Goal: Contribute content

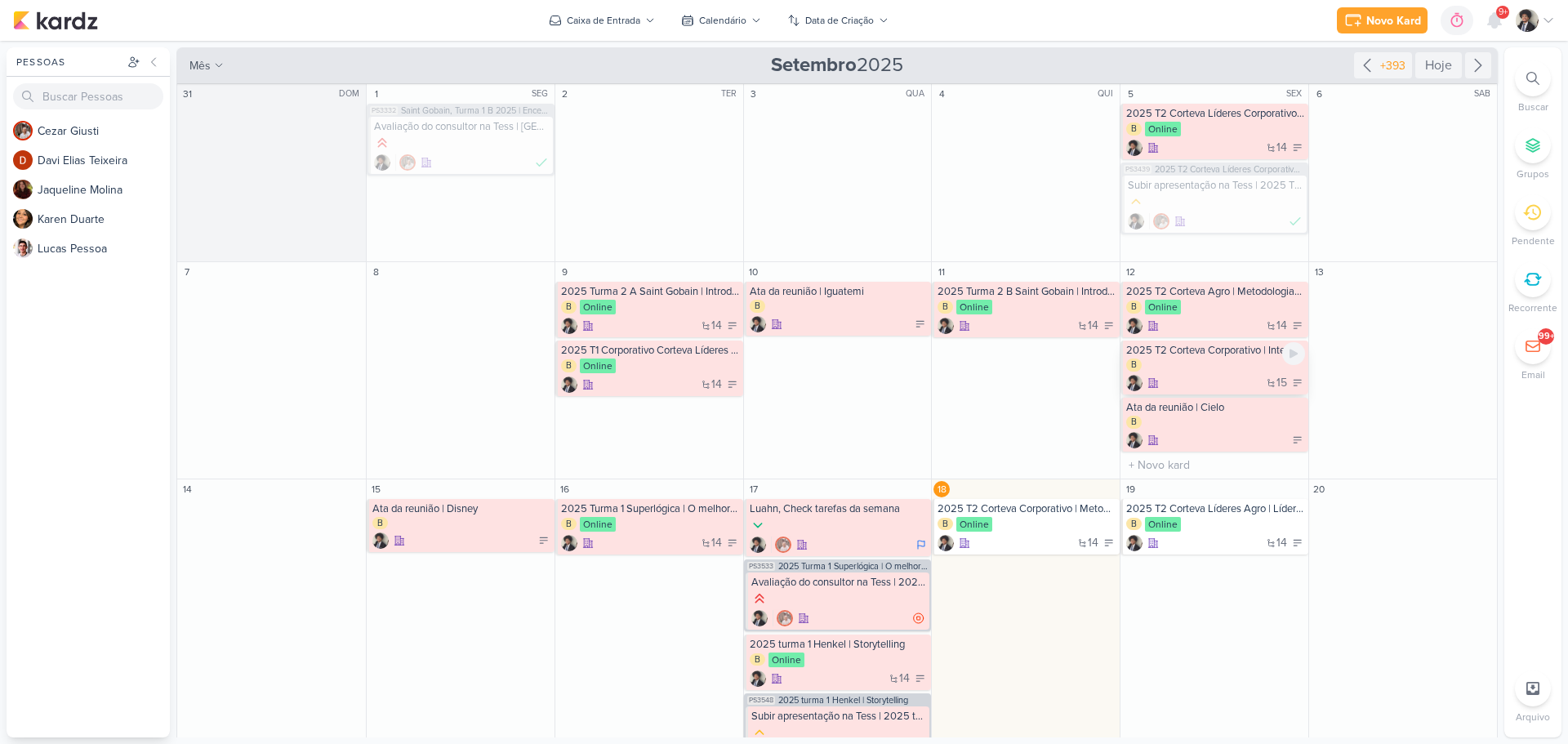
scroll to position [205, 0]
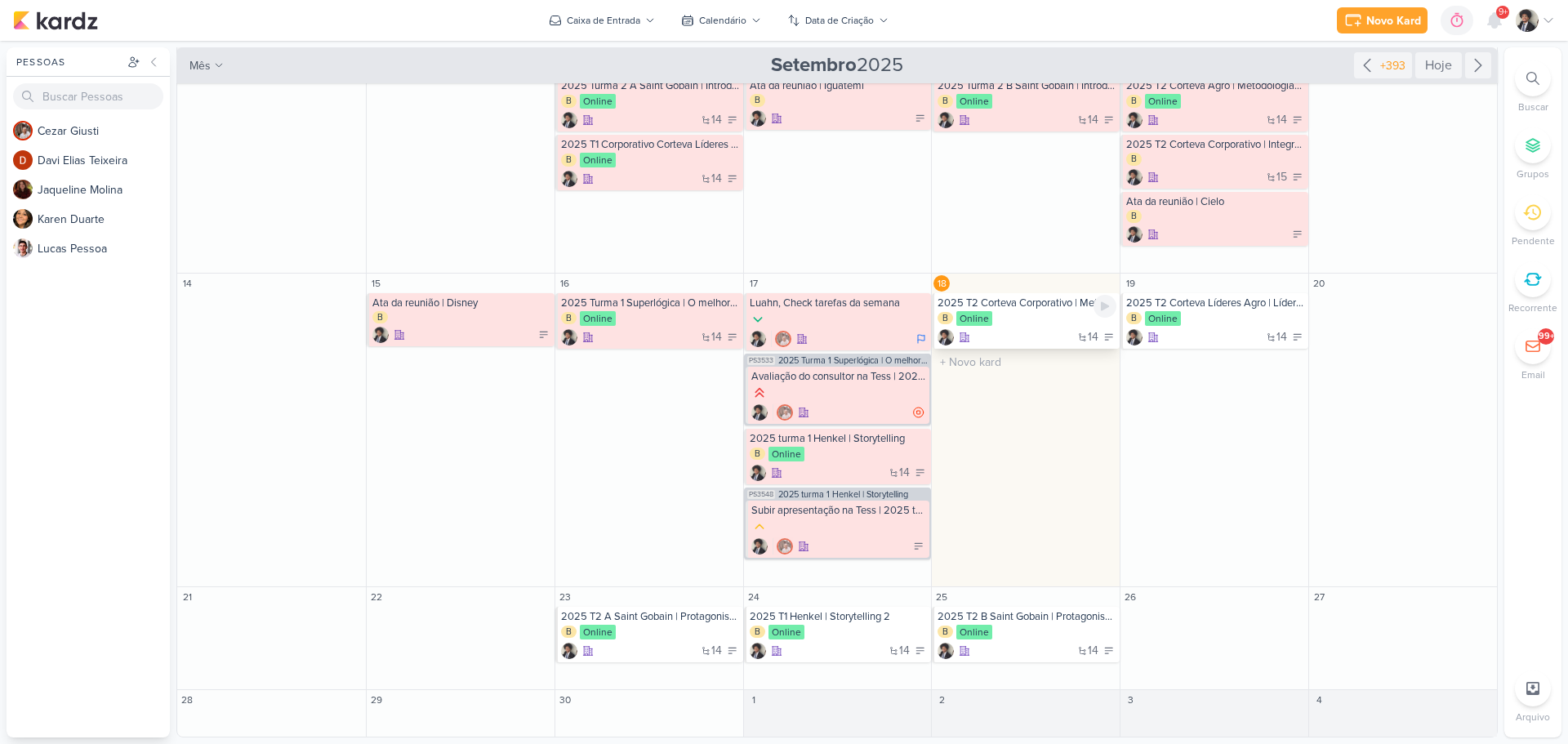
click at [1045, 334] on div "14" at bounding box center [1027, 337] width 179 height 16
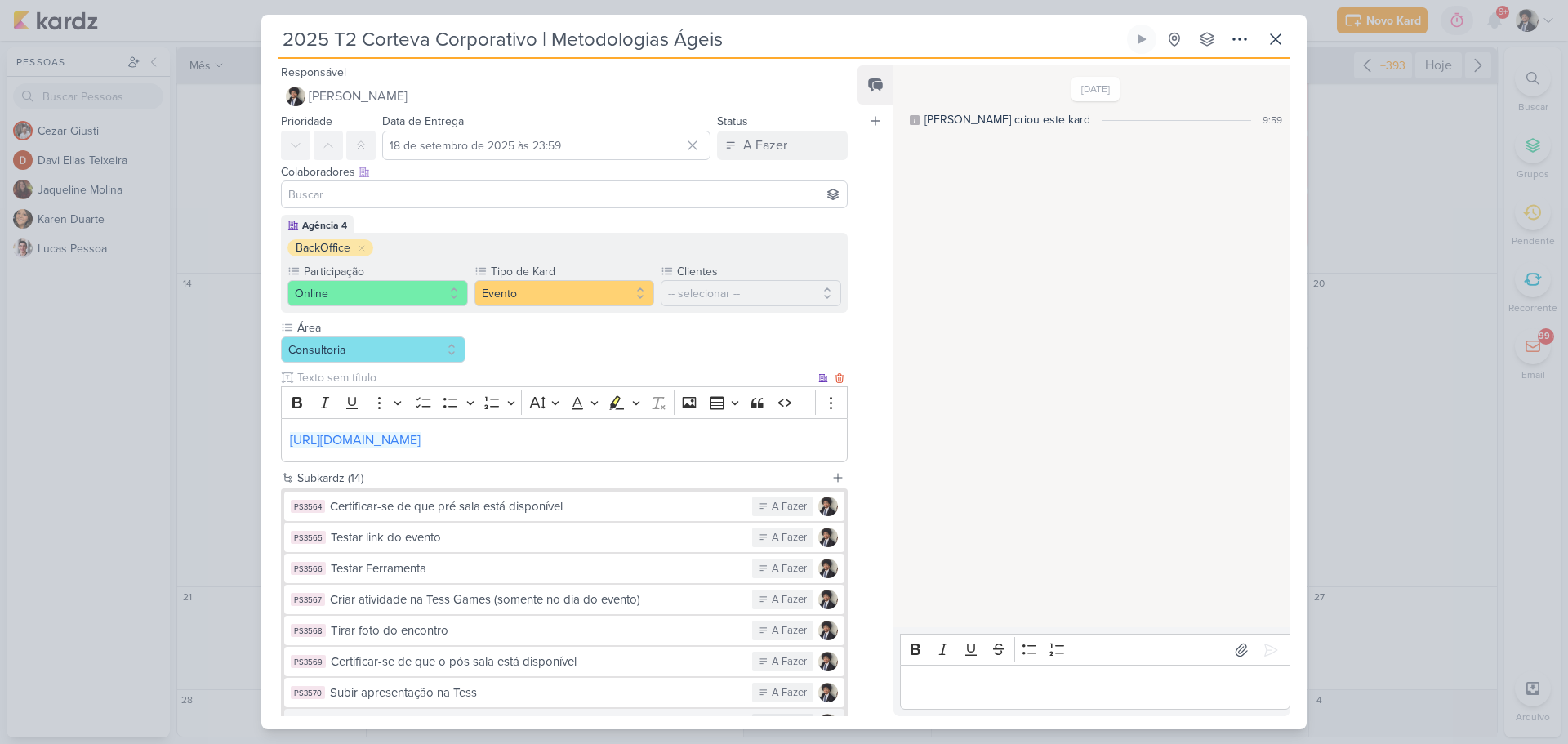
scroll to position [302, 0]
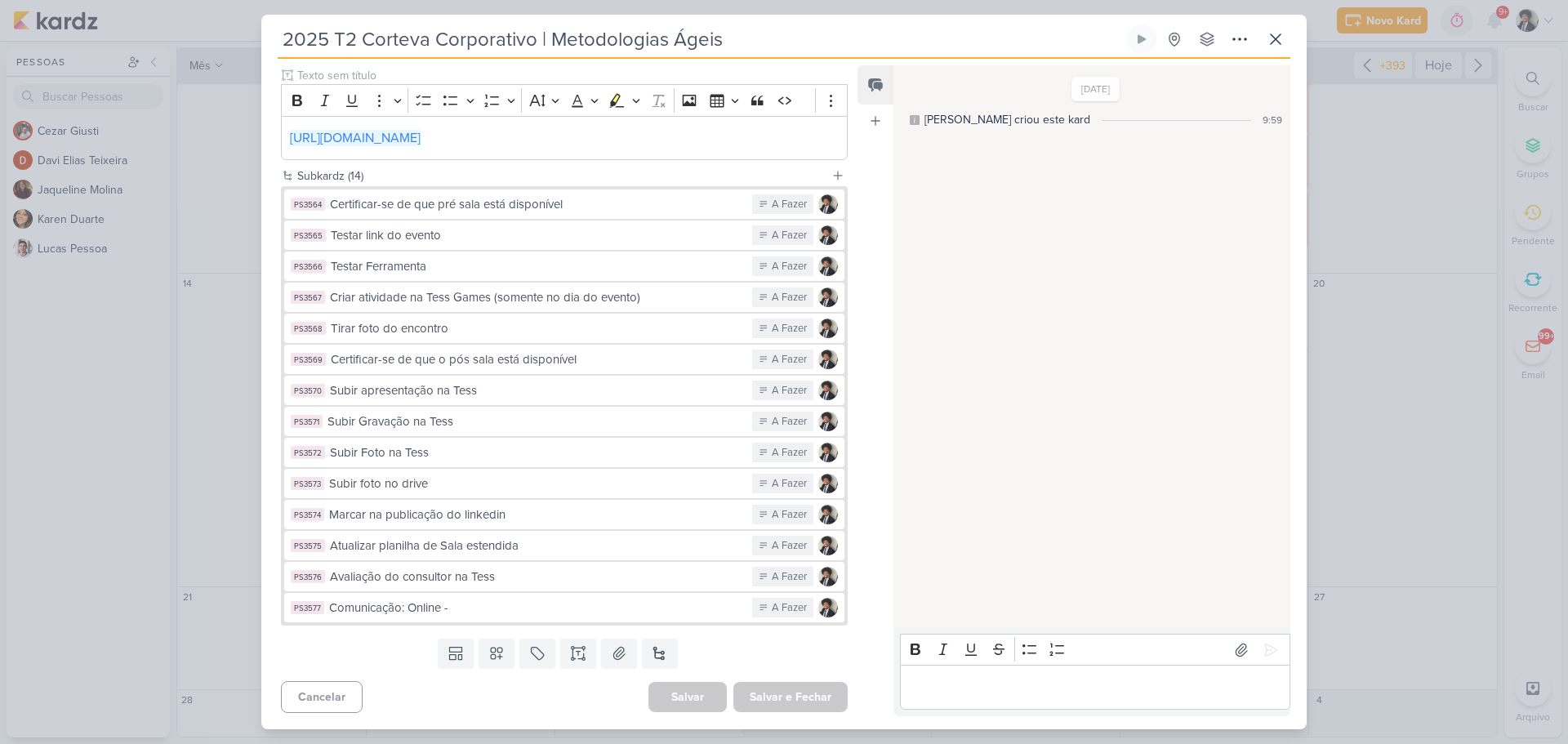
click at [555, 610] on div "Comunicação: Online -" at bounding box center [537, 608] width 415 height 19
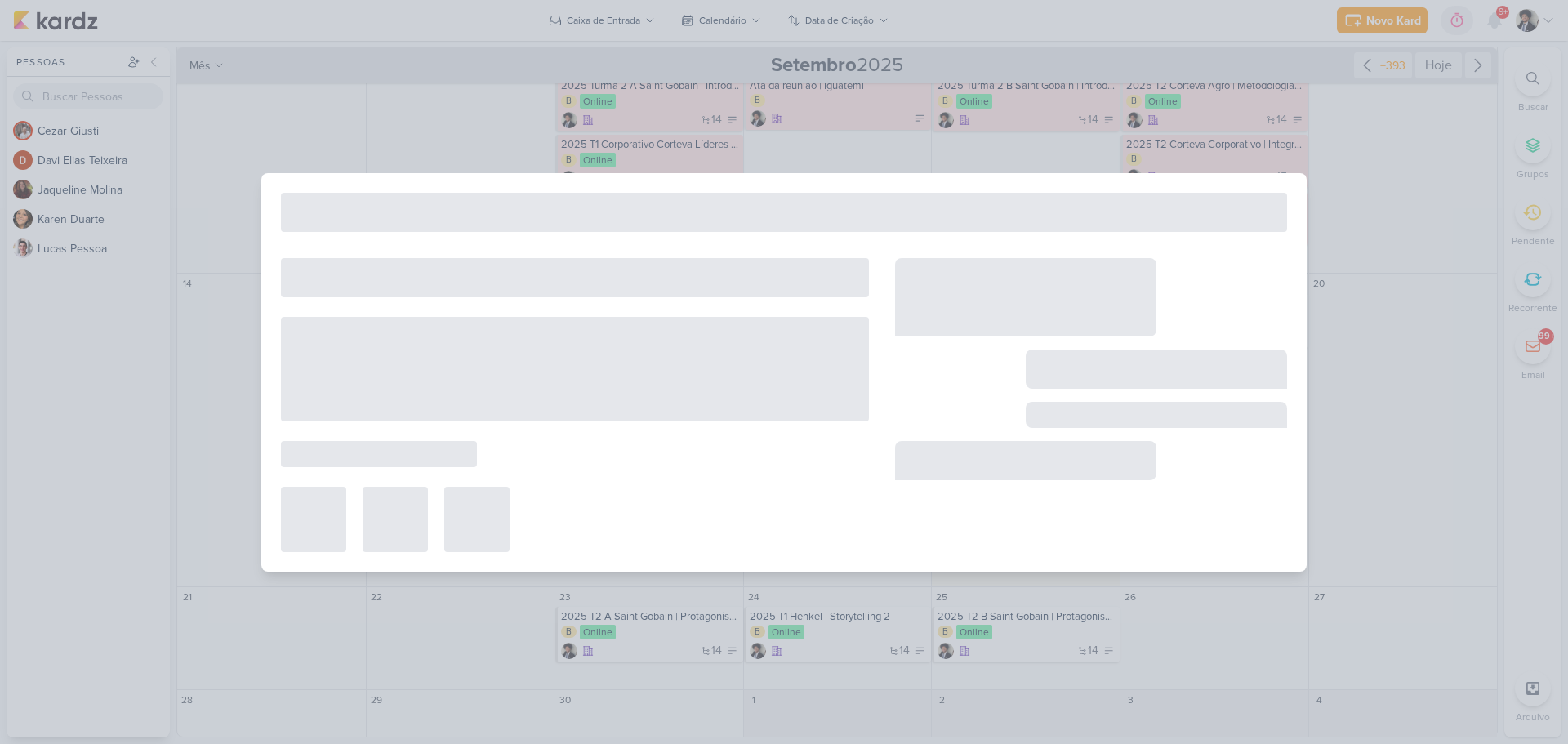
type input "Comunicação: Online -"
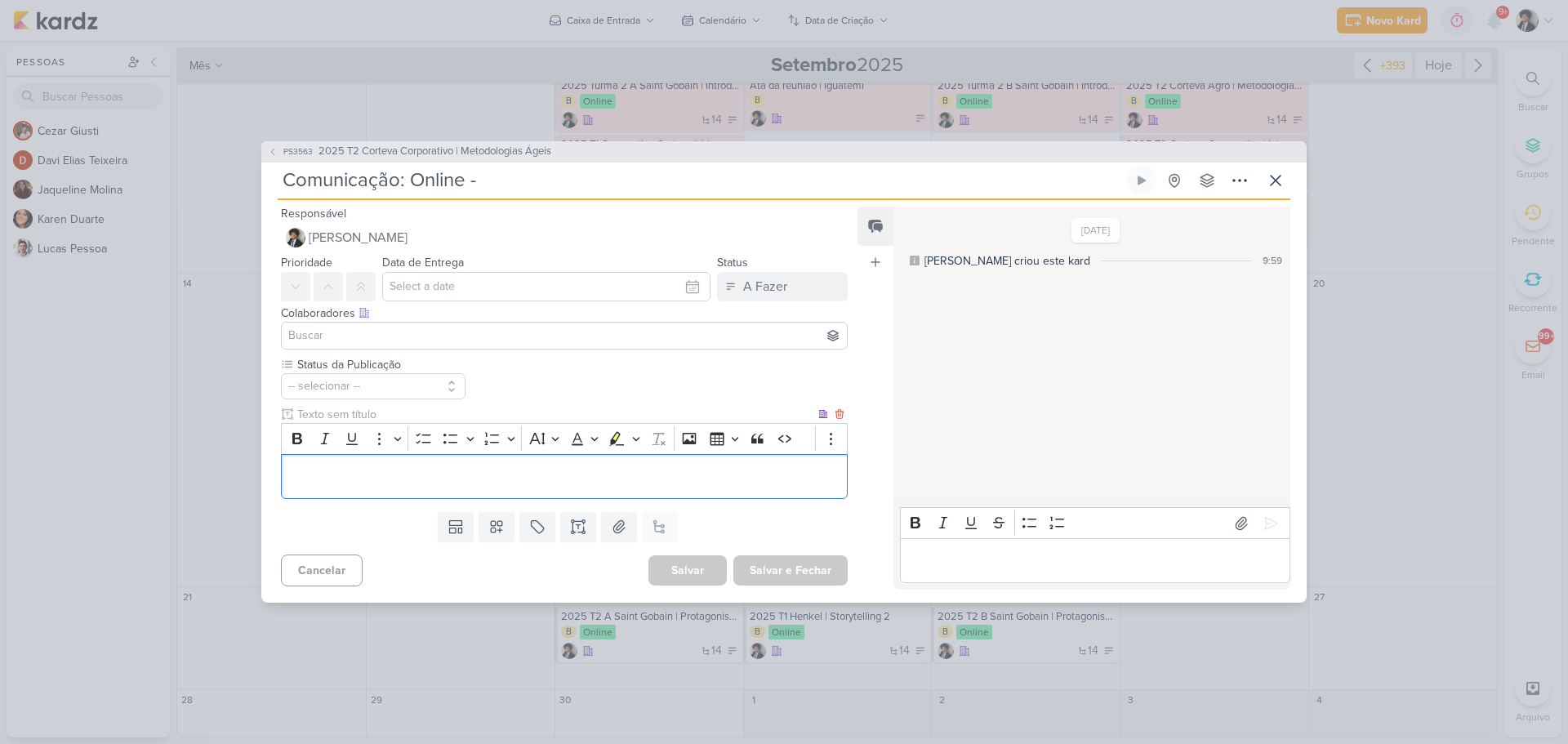
click at [540, 492] on div "Editor editing area: main" at bounding box center [564, 477] width 567 height 45
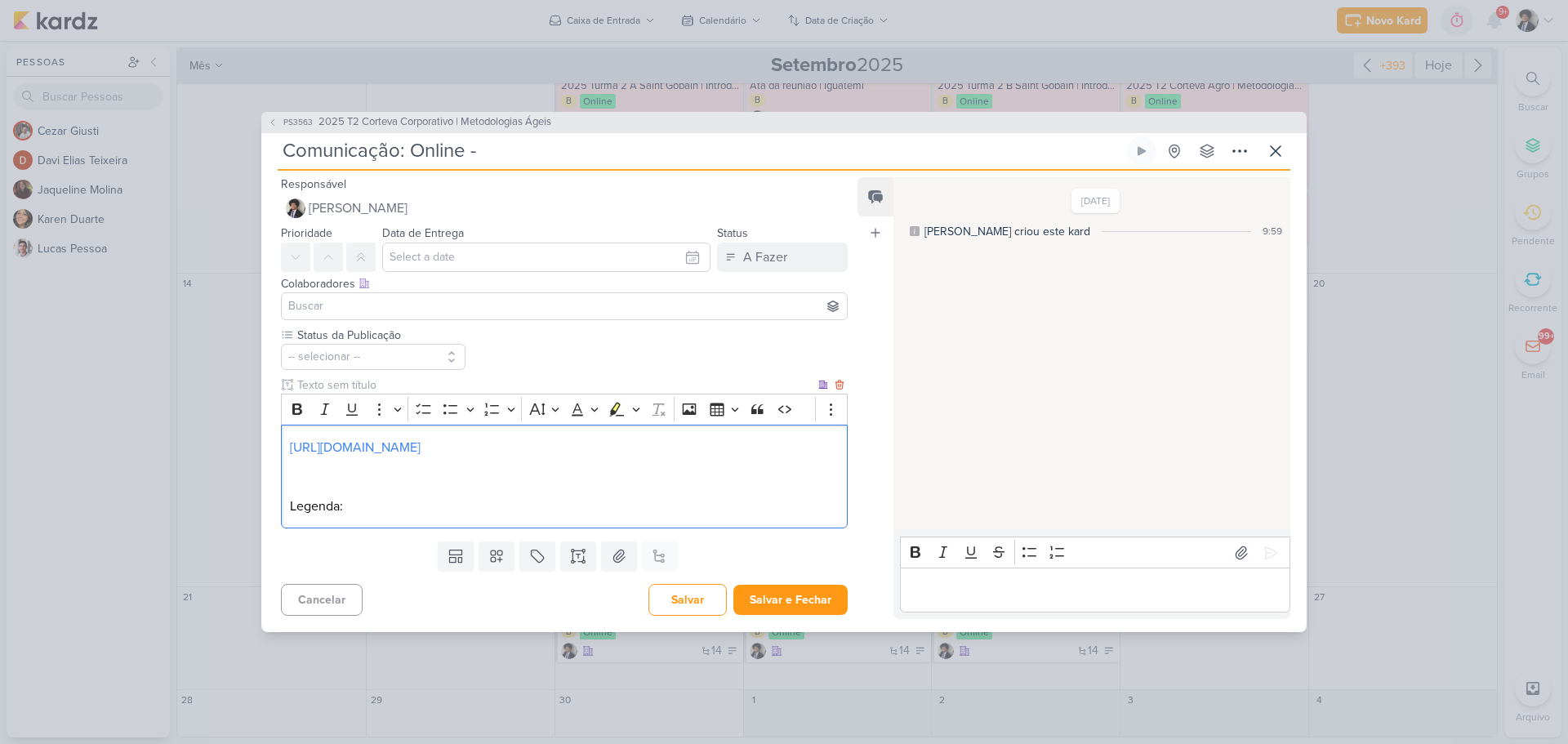
click at [382, 514] on p "Legenda:" at bounding box center [564, 506] width 549 height 20
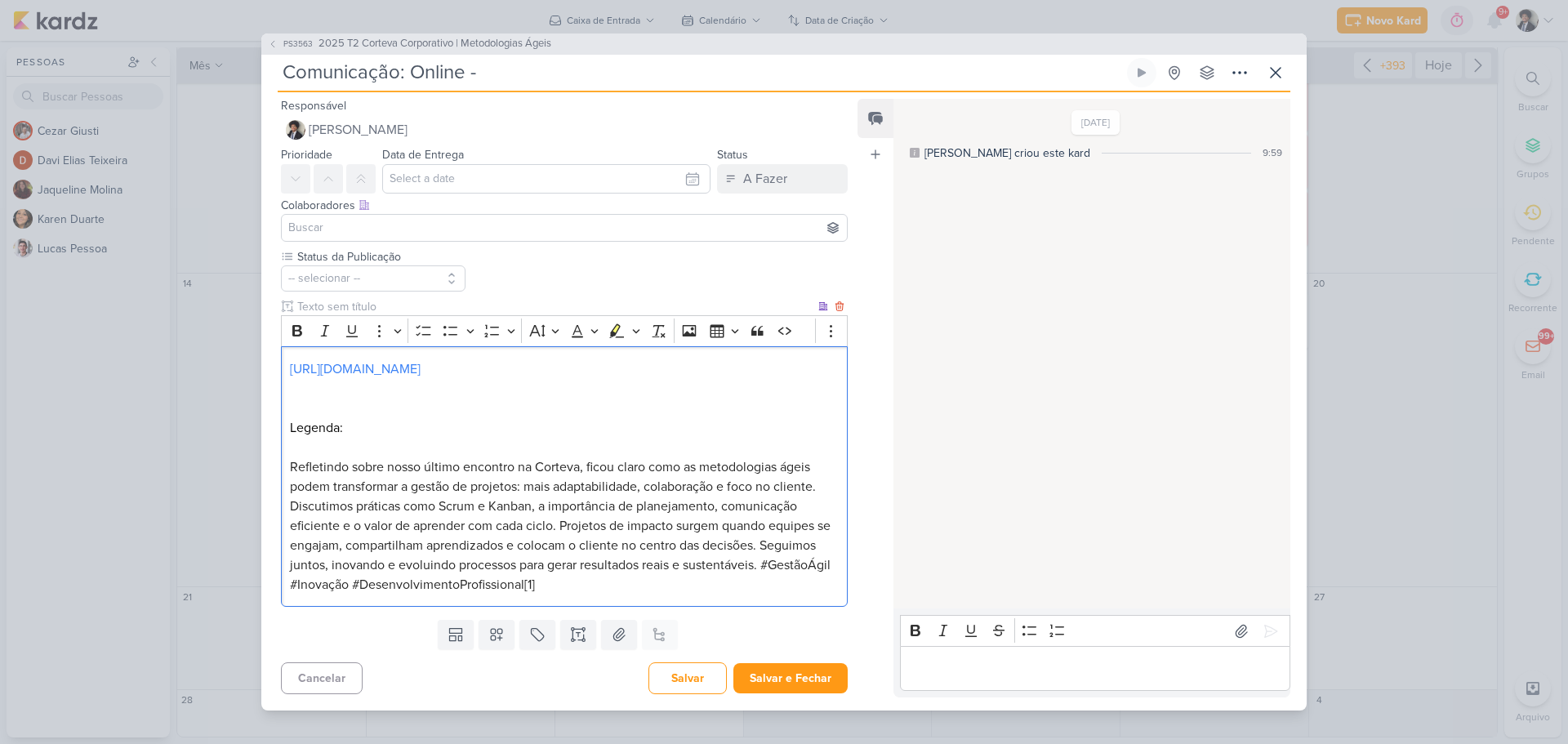
click at [823, 492] on p "Refletindo sobre nosso último encontro na Corteva, ficou claro como as metodolo…" at bounding box center [564, 525] width 549 height 137
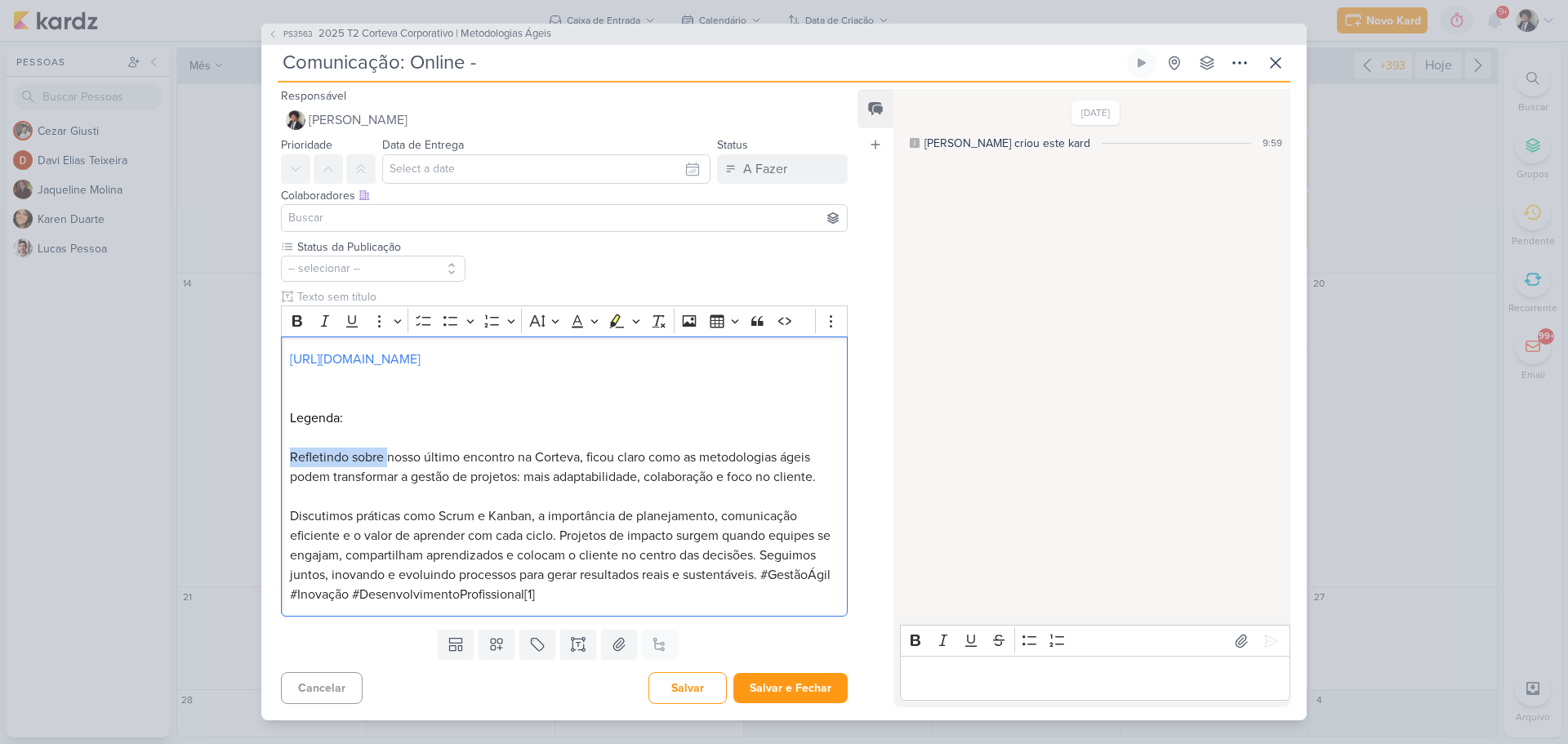
drag, startPoint x: 387, startPoint y: 455, endPoint x: 234, endPoint y: 462, distance: 153.2
click at [235, 463] on div "PS3563 2025 T2 Corteva Corporativo | Metodologias Ágeis Comunicação: Online -" at bounding box center [784, 372] width 1568 height 744
click at [365, 462] on span "No nosso último encontro na [PERSON_NAME], ficou claro como as metodologias áge…" at bounding box center [559, 467] width 540 height 36
click at [408, 462] on span "No nosso encontro na Corteva, ficou claro como as metodologias ágeis podem tran…" at bounding box center [552, 467] width 525 height 36
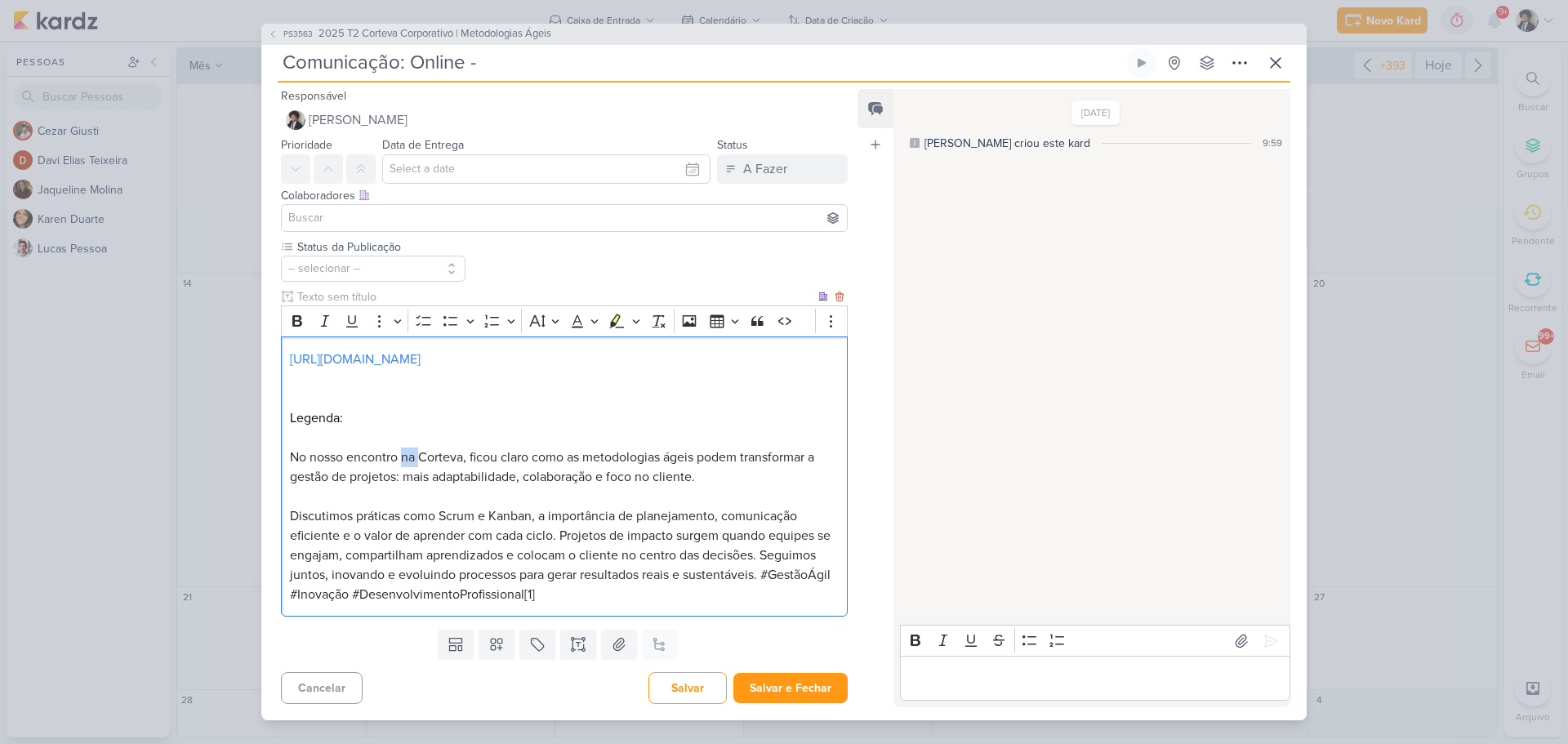
click at [408, 462] on span "No nosso encontro na Corteva, ficou claro como as metodologias ágeis podem tran…" at bounding box center [552, 467] width 525 height 36
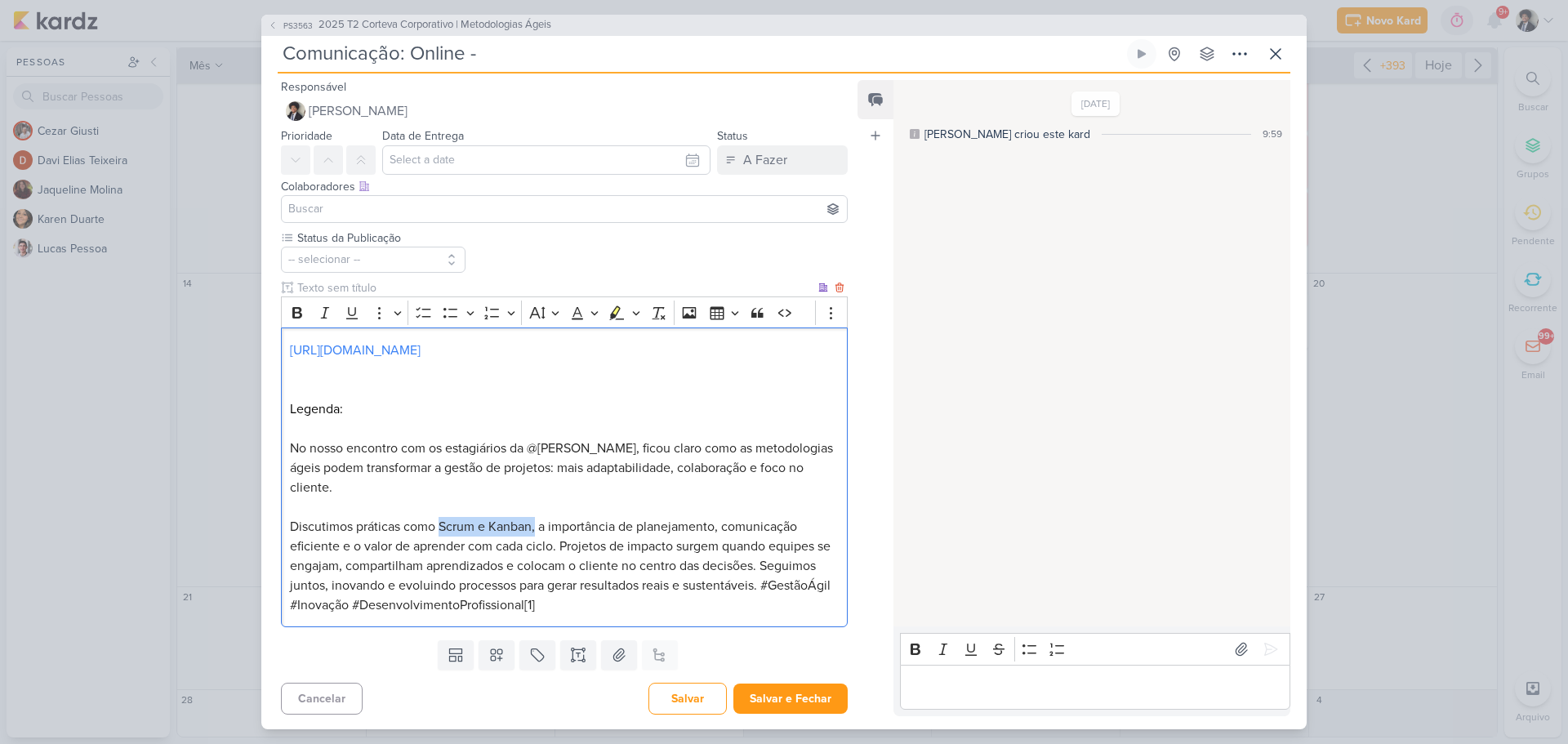
drag, startPoint x: 438, startPoint y: 518, endPoint x: 537, endPoint y: 518, distance: 99.0
click at [537, 519] on span "Discutimos práticas como Scrum e Kanban, a importância de planejamento, comunic…" at bounding box center [560, 566] width 540 height 95
click at [422, 519] on span "Discutimos práticas como a importância de planejamento, comunicação eficiente e…" at bounding box center [556, 566] width 531 height 95
click at [447, 519] on span "Discutimos a importância de planejamento, comunicação eficiente e o valor de ap…" at bounding box center [556, 566] width 531 height 95
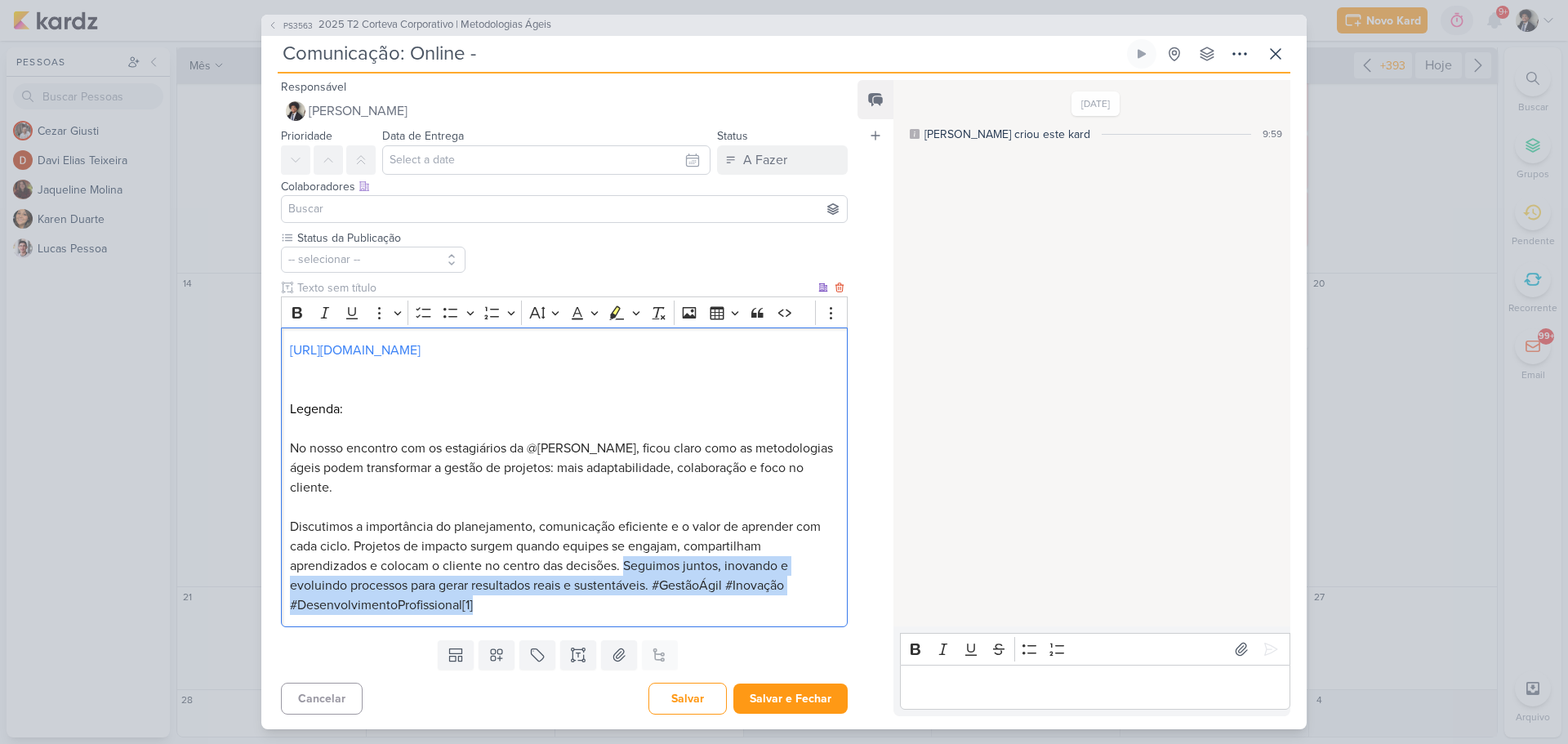
drag, startPoint x: 628, startPoint y: 555, endPoint x: 693, endPoint y: 597, distance: 77.4
click at [693, 597] on p "Discutimos a importância do planejamento, comunicação eficiente e o valor de ap…" at bounding box center [564, 566] width 549 height 98
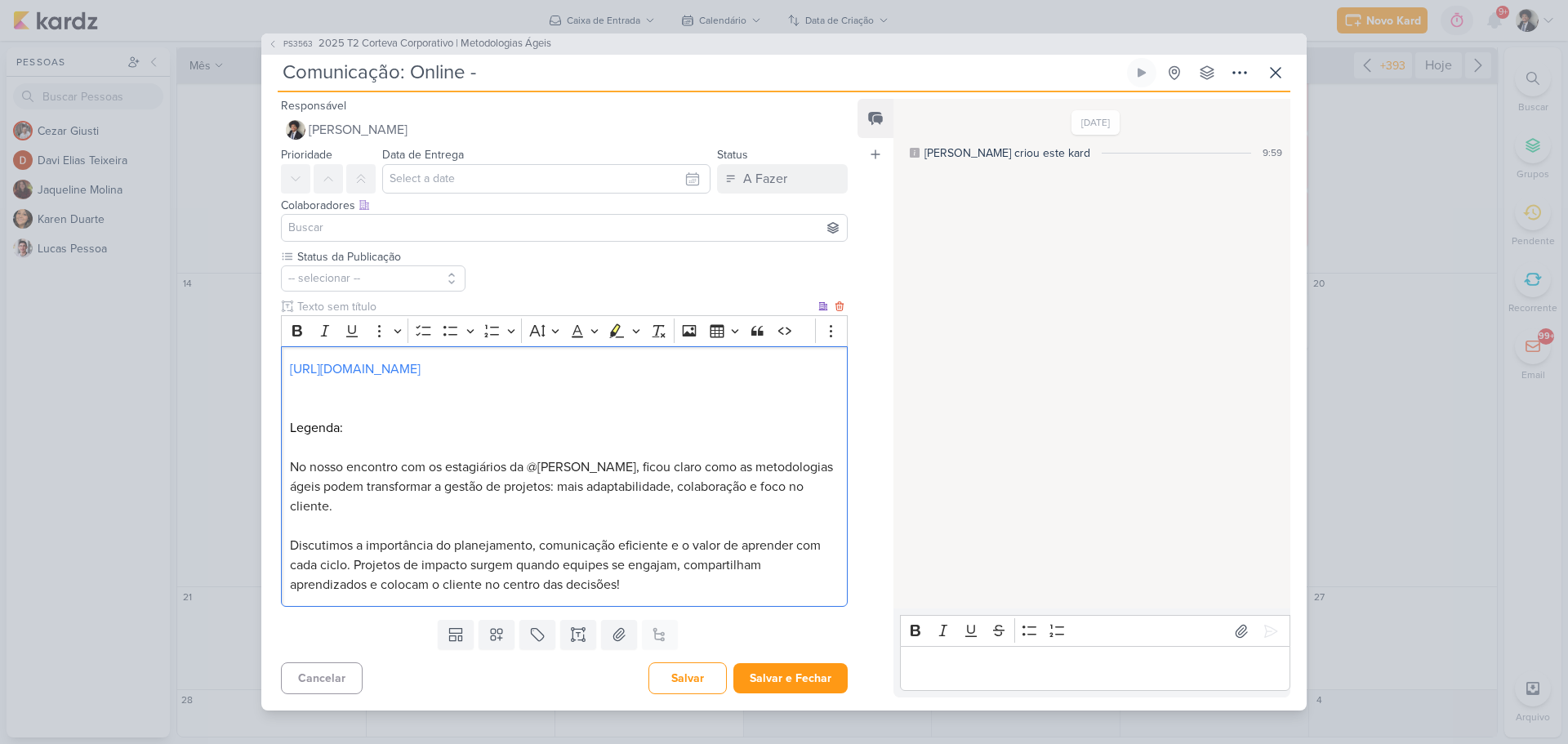
drag, startPoint x: 674, startPoint y: 583, endPoint x: 600, endPoint y: 546, distance: 82.7
click at [671, 580] on p "Discutimos a importância do planejamento, comunicação eficiente e o valor de ap…" at bounding box center [564, 565] width 549 height 59
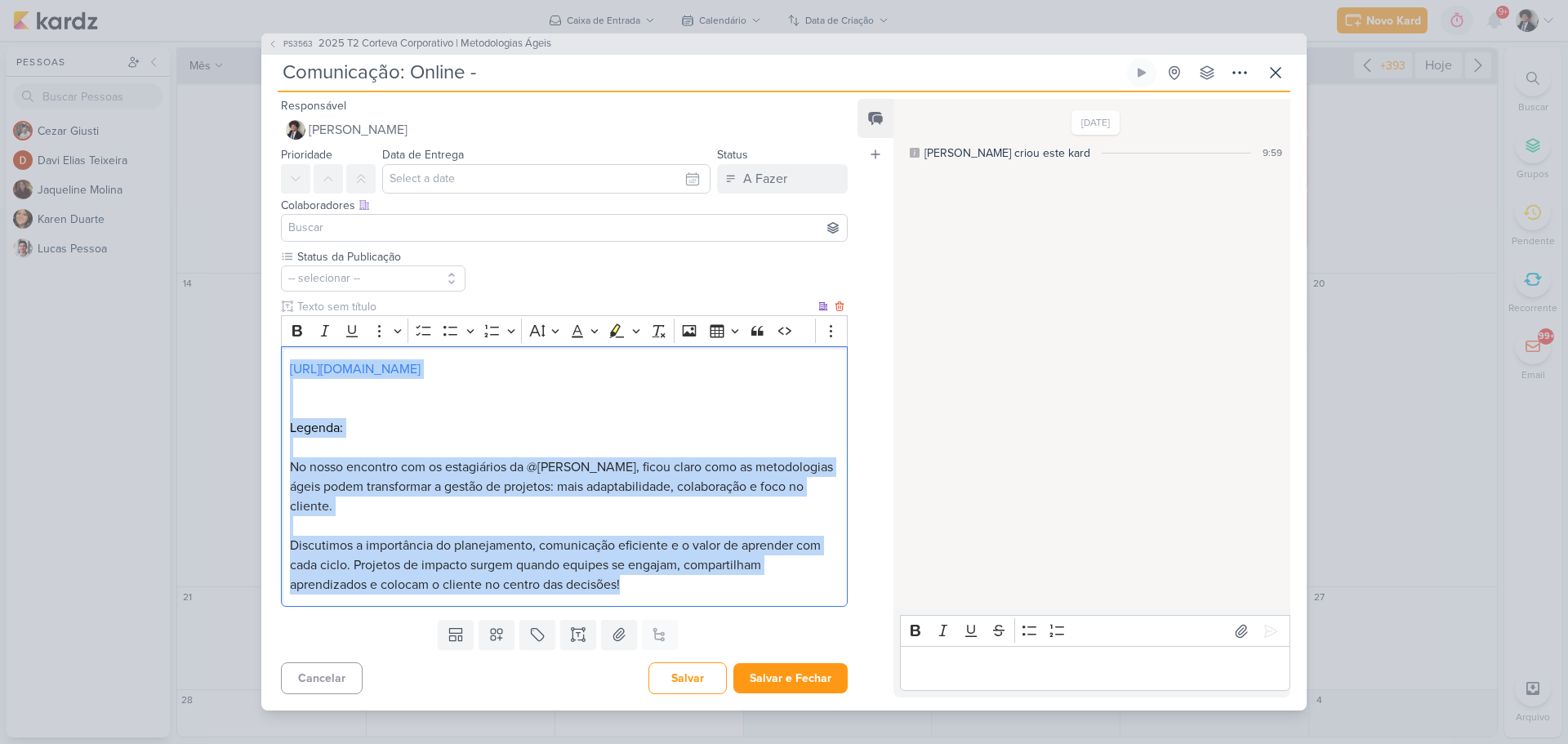
drag, startPoint x: 285, startPoint y: 382, endPoint x: 658, endPoint y: 577, distance: 420.9
click at [658, 577] on div "[URL][DOMAIN_NAME] Legenda: No nosso encontro com os estagiários da @Corteva, f…" at bounding box center [564, 477] width 567 height 261
drag, startPoint x: 545, startPoint y: 487, endPoint x: 660, endPoint y: 572, distance: 143.0
click at [660, 572] on p "Discutimos a importância do planejamento, comunicação eficiente e o valor de ap…" at bounding box center [564, 565] width 549 height 59
drag, startPoint x: 290, startPoint y: 478, endPoint x: 661, endPoint y: 573, distance: 383.0
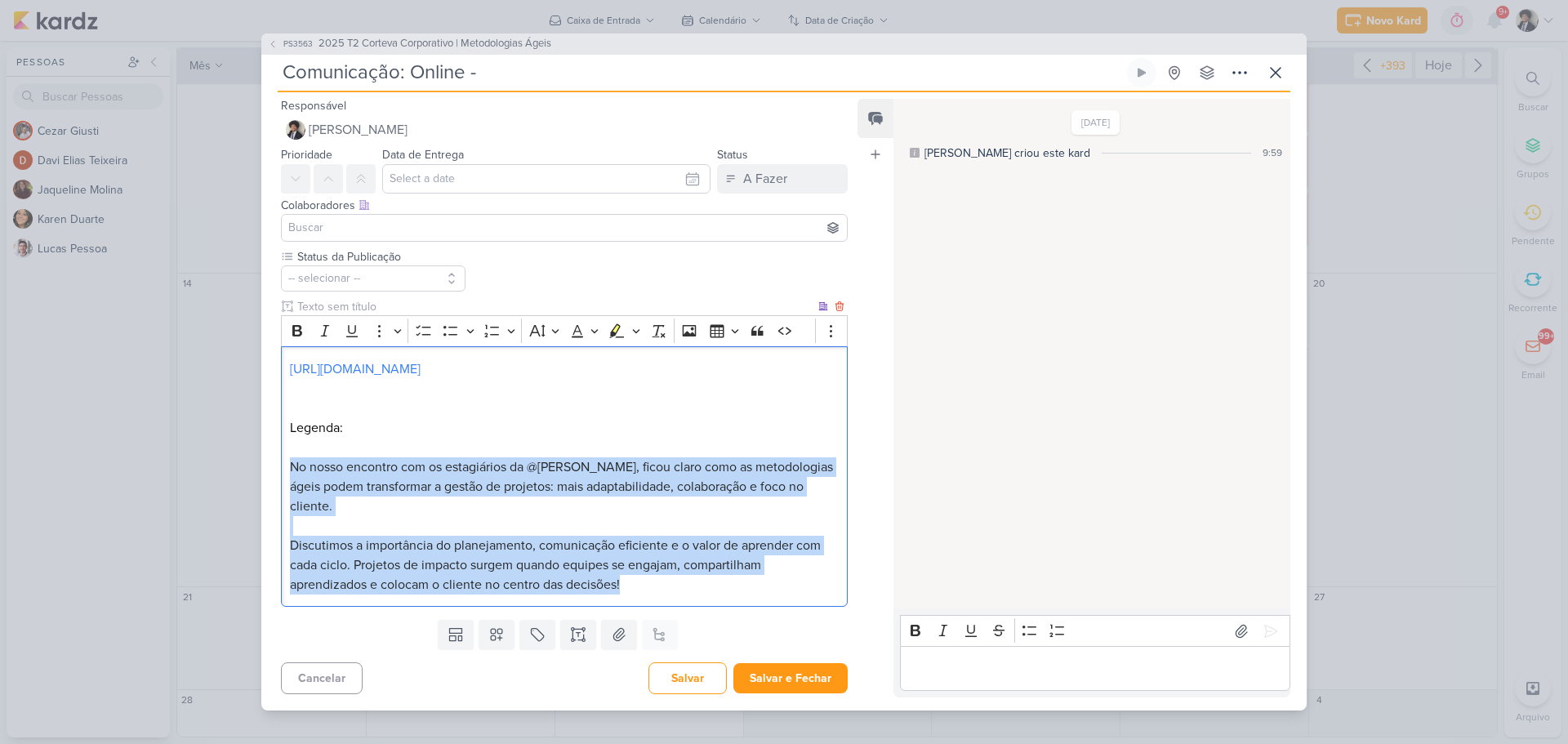
click at [661, 573] on div "[URL][DOMAIN_NAME] Legenda: No nosso encontro com os estagiários da @Corteva, f…" at bounding box center [564, 477] width 567 height 261
copy div "No nosso encontro com os estagiários da @[PERSON_NAME], ficou claro como as met…"
click at [584, 488] on p "No nosso encontro com os estagiários da @[PERSON_NAME], ficou claro como as met…" at bounding box center [564, 486] width 549 height 59
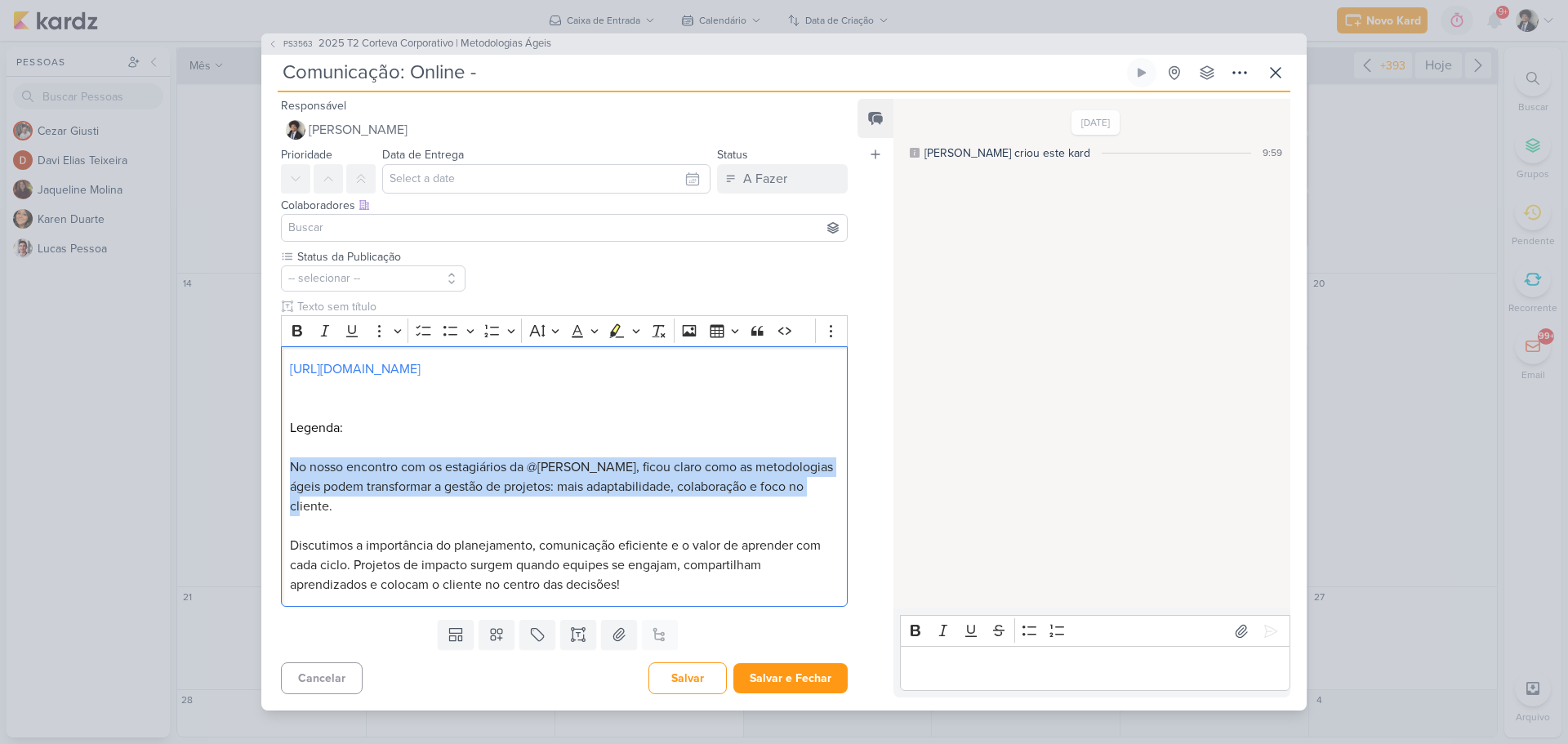
drag, startPoint x: 822, startPoint y: 498, endPoint x: 242, endPoint y: 475, distance: 580.5
click at [242, 475] on div "PS3563 2025 T2 Corteva Corporativo | Metodologias Ágeis Comunicação: Online -" at bounding box center [784, 372] width 1568 height 744
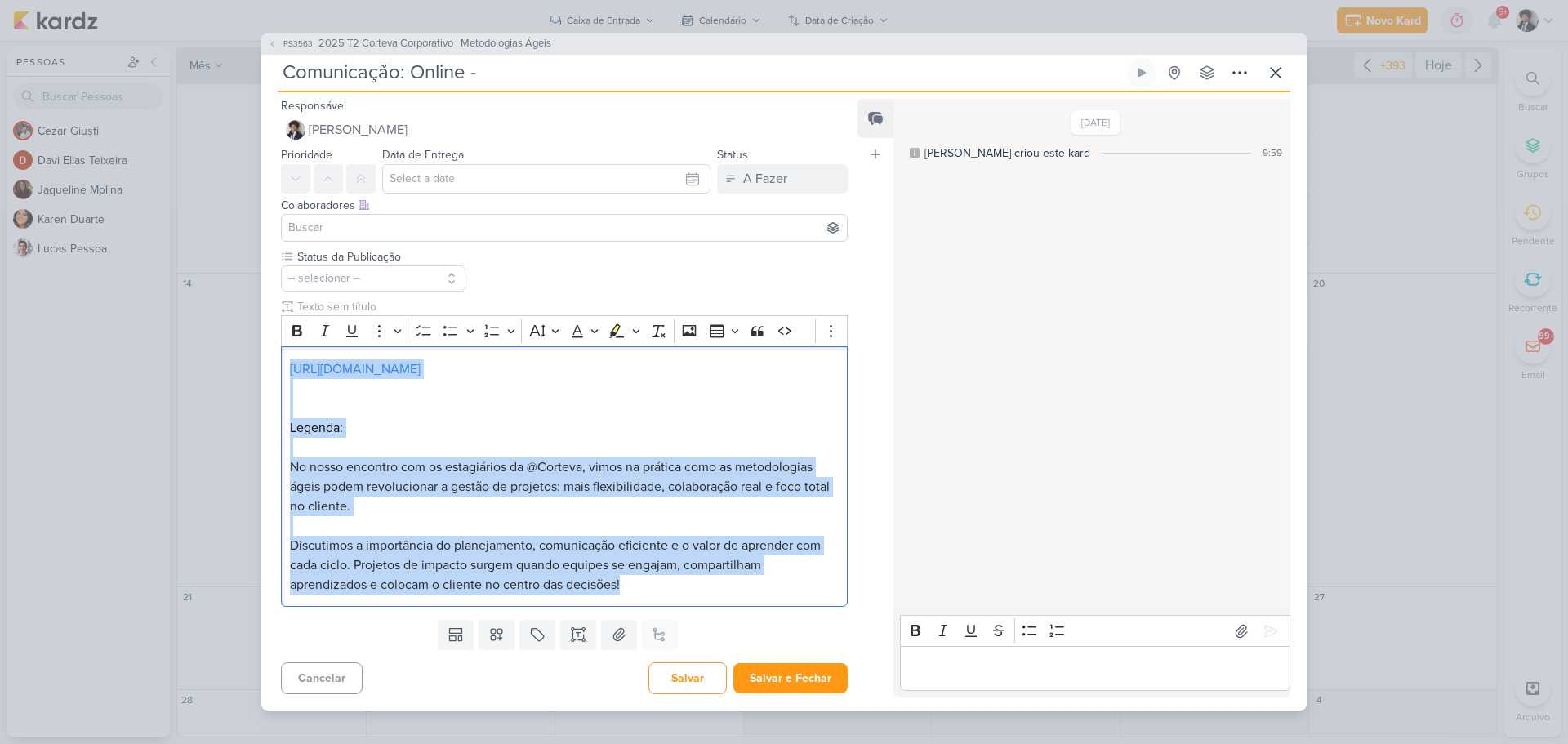
drag, startPoint x: 284, startPoint y: 364, endPoint x: 705, endPoint y: 607, distance: 486.1
click at [705, 607] on div "Status da Publicação -- selecionar --" at bounding box center [558, 431] width 593 height 365
copy div "[URL][DOMAIN_NAME] Legenda: No nosso encontro com os estagiários da @Corteva, v…"
click at [665, 583] on p "Discutimos a importância do planejamento, comunicação eficiente e o valor de ap…" at bounding box center [564, 565] width 549 height 59
click at [684, 586] on p "Discutimos a importância do planejamento, comunicação eficiente e o valor de ap…" at bounding box center [564, 565] width 549 height 59
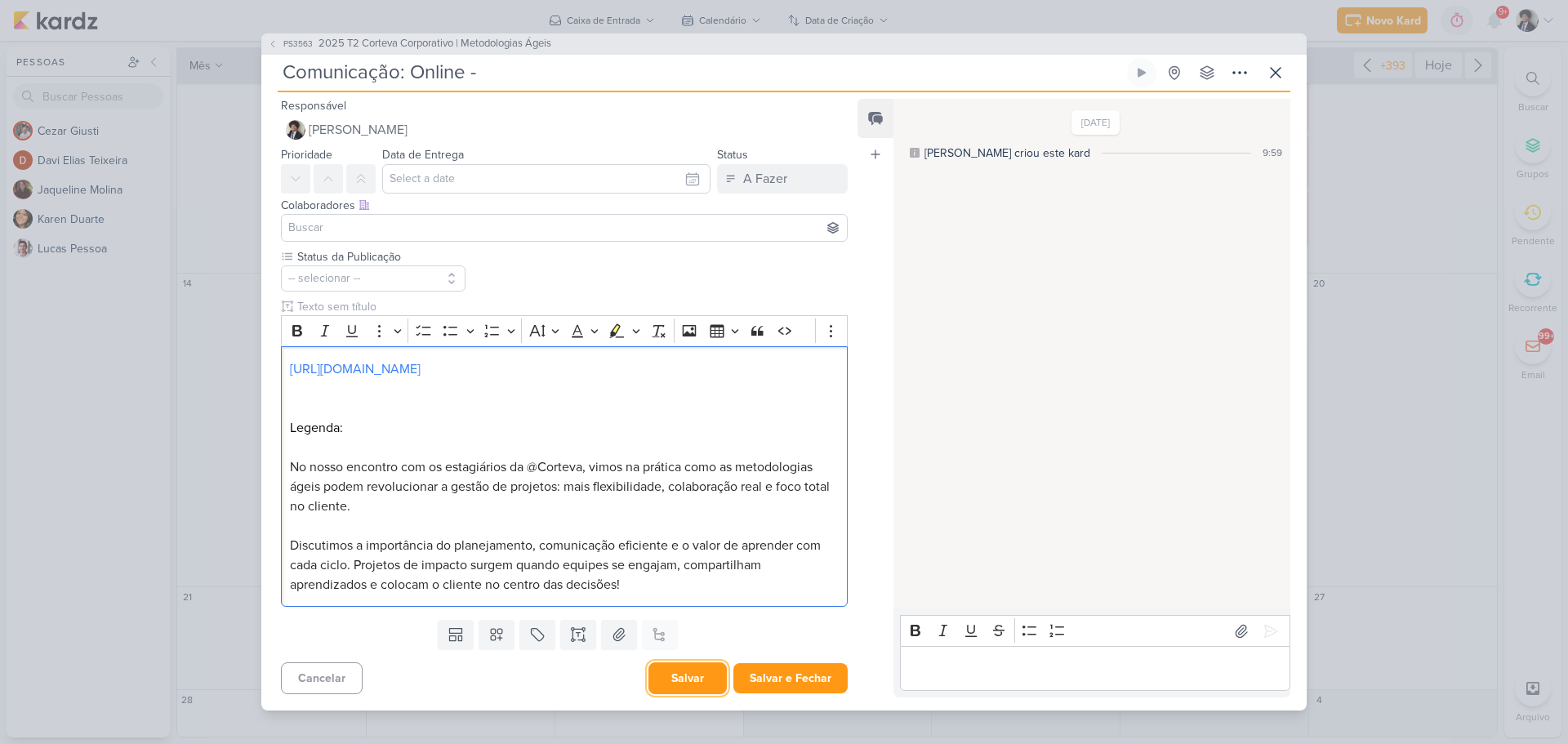
click at [689, 689] on button "Salvar" at bounding box center [688, 678] width 79 height 32
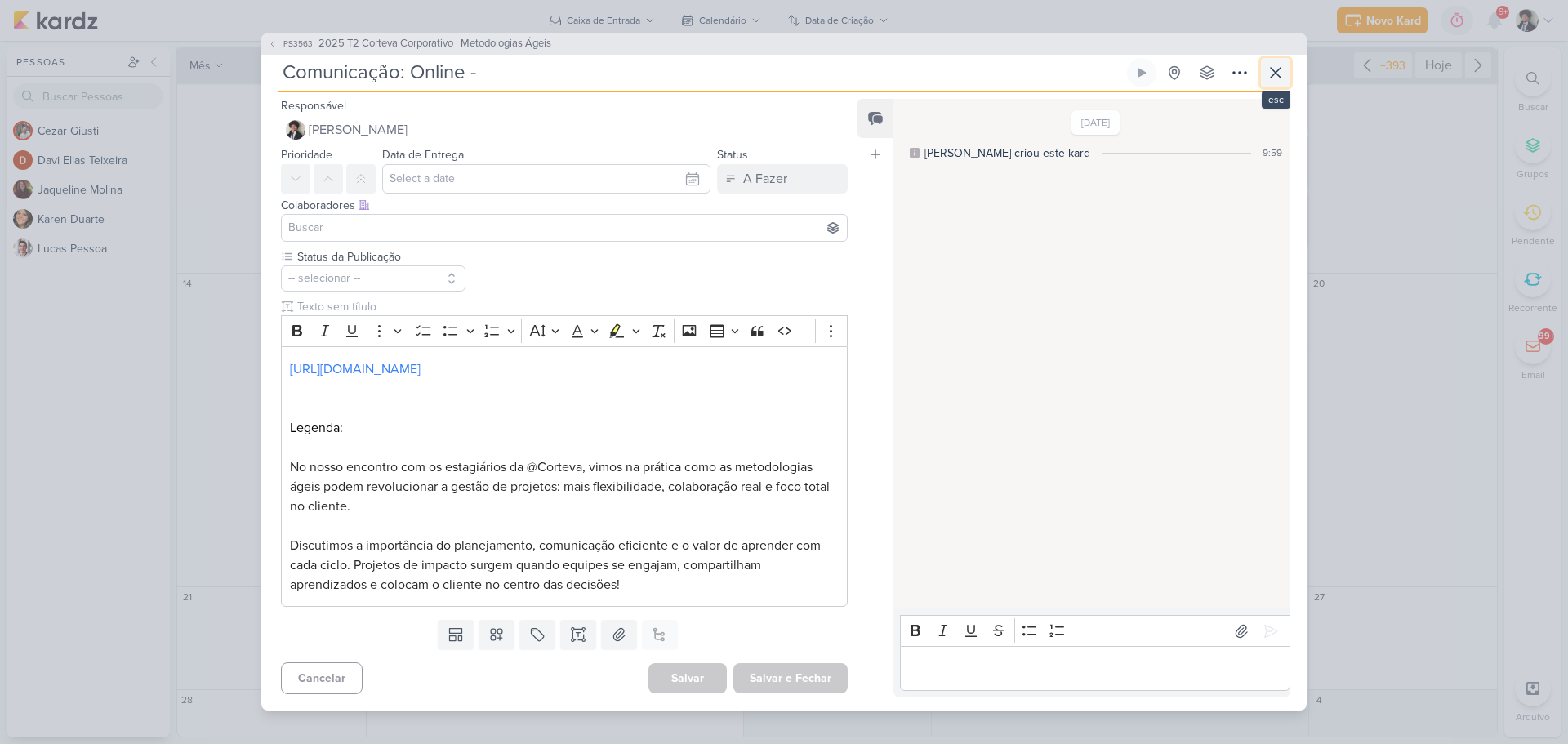
click at [1279, 80] on icon at bounding box center [1275, 72] width 20 height 20
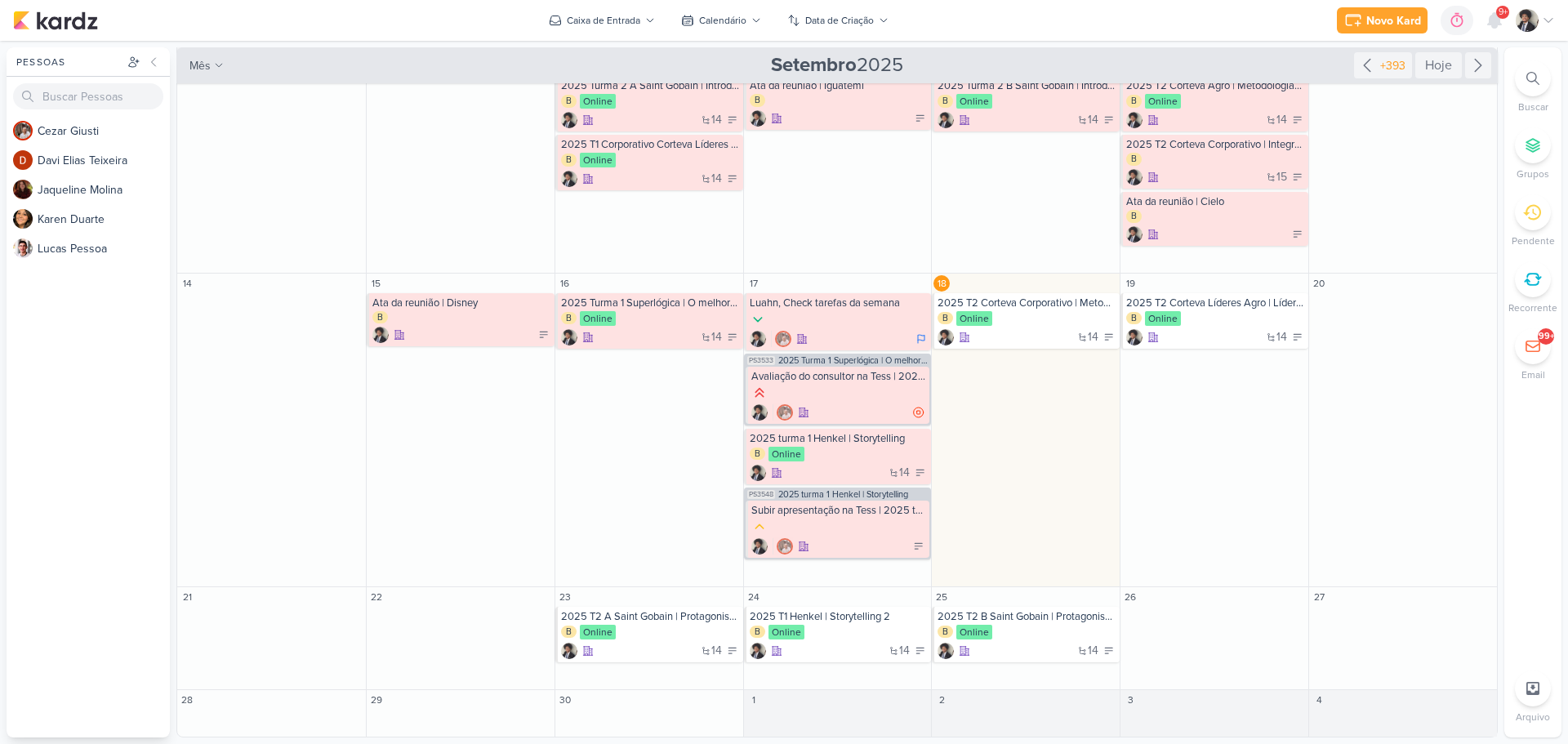
click at [1504, 19] on span "9+" at bounding box center [1503, 12] width 9 height 13
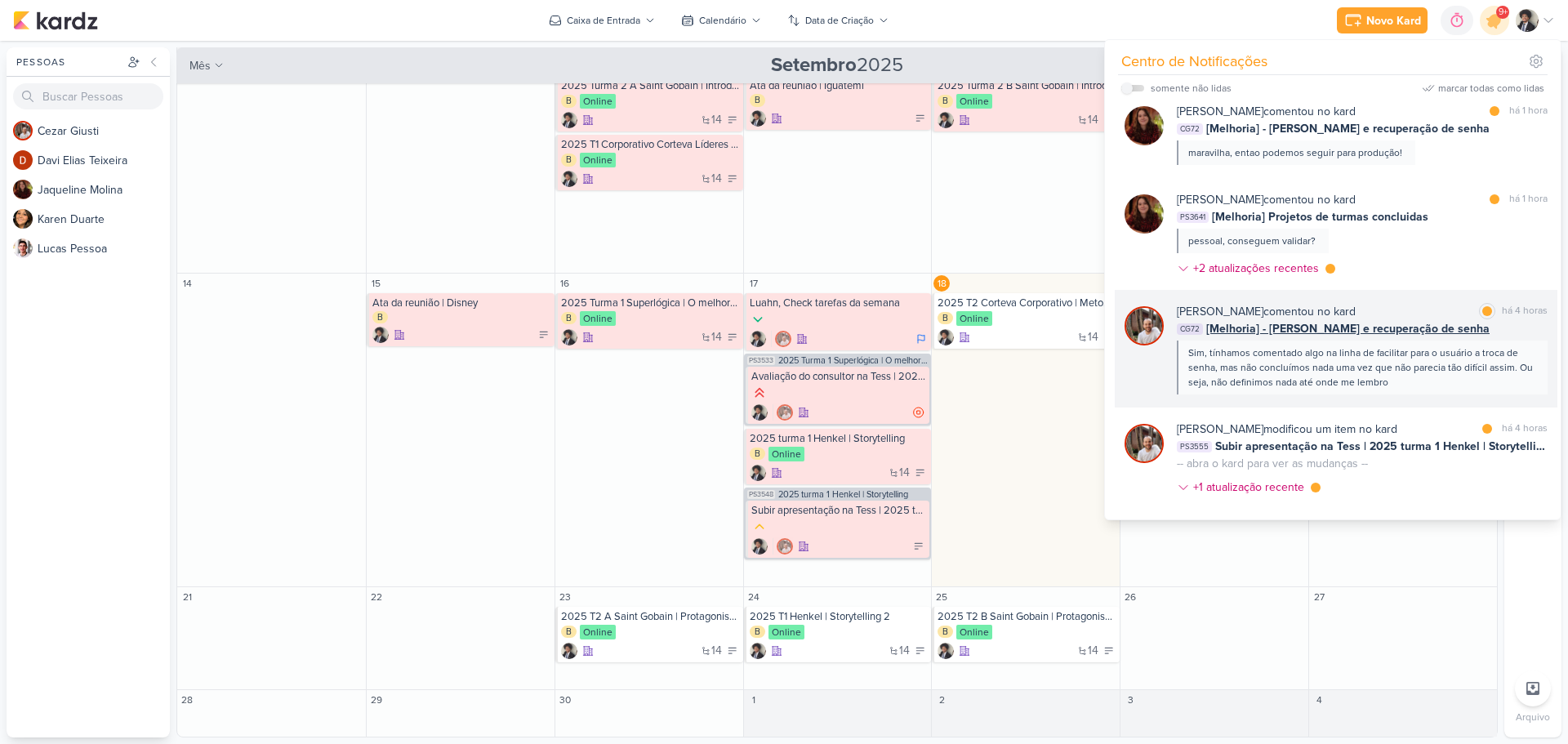
scroll to position [0, 0]
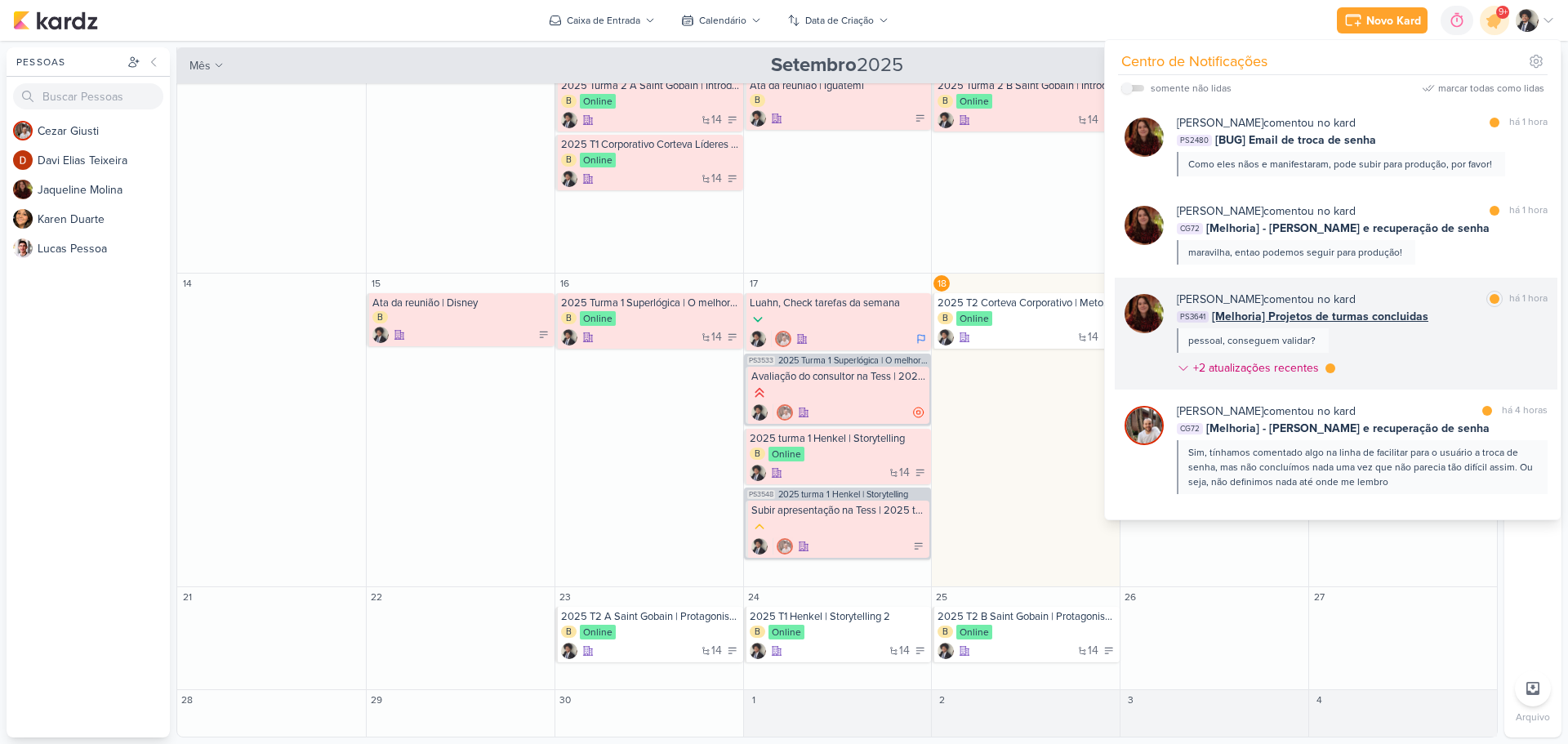
click at [1302, 317] on span "[Melhoria] Projetos de turmas concluidas" at bounding box center [1320, 316] width 217 height 17
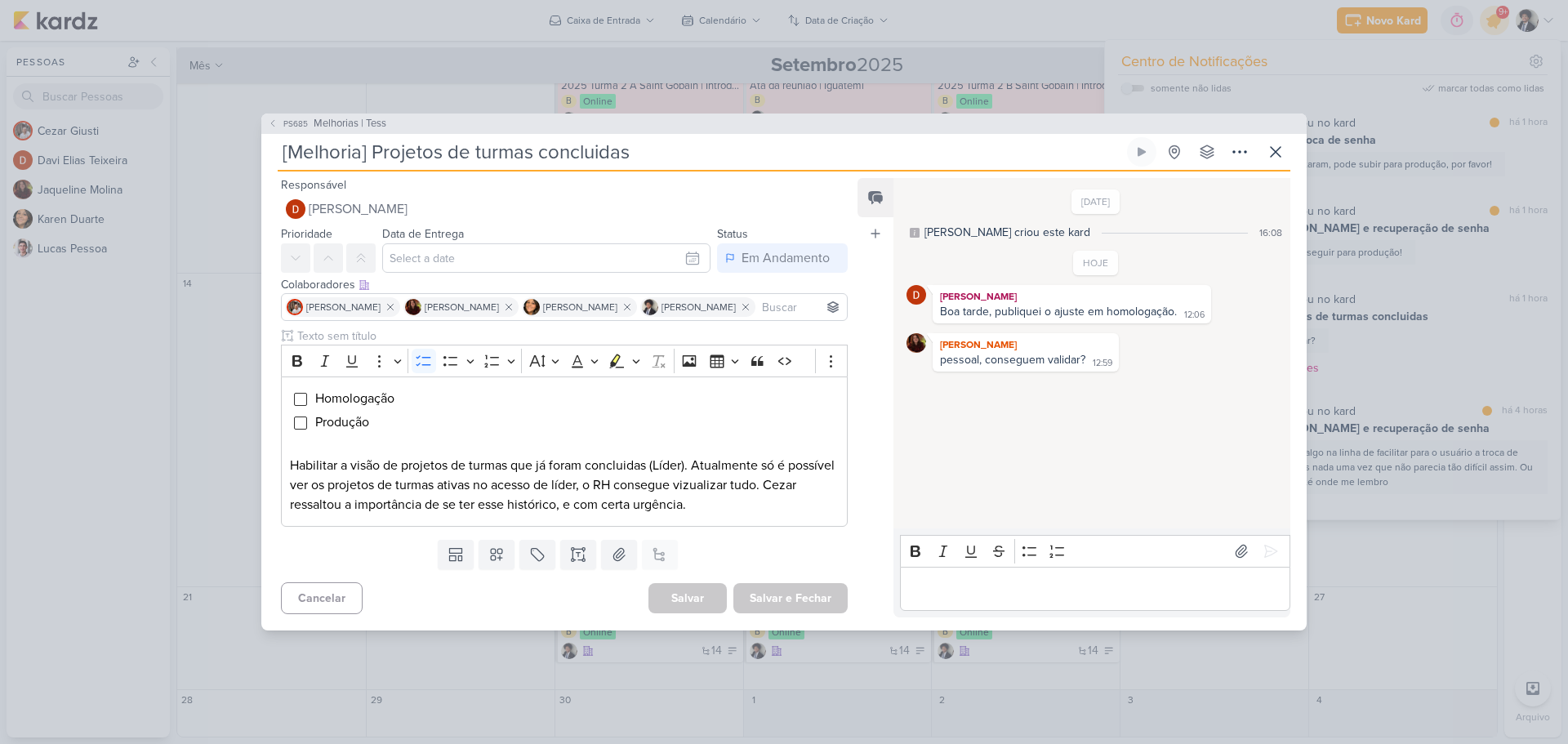
click at [999, 582] on p "Editor editing area: main" at bounding box center [1095, 588] width 373 height 20
click at [997, 585] on p "Editor editing area: main" at bounding box center [1095, 588] width 373 height 20
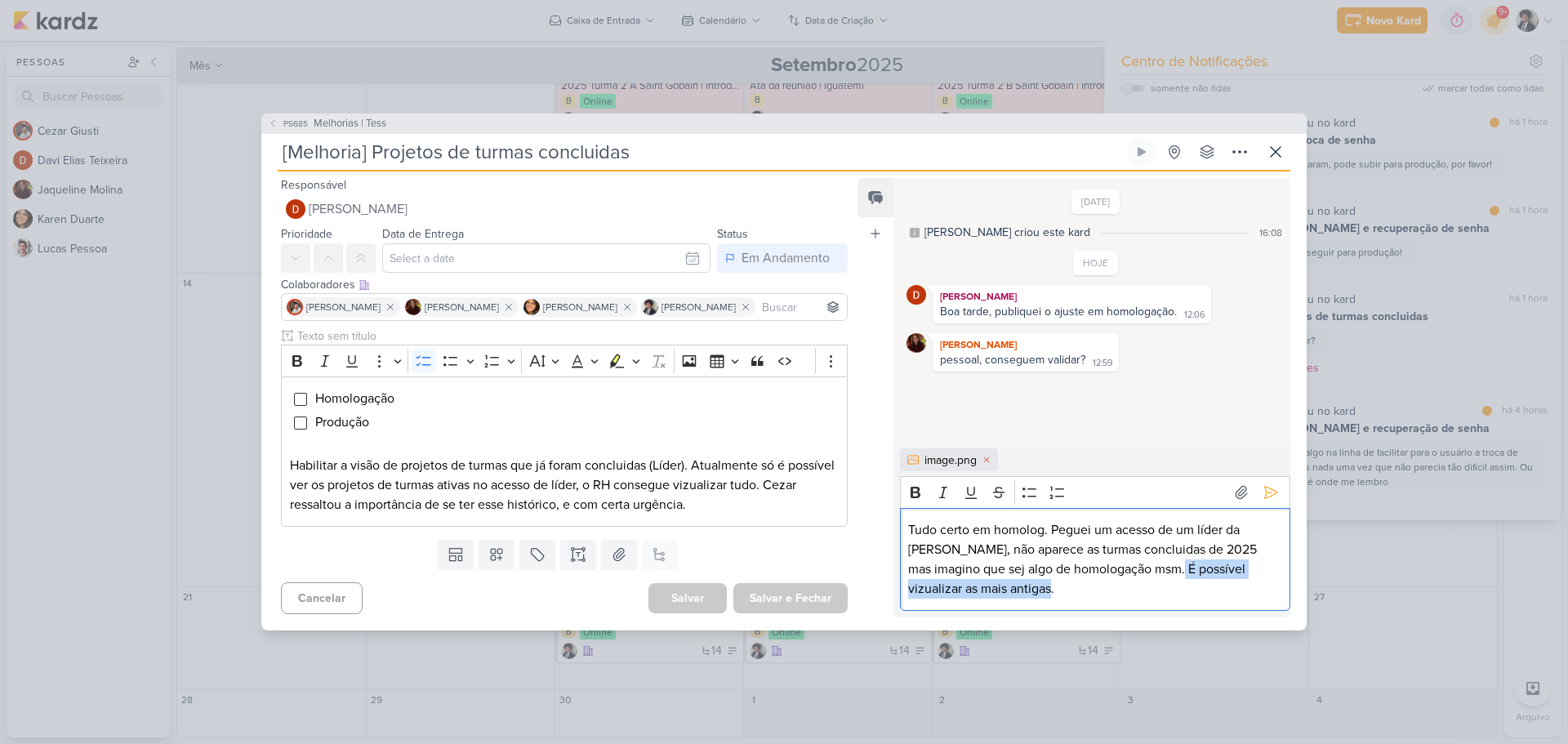
drag, startPoint x: 1165, startPoint y: 565, endPoint x: 1201, endPoint y: 615, distance: 61.6
click at [1201, 615] on div "image.png Rich Text Editor Bold Italic Underline Strikethrough Bulleted List Nu…" at bounding box center [1091, 529] width 397 height 175
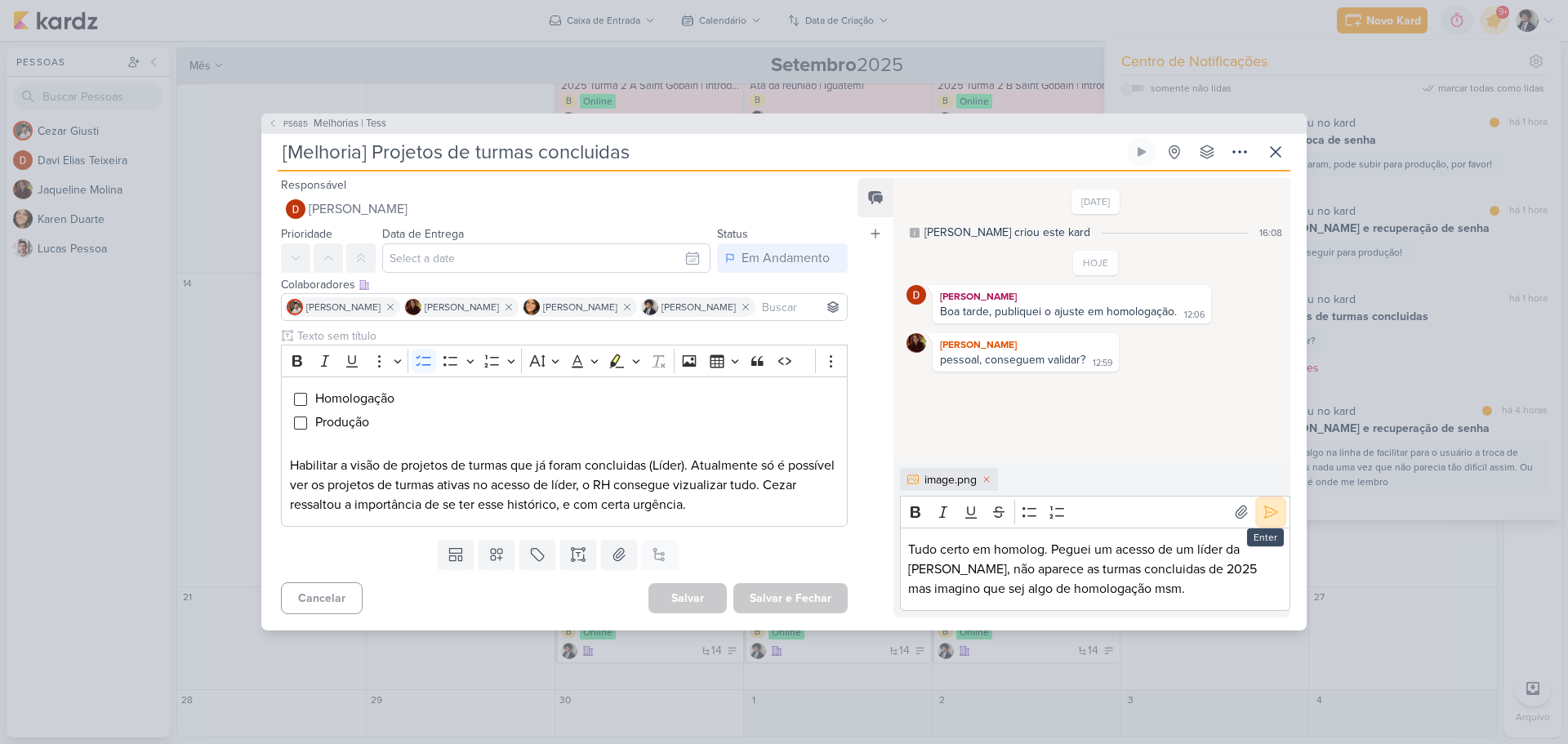
click at [1272, 510] on button at bounding box center [1271, 512] width 26 height 26
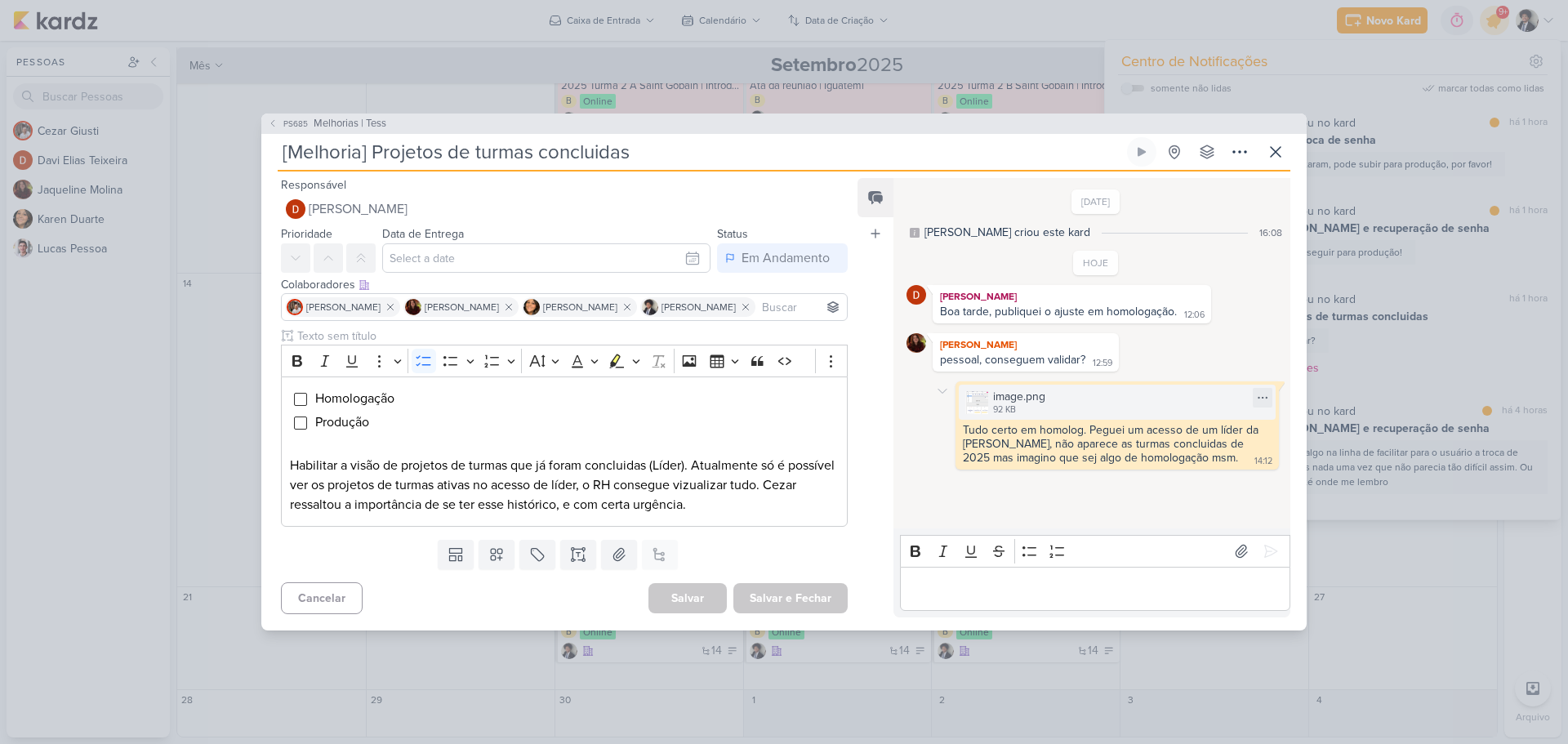
click at [987, 401] on img at bounding box center [977, 402] width 23 height 23
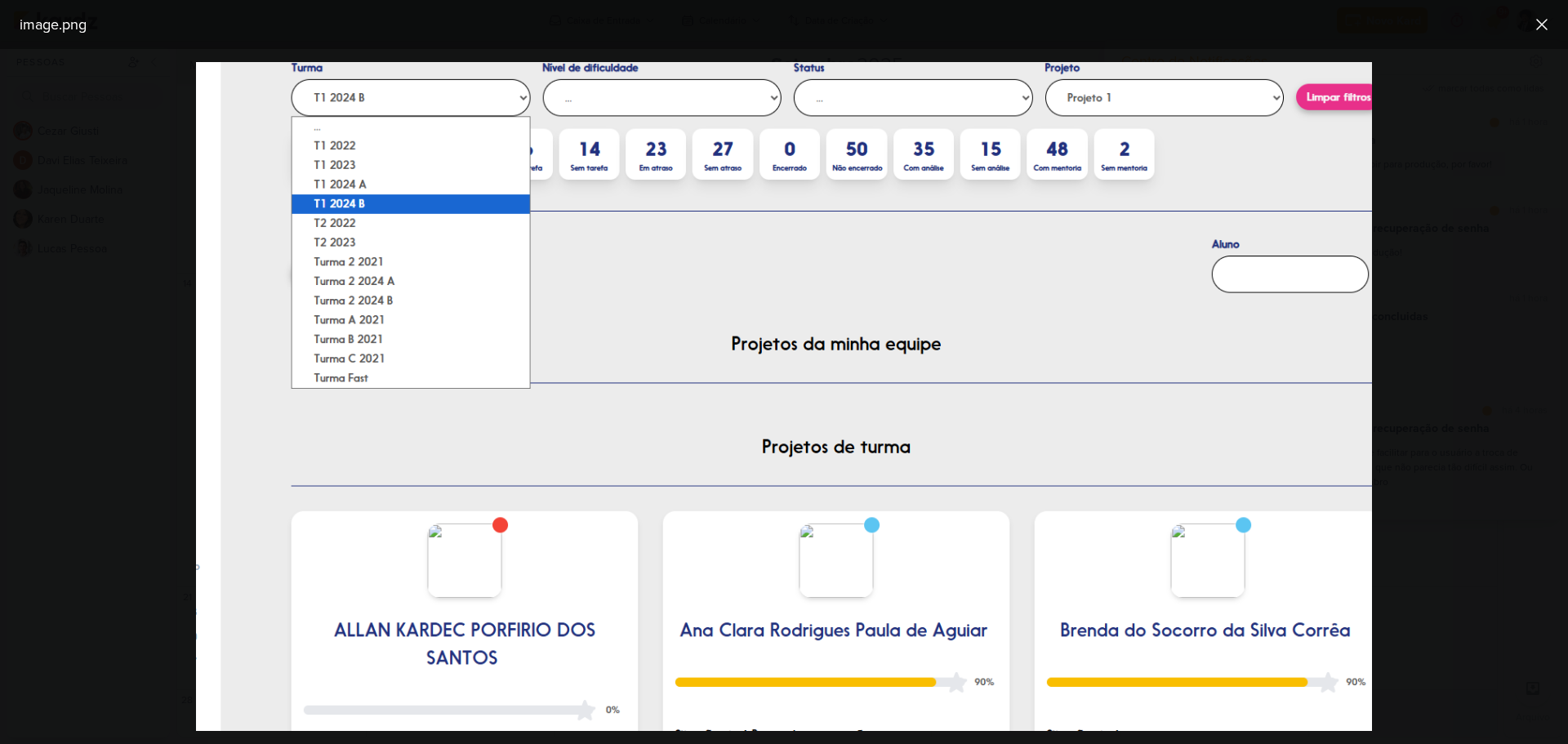
click at [1432, 324] on div at bounding box center [784, 396] width 1568 height 695
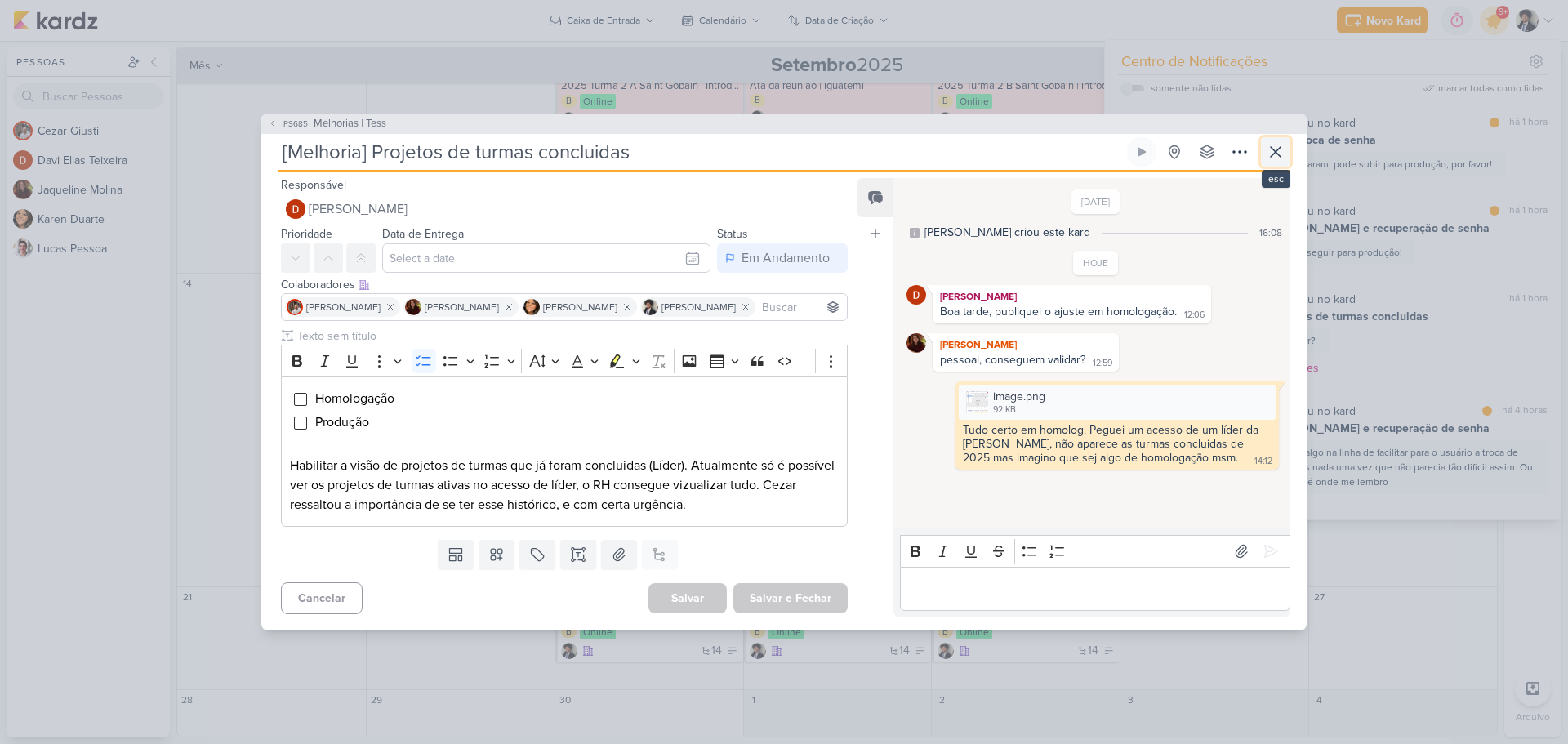
click at [1273, 154] on icon at bounding box center [1275, 152] width 9 height 9
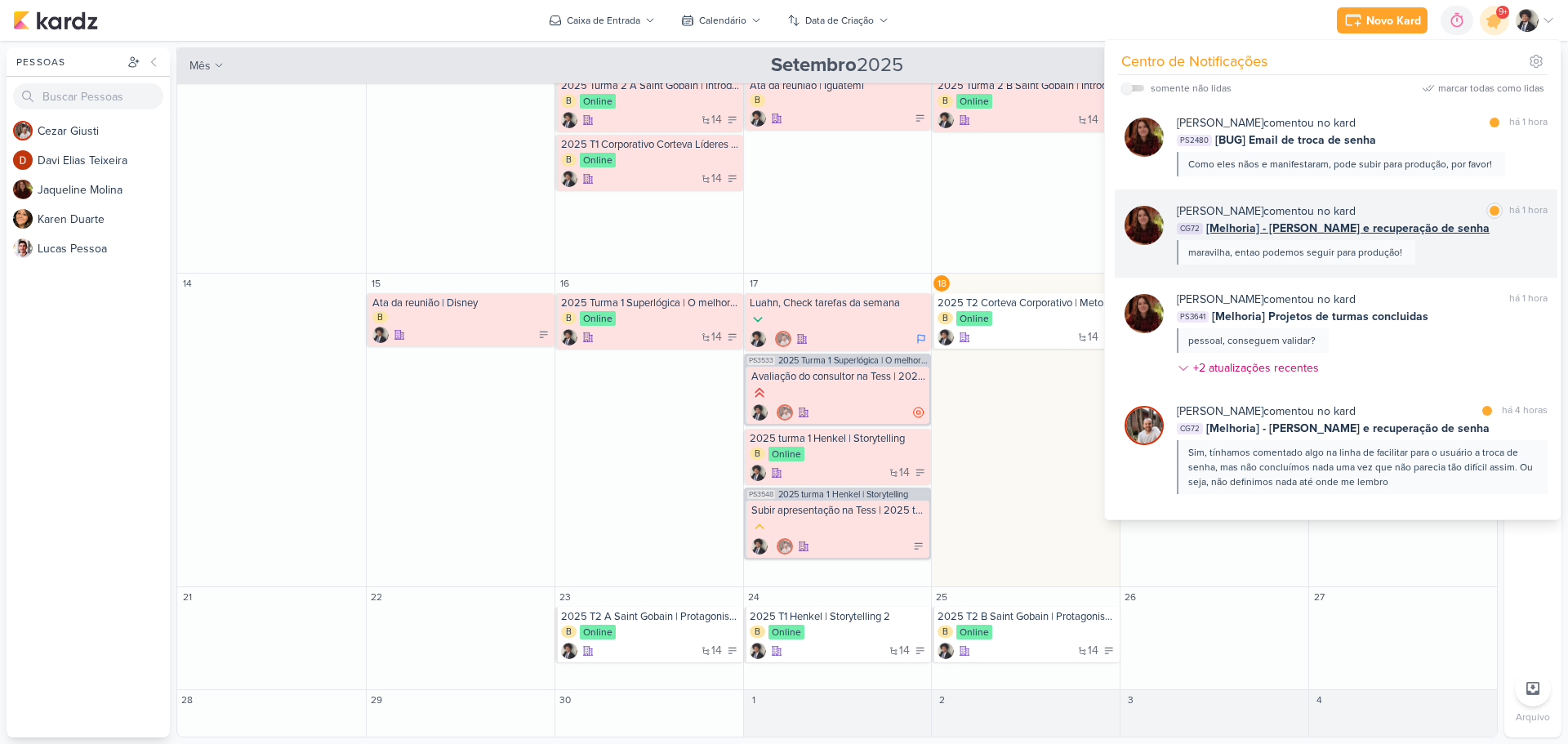
click at [1328, 215] on div "[PERSON_NAME] comentou no kard" at bounding box center [1266, 211] width 179 height 17
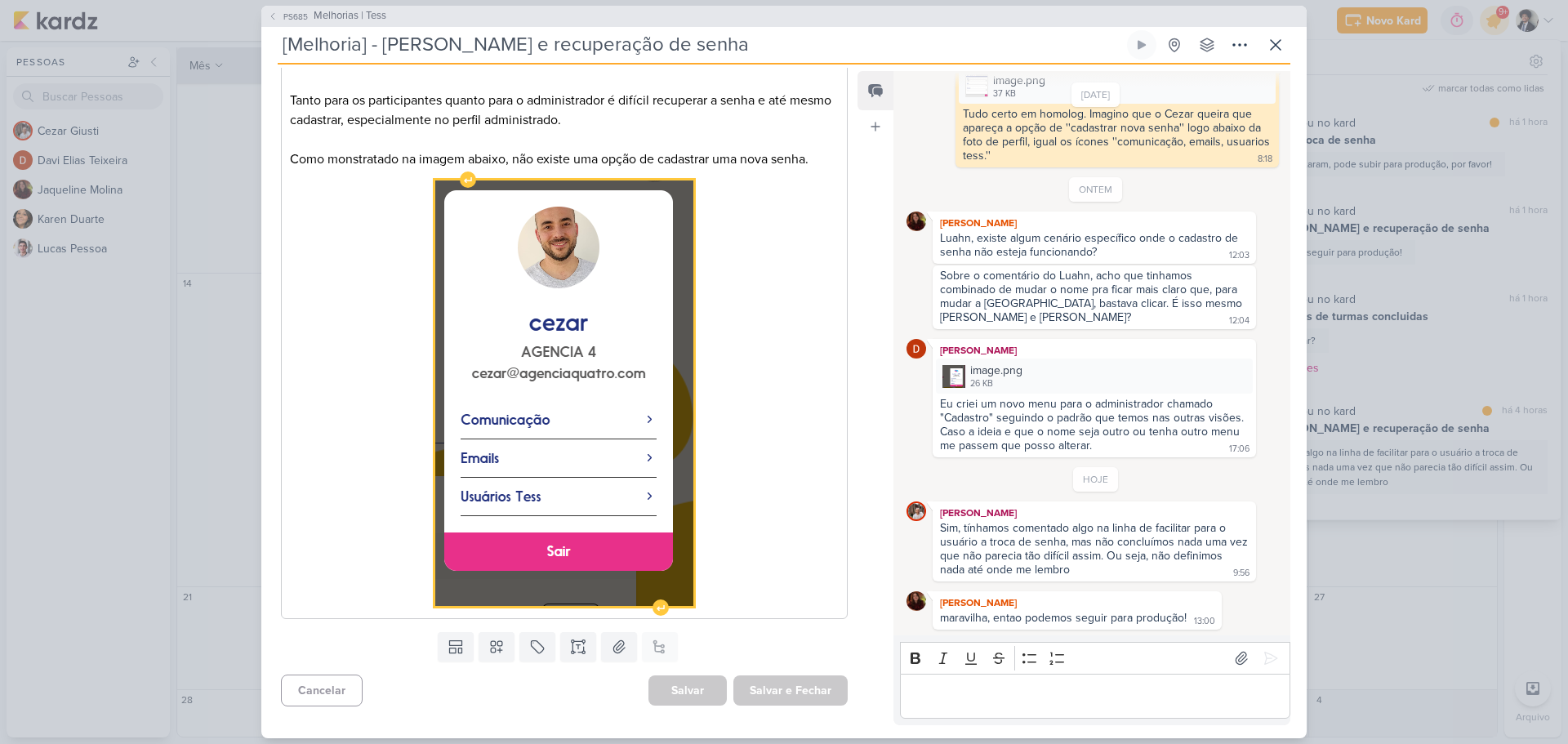
scroll to position [261, 0]
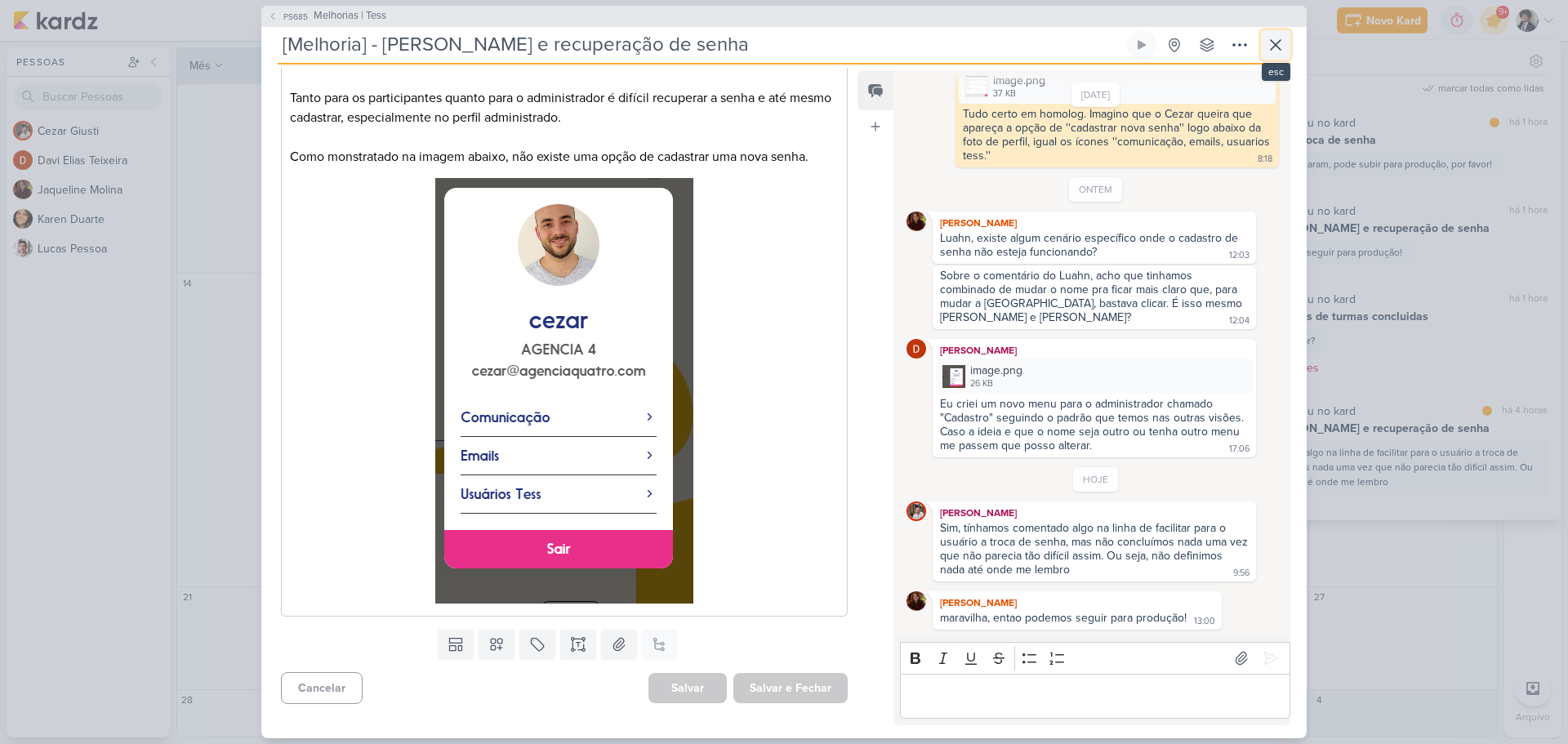
click at [1278, 50] on icon at bounding box center [1275, 44] width 20 height 20
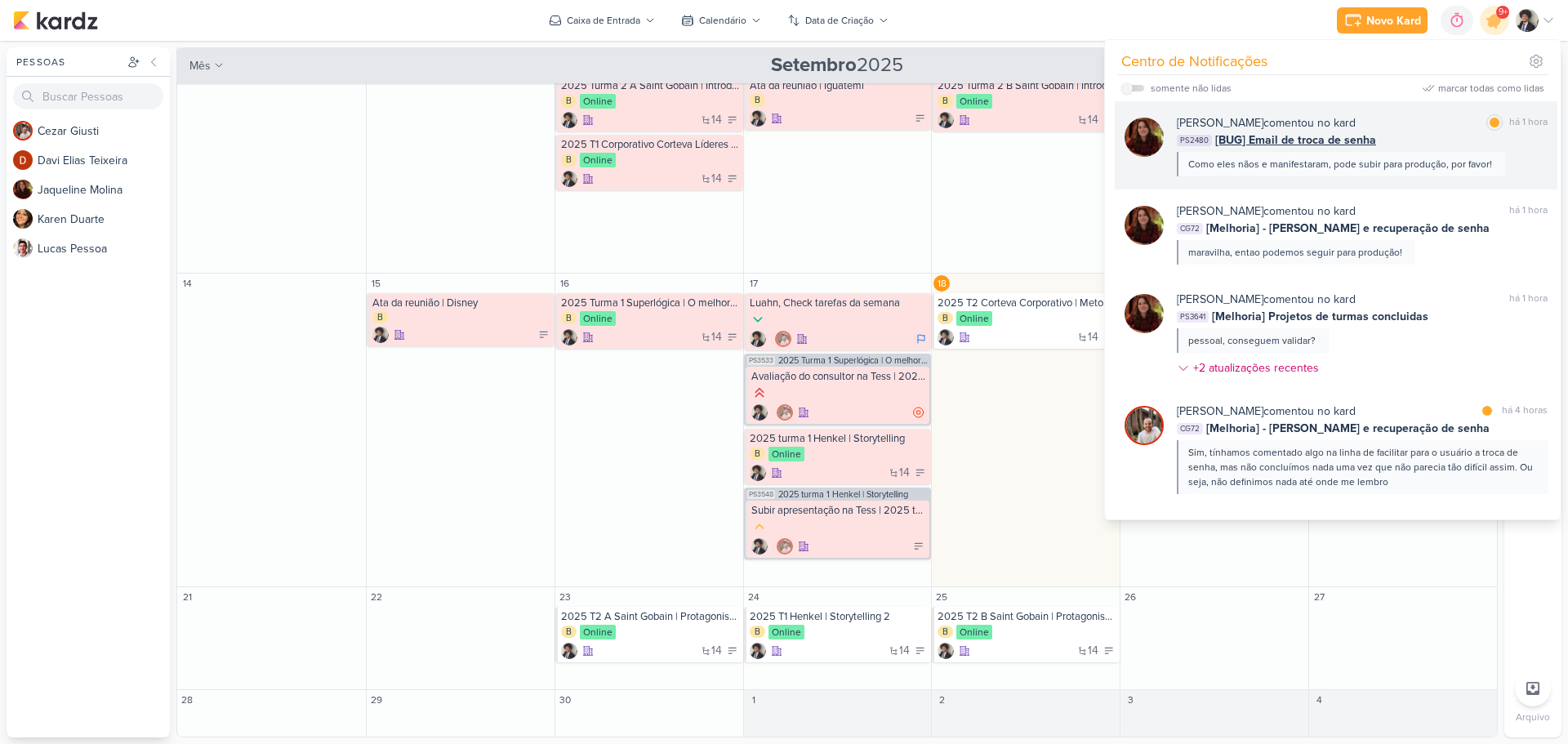
click at [1294, 133] on span "[BUG] Email de troca de senha" at bounding box center [1295, 140] width 160 height 17
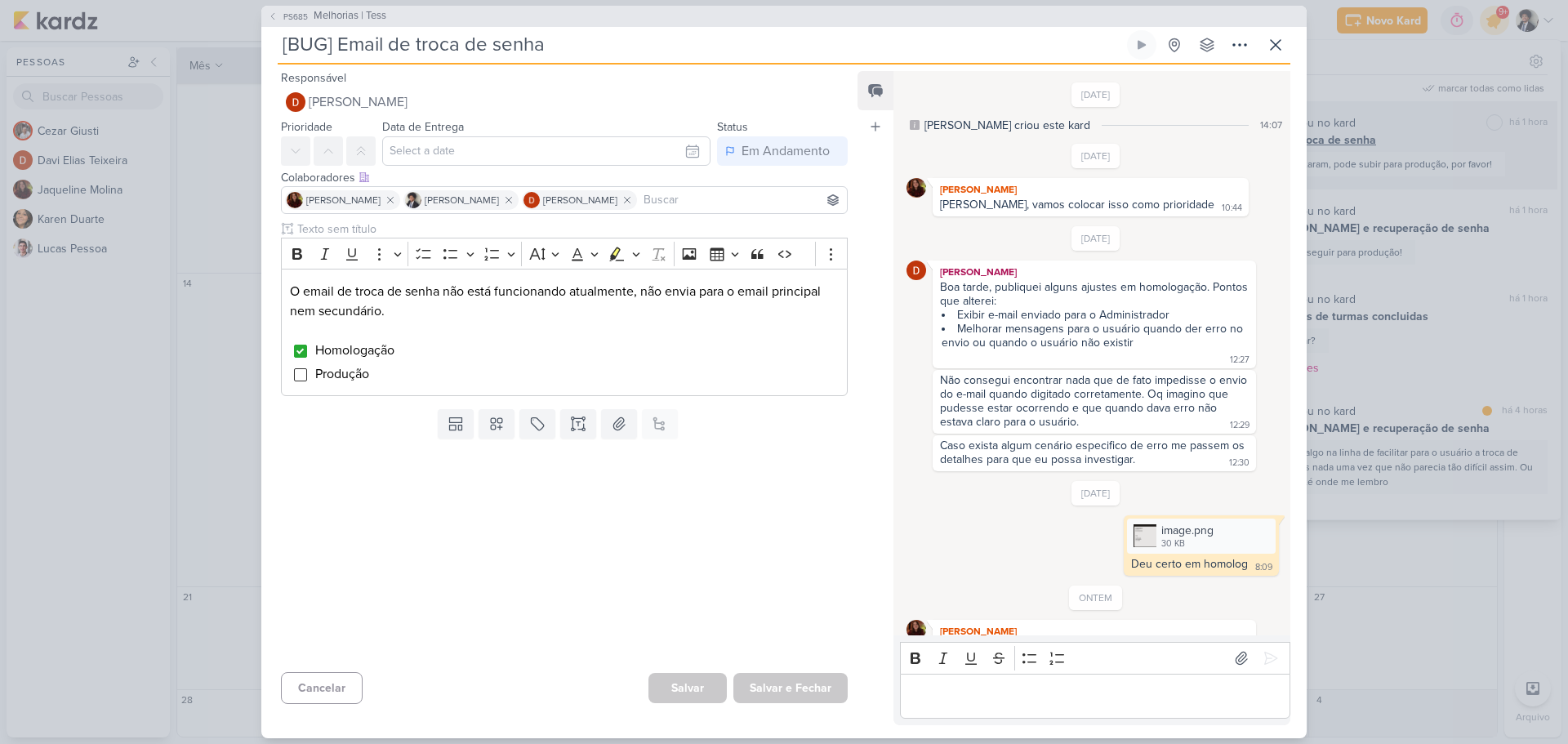
scroll to position [180, 0]
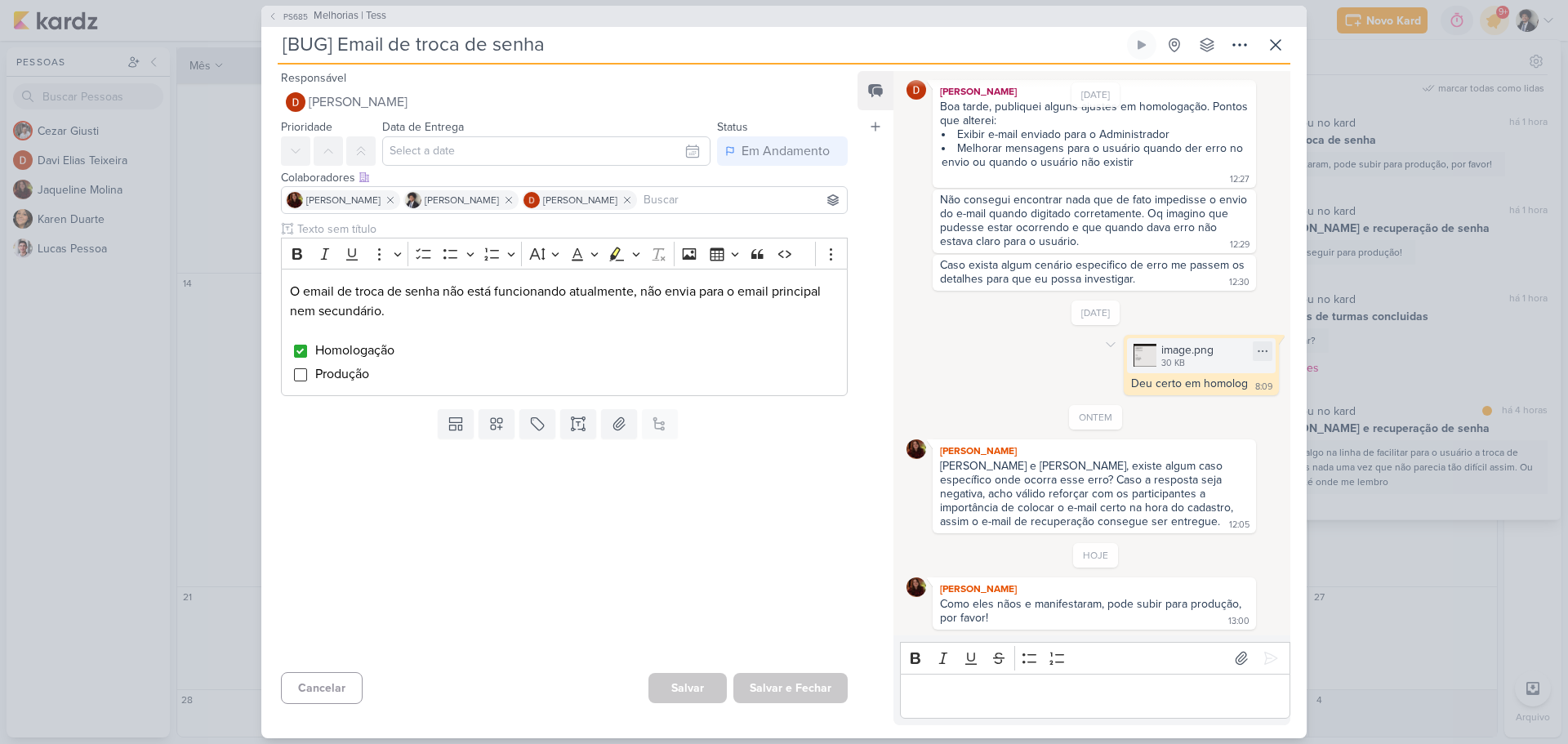
click at [1195, 353] on div "image.png" at bounding box center [1188, 350] width 53 height 17
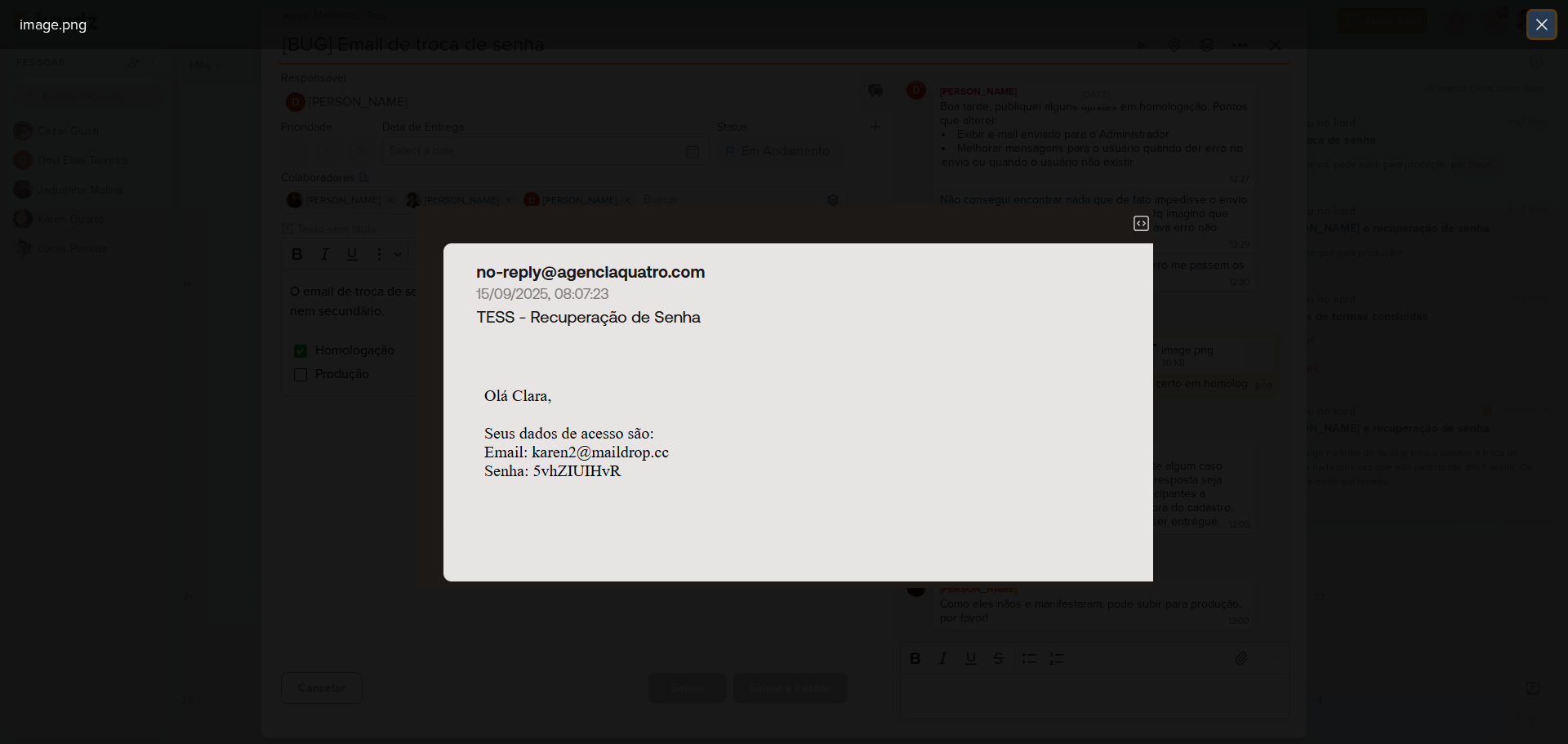
click at [1535, 28] on icon at bounding box center [1542, 24] width 20 height 20
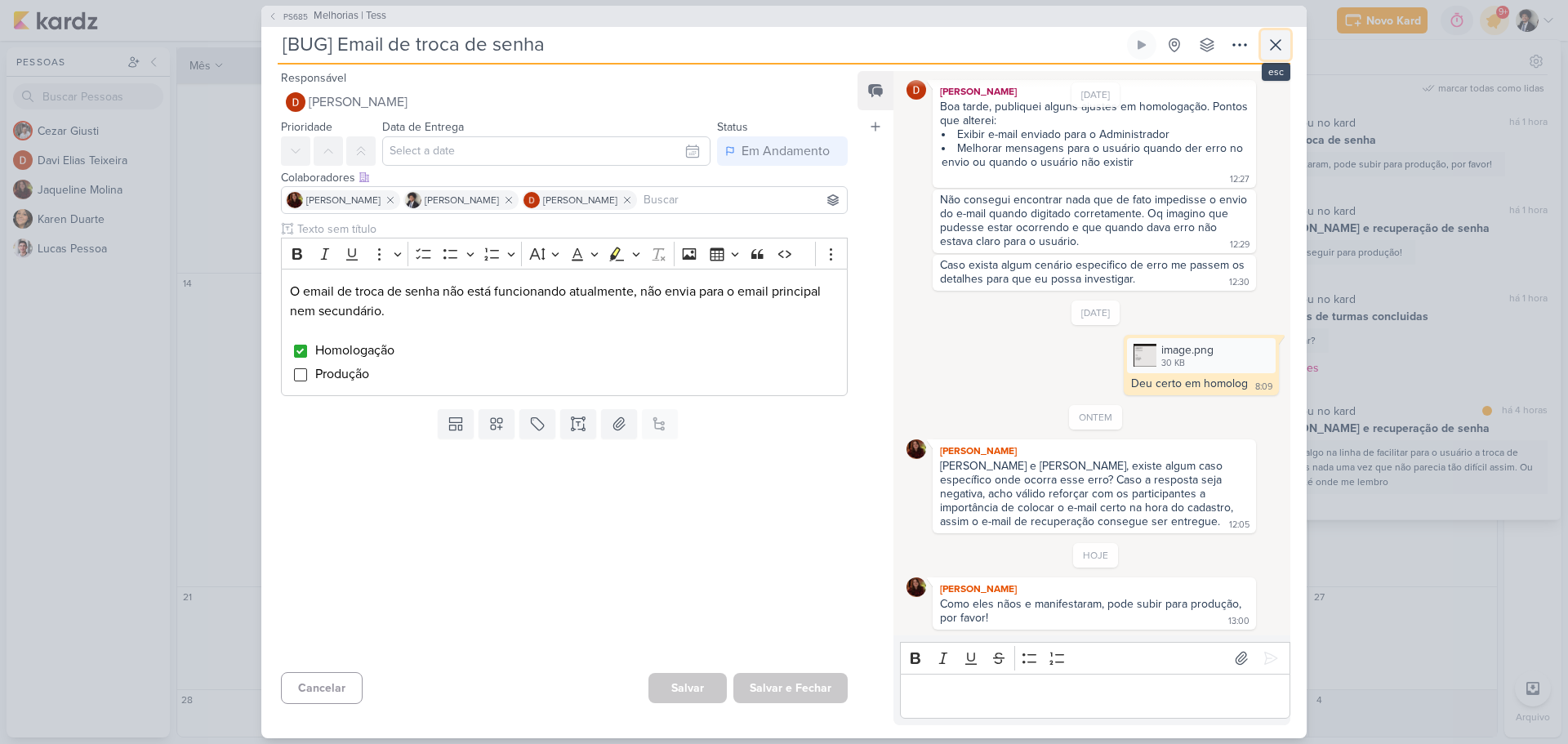
click at [1280, 44] on icon at bounding box center [1275, 44] width 20 height 20
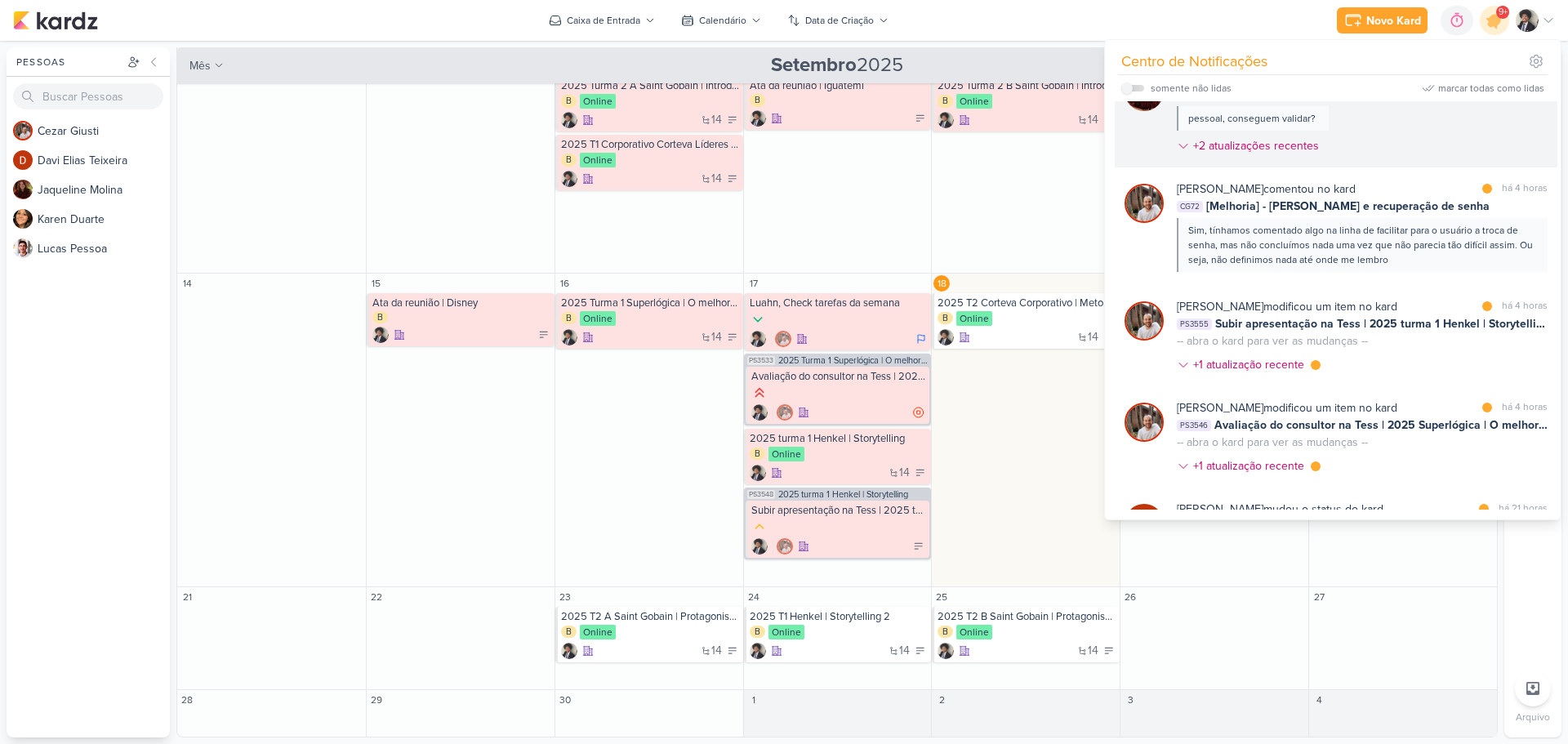
scroll to position [245, 0]
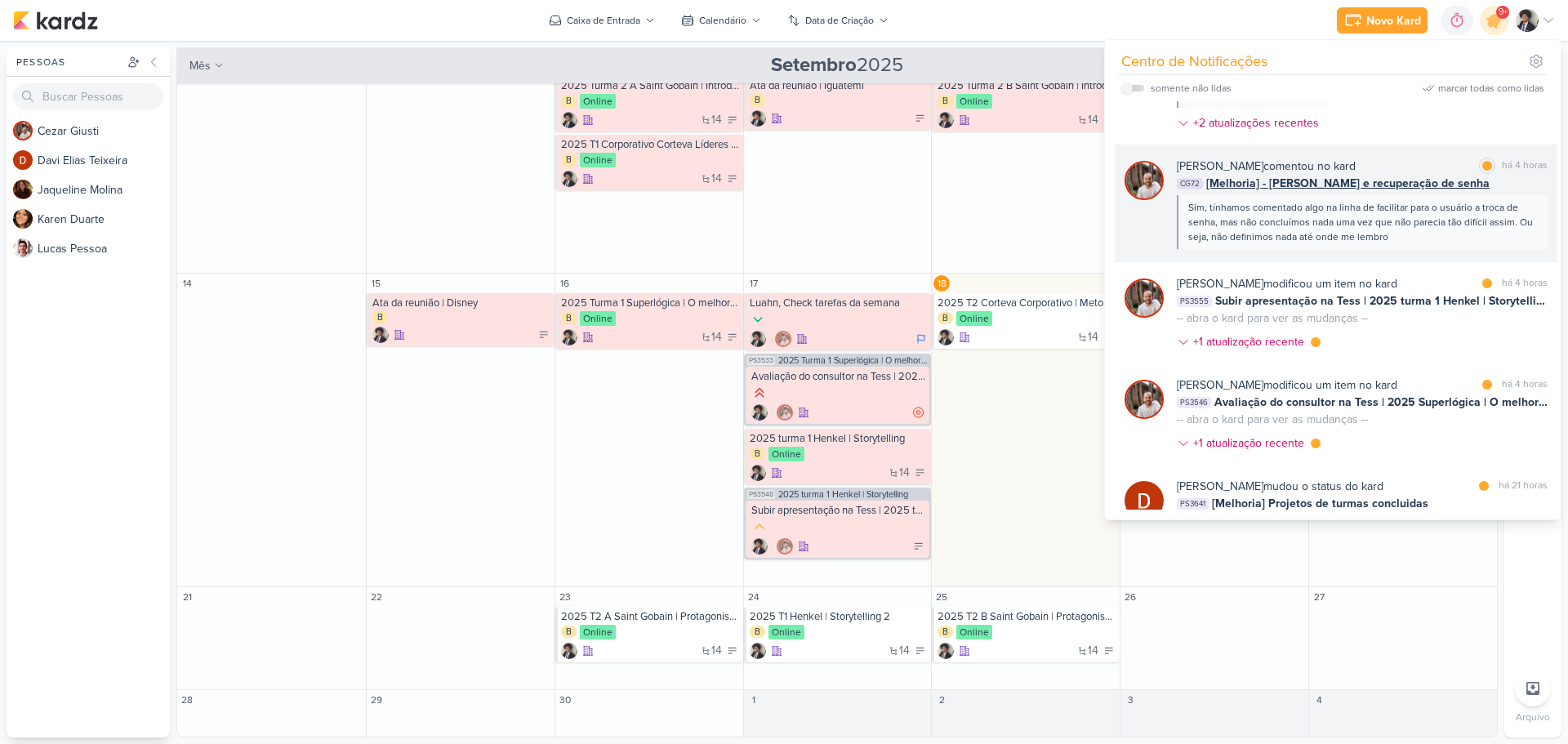
click at [1347, 184] on span "[Melhoria] - [PERSON_NAME] e recuperação de senha" at bounding box center [1348, 183] width 283 height 17
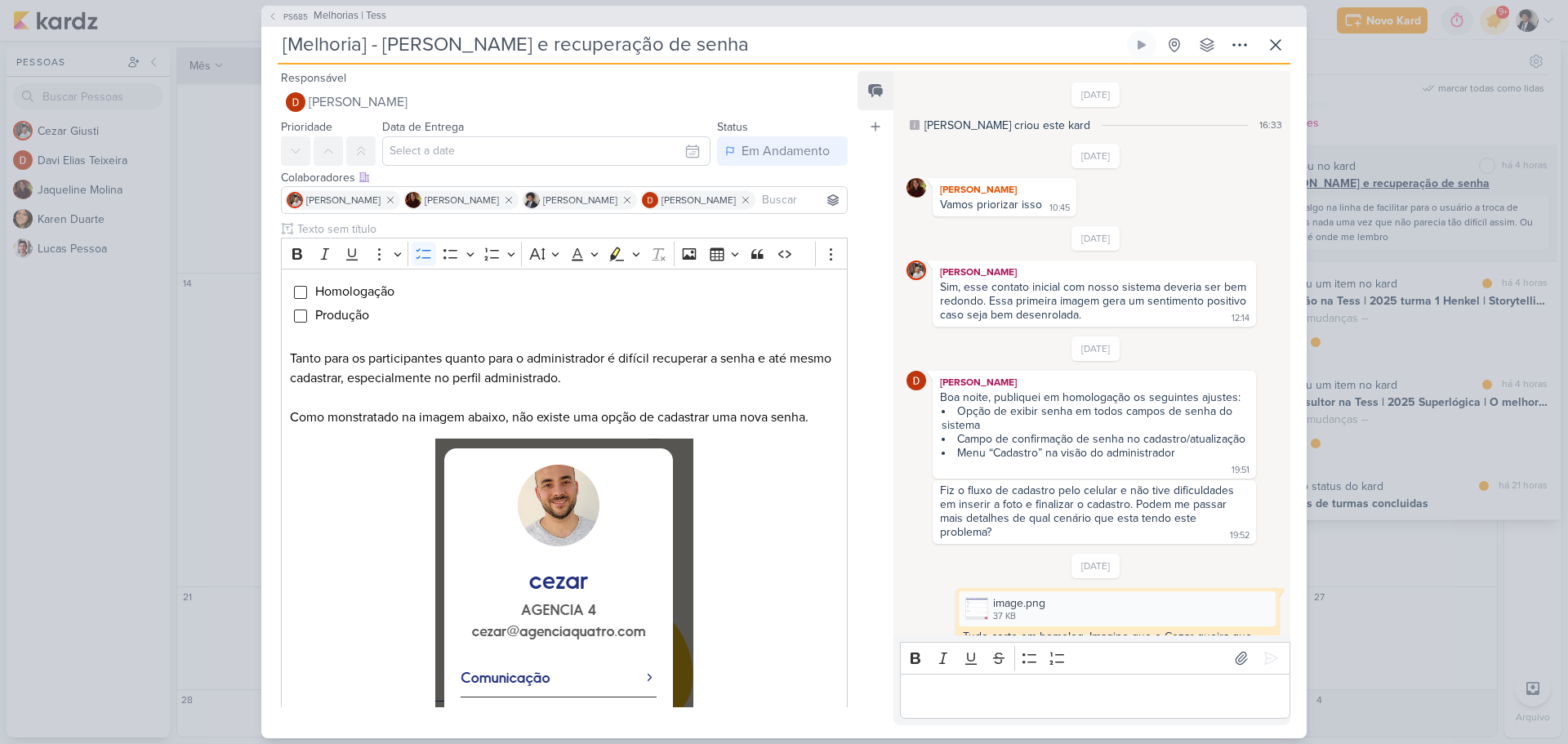
scroll to position [537, 0]
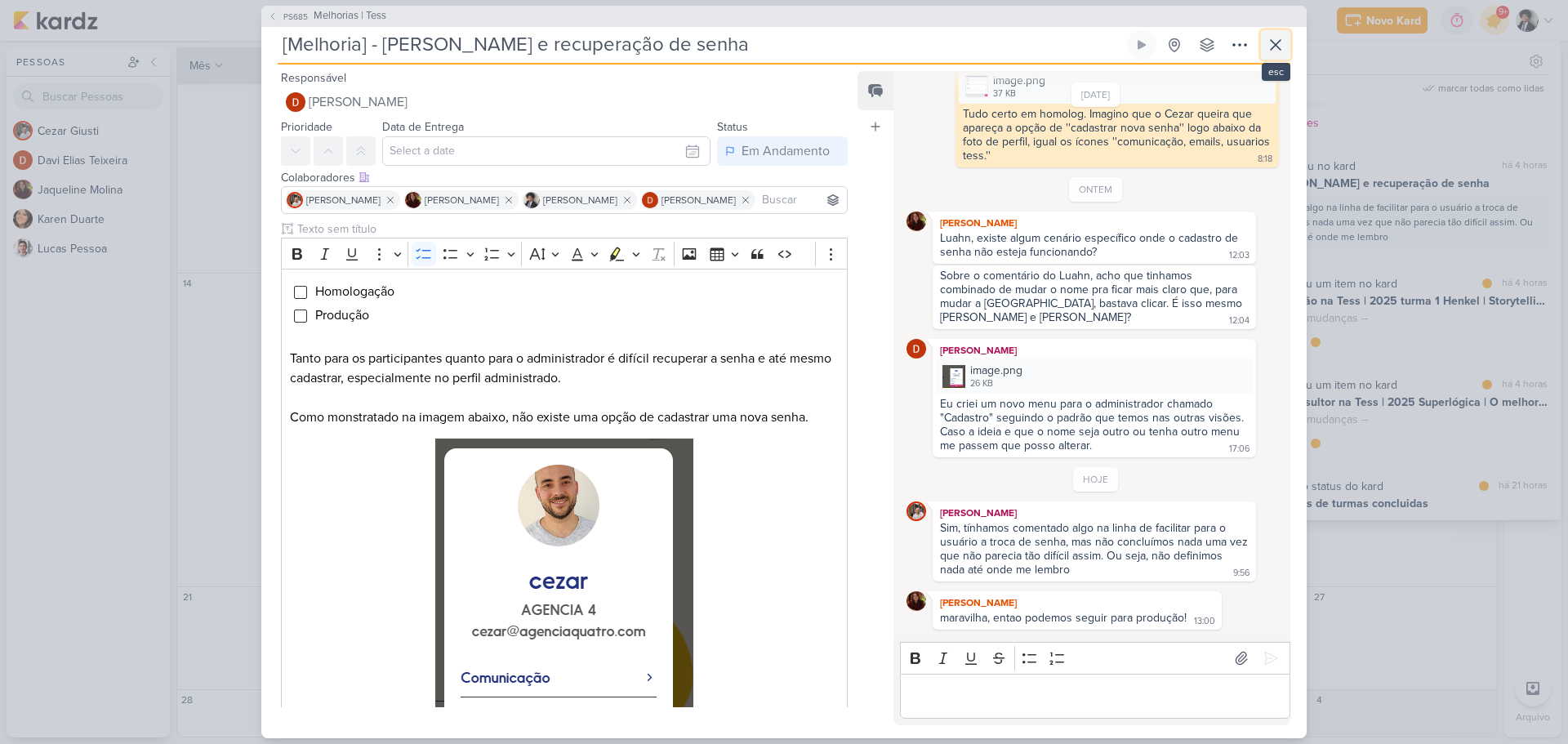
click at [1268, 34] on button at bounding box center [1275, 44] width 29 height 29
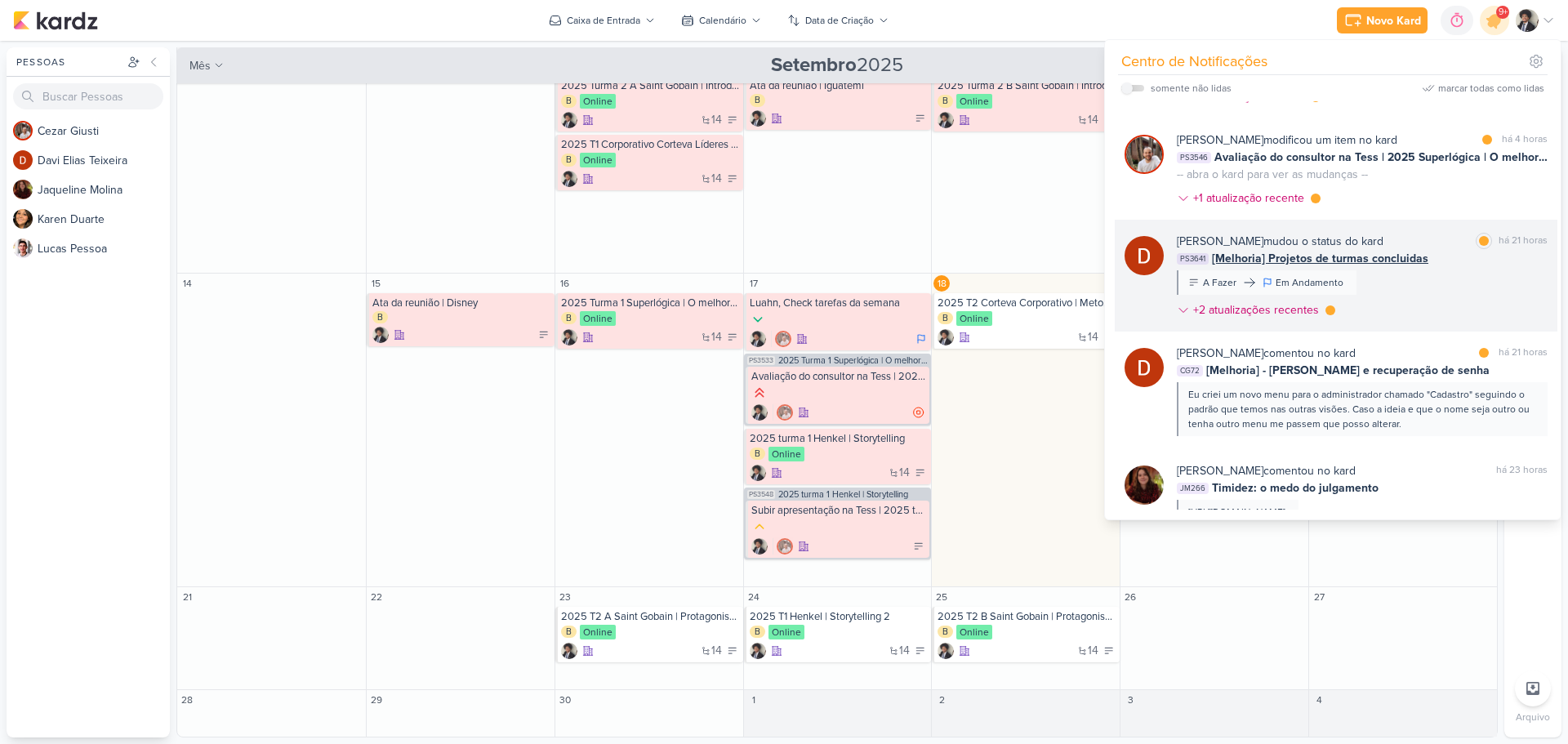
scroll to position [571, 0]
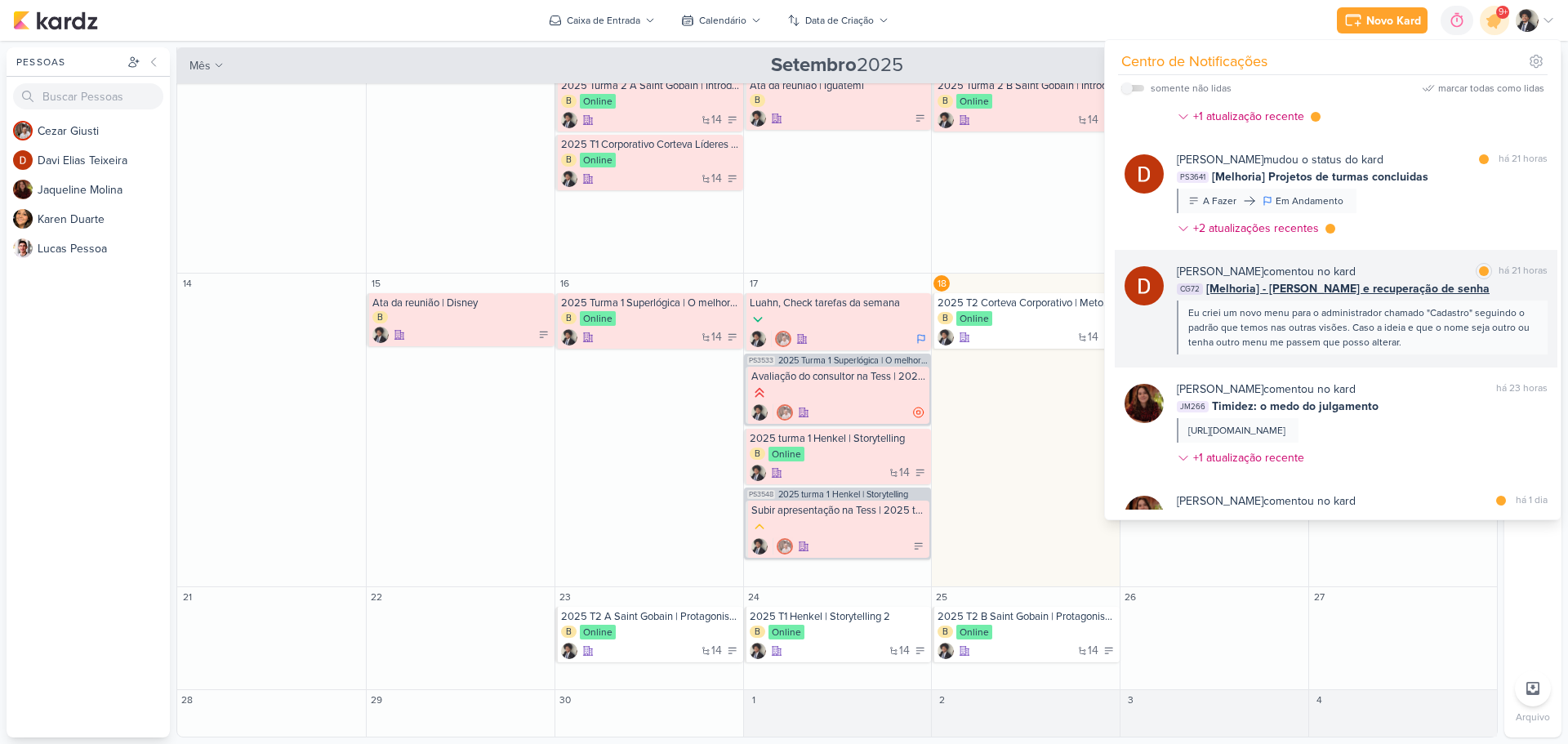
click at [1375, 278] on div "[PERSON_NAME] comentou no kard marcar como lida há 21 horas" at bounding box center [1362, 271] width 371 height 17
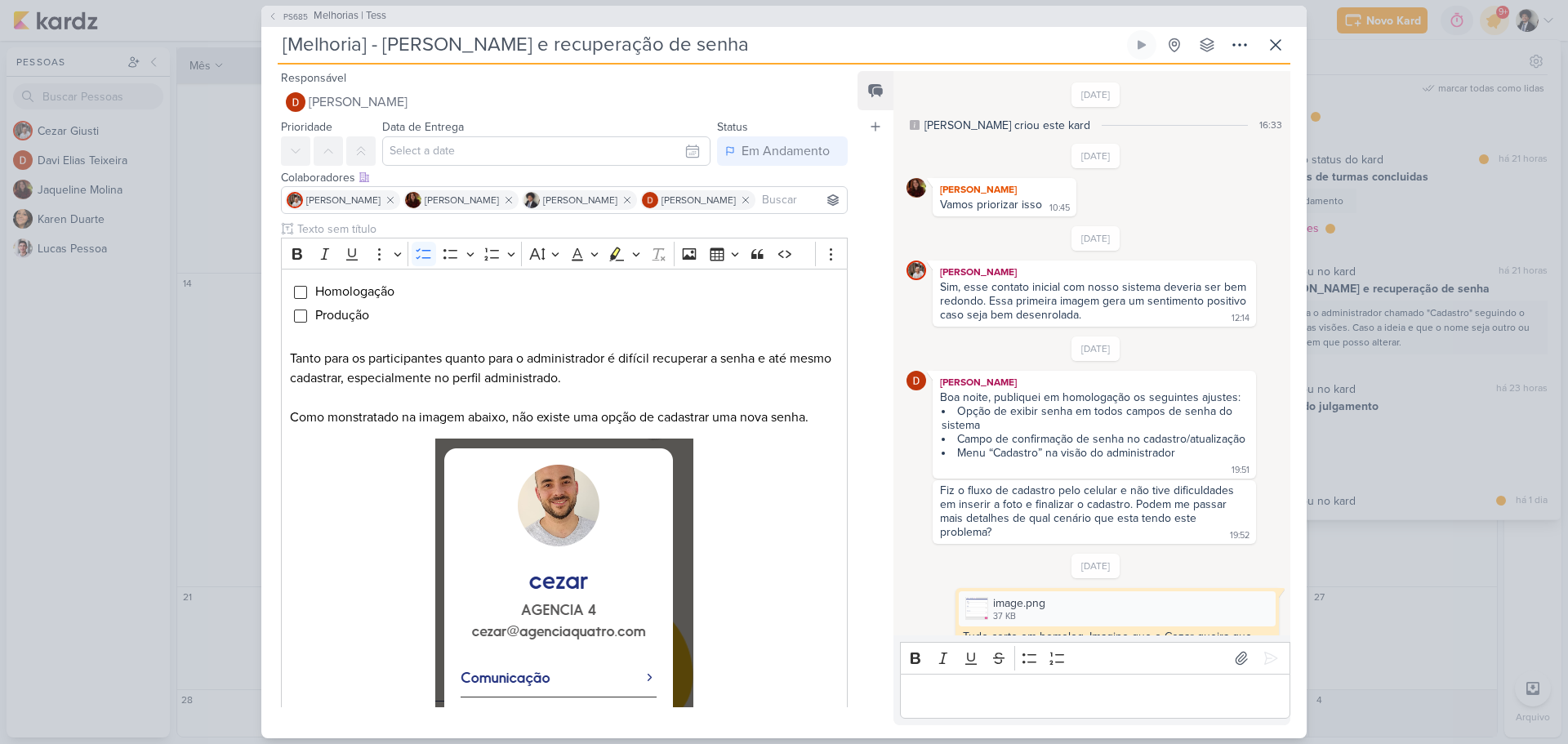
scroll to position [537, 0]
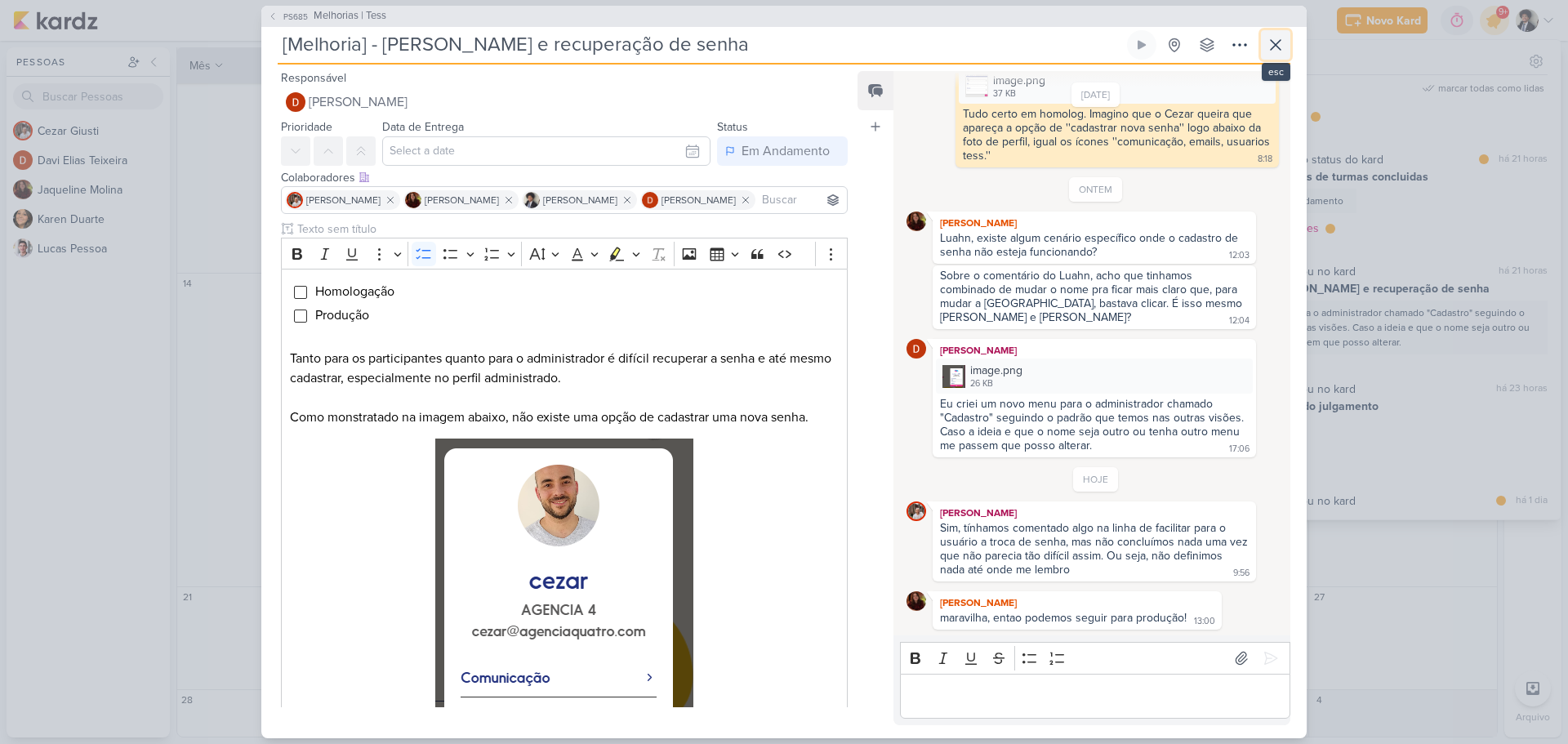
click at [1273, 44] on icon at bounding box center [1275, 44] width 20 height 20
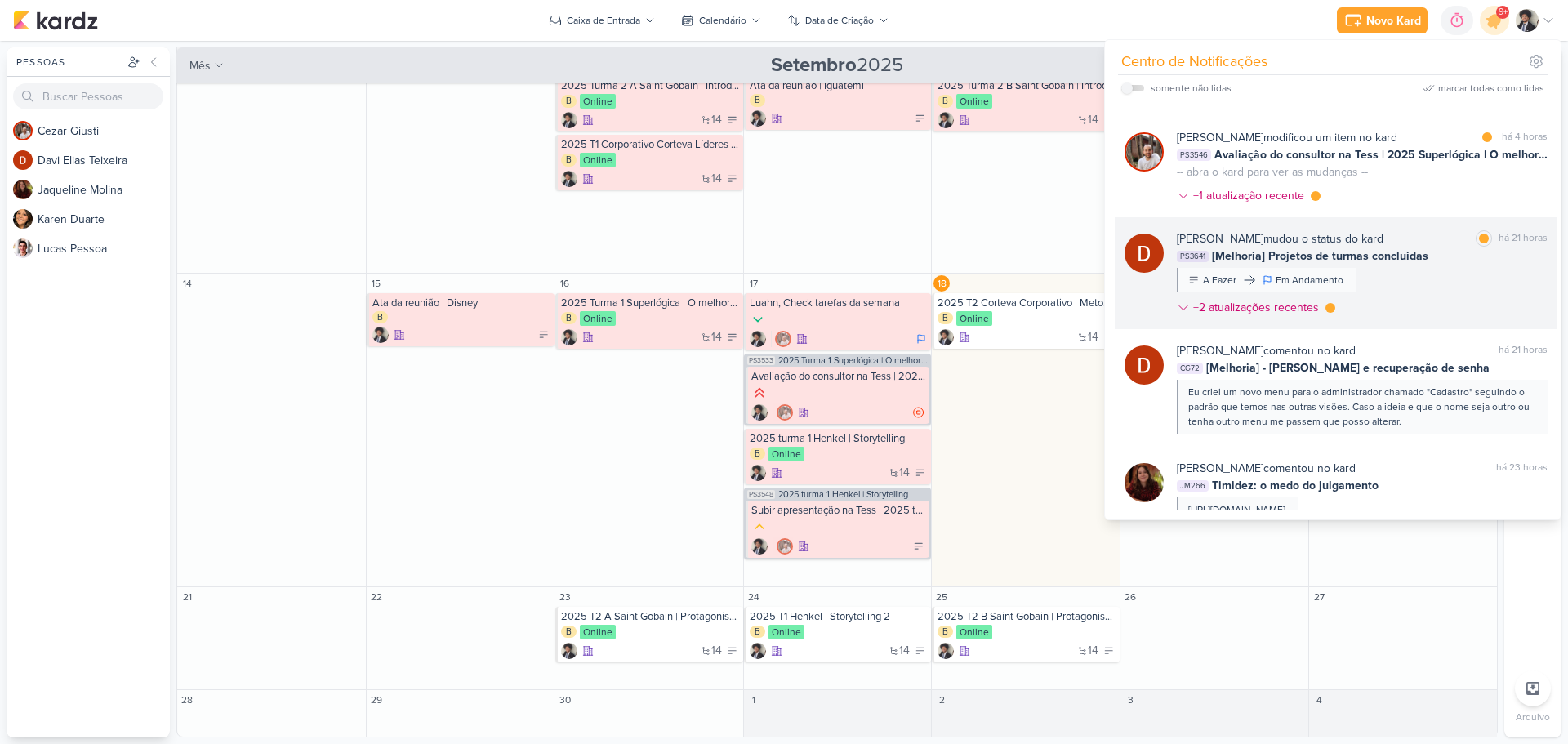
scroll to position [408, 0]
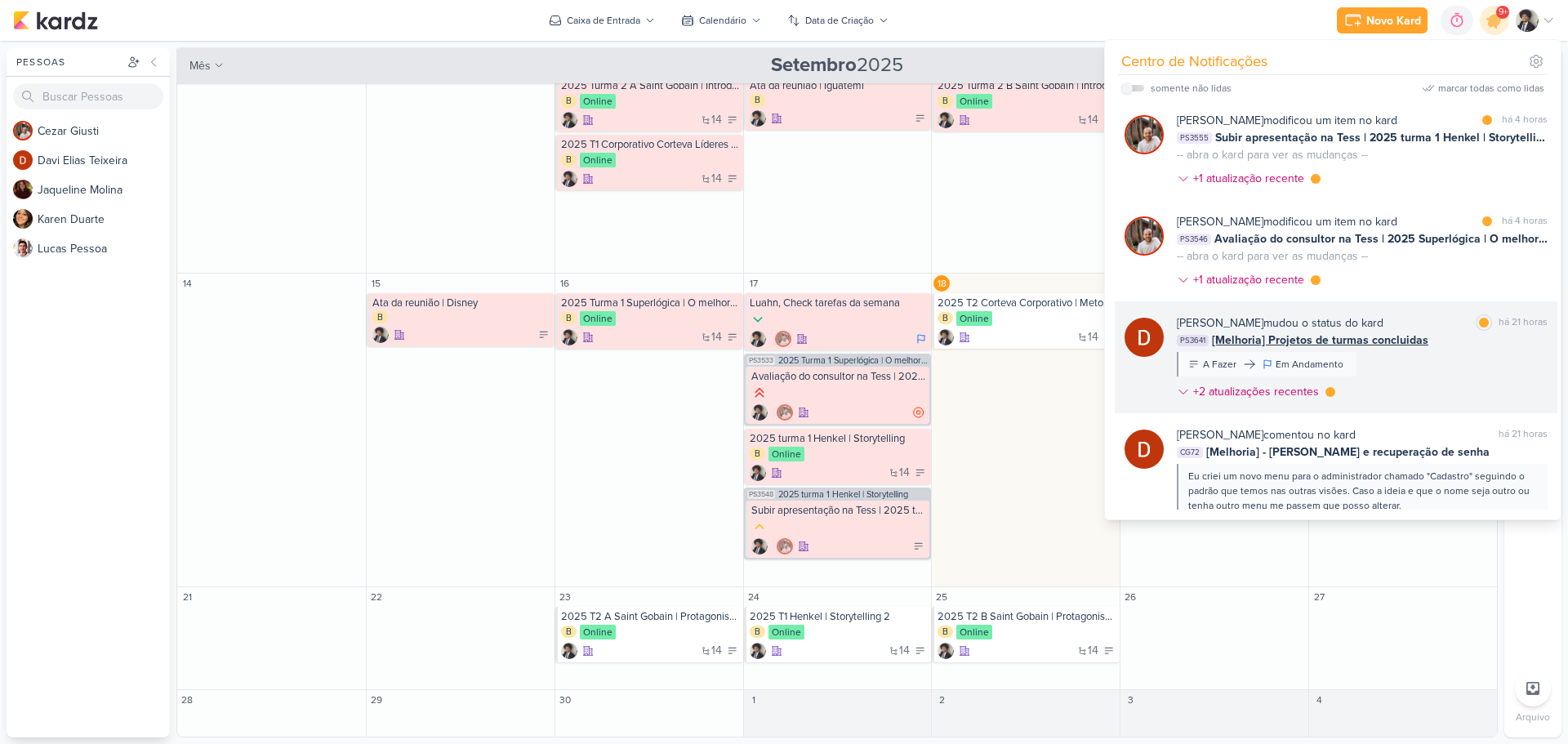
click at [1316, 328] on div "[PERSON_NAME] mudou o status do kard" at bounding box center [1280, 323] width 206 height 17
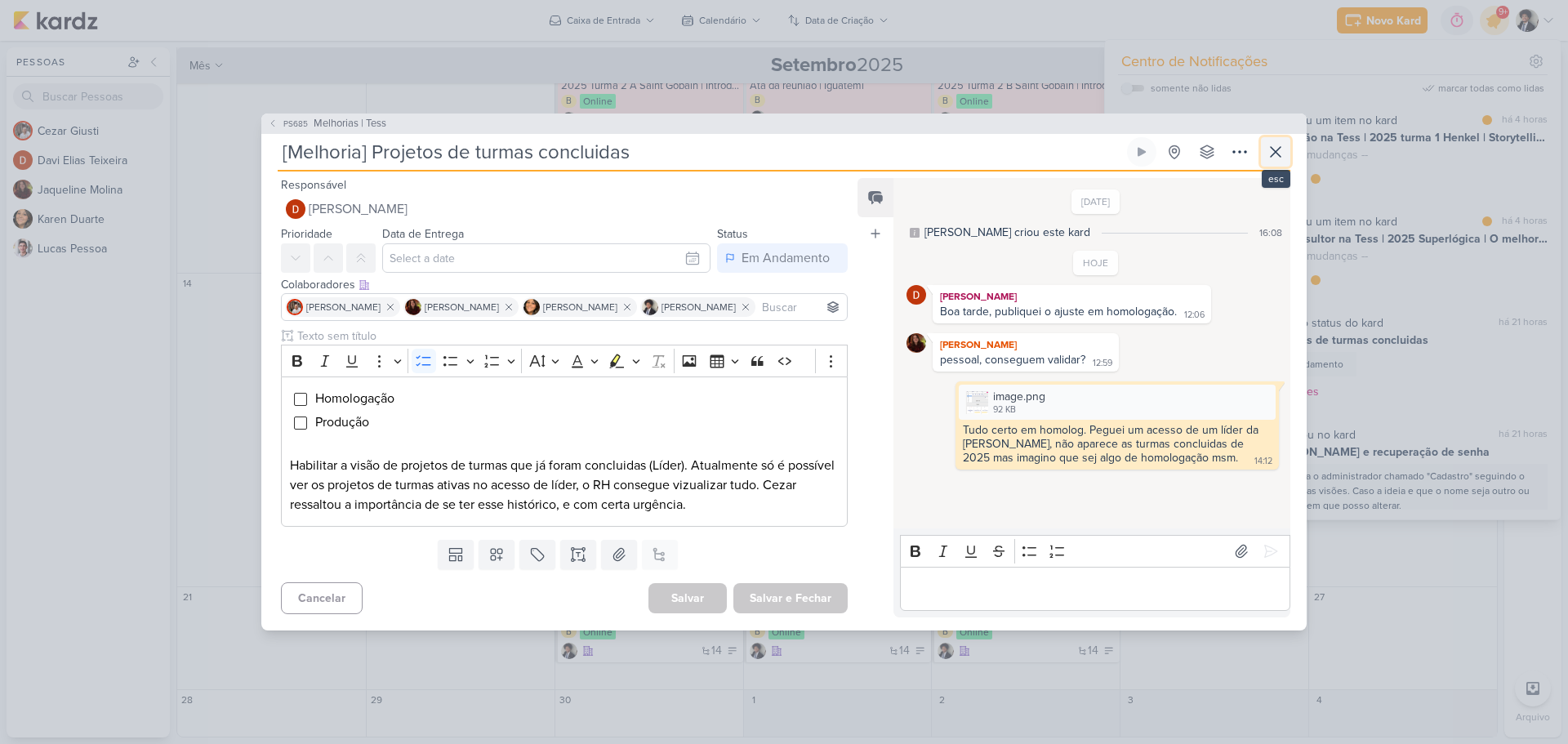
click at [1275, 158] on icon at bounding box center [1275, 151] width 20 height 20
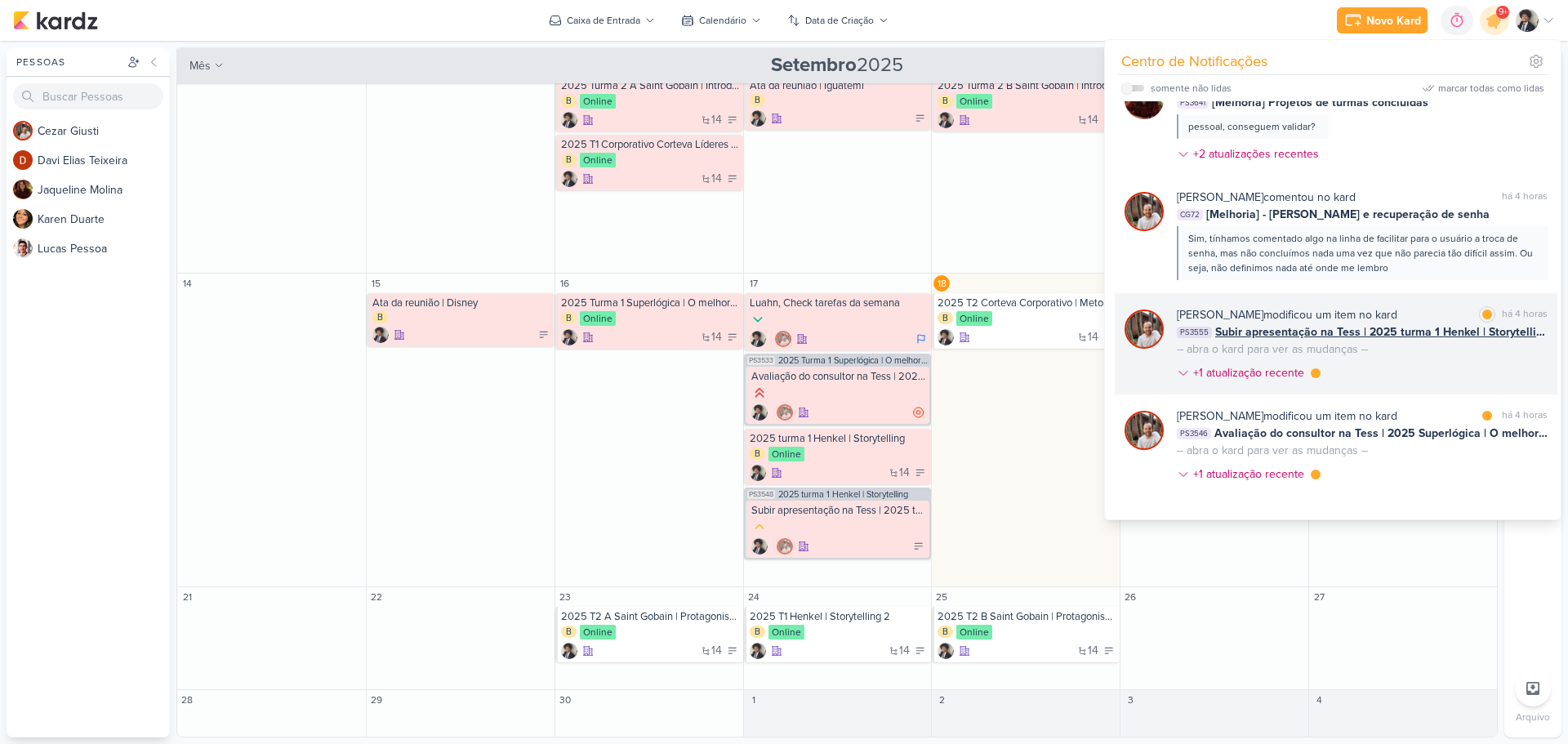
scroll to position [163, 0]
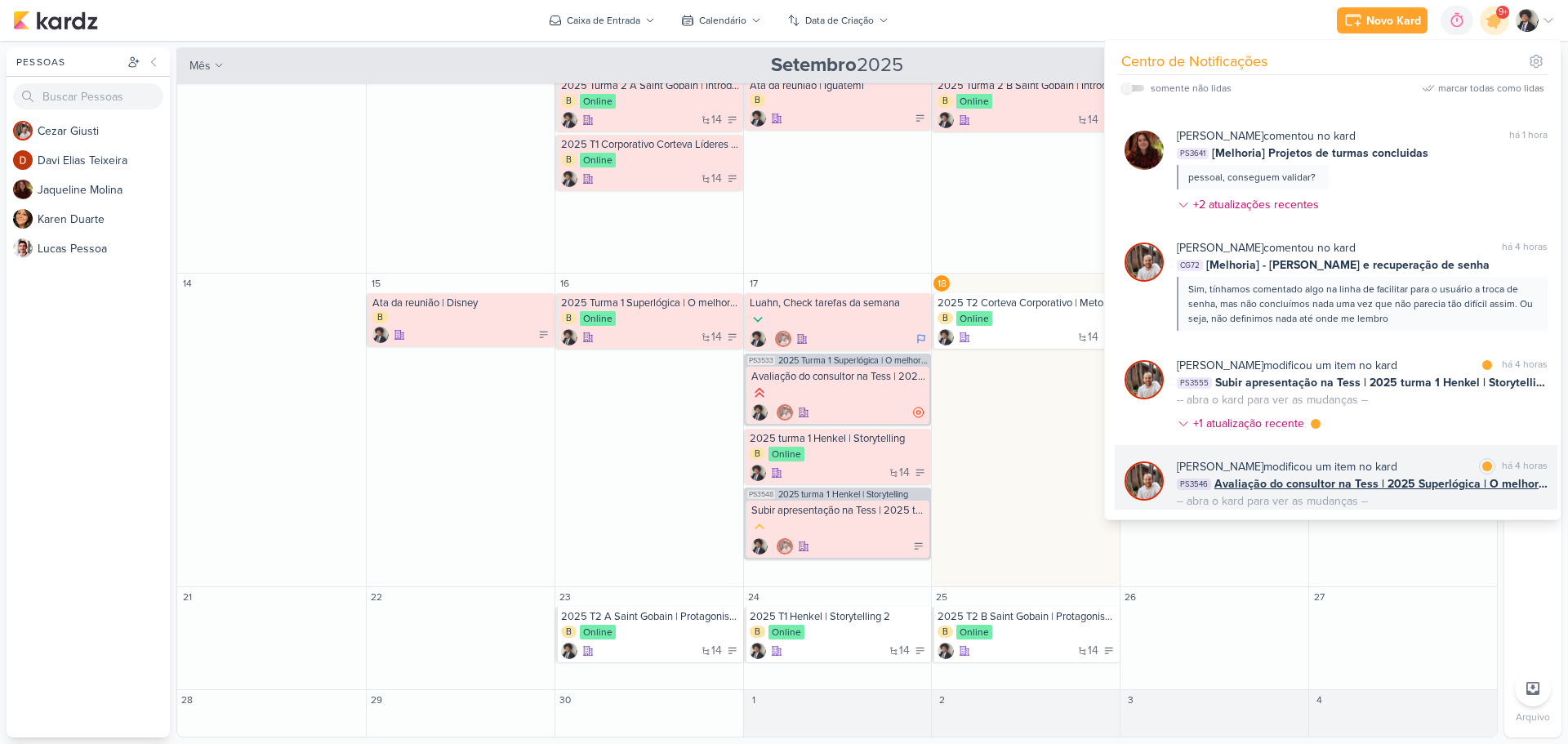
click at [1331, 488] on span "Avaliação do consultor na Tess | 2025 Superlógica | O melhor do Conflito" at bounding box center [1380, 484] width 333 height 17
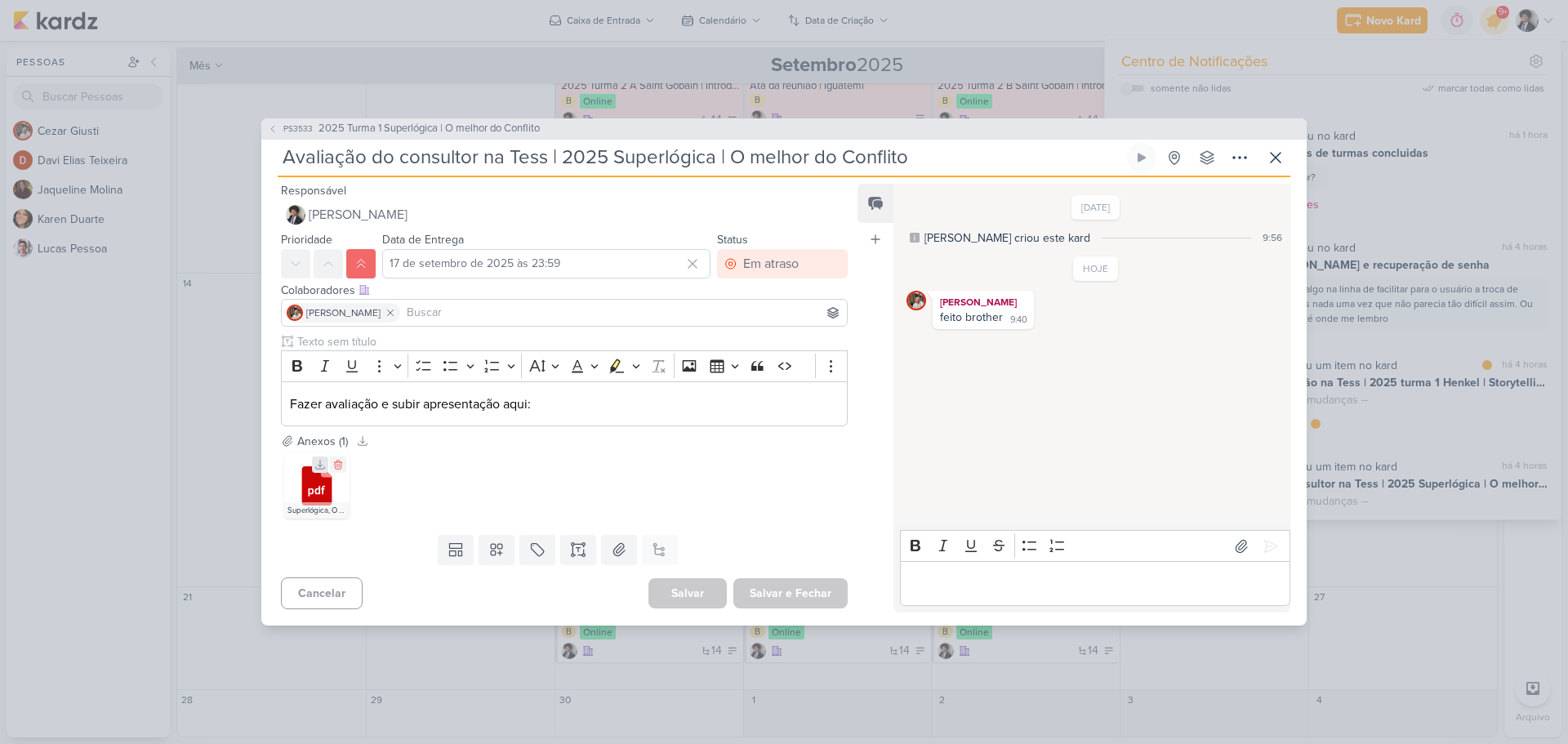
click at [316, 465] on icon at bounding box center [320, 464] width 11 height 11
click at [1095, 589] on p "Editor editing area: main" at bounding box center [1095, 584] width 373 height 20
click at [1265, 552] on icon at bounding box center [1271, 546] width 16 height 16
click at [1276, 143] on button at bounding box center [1275, 157] width 29 height 29
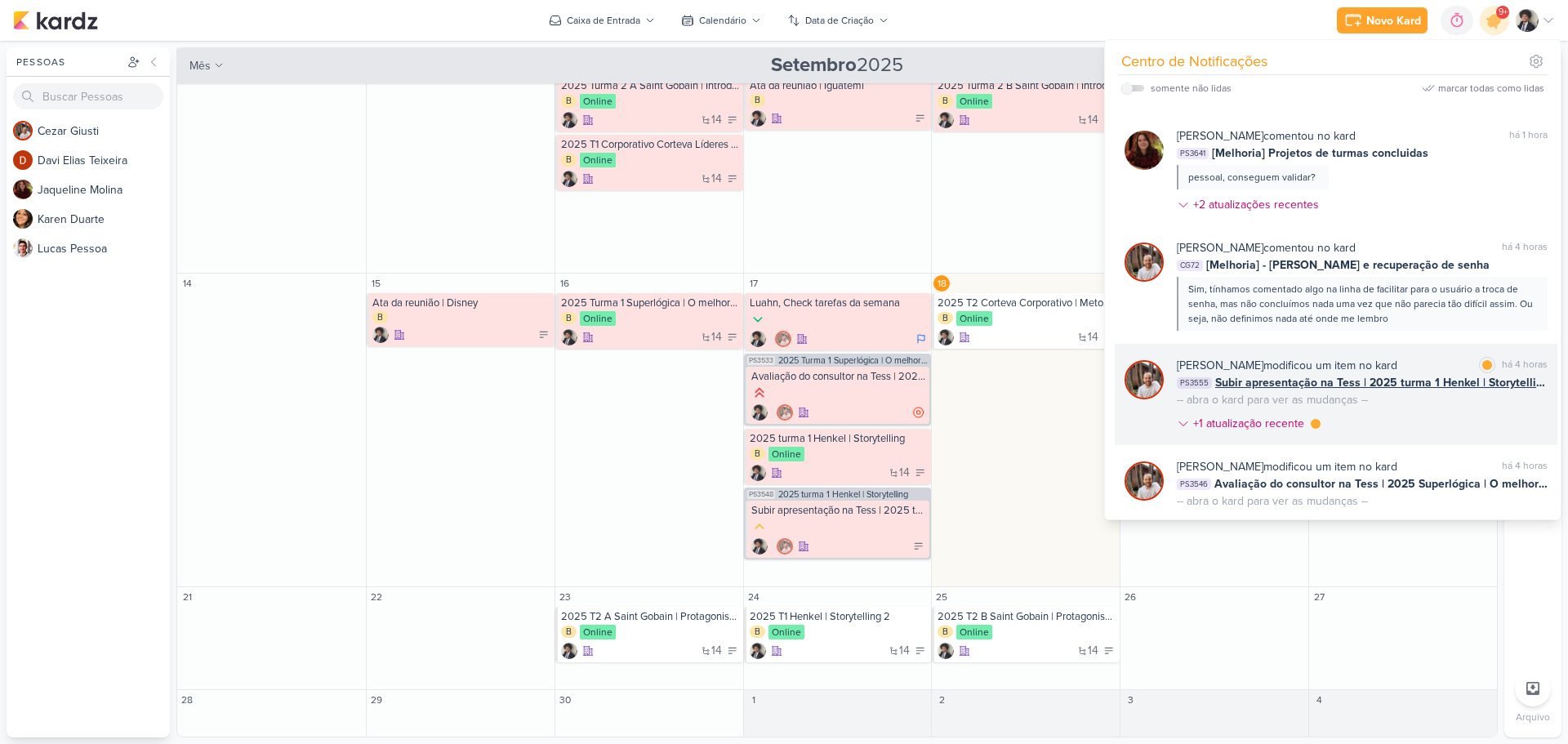
click at [1353, 375] on span "Subir apresentação na Tess | 2025 turma 1 Henkel | Storytelling" at bounding box center [1381, 383] width 332 height 17
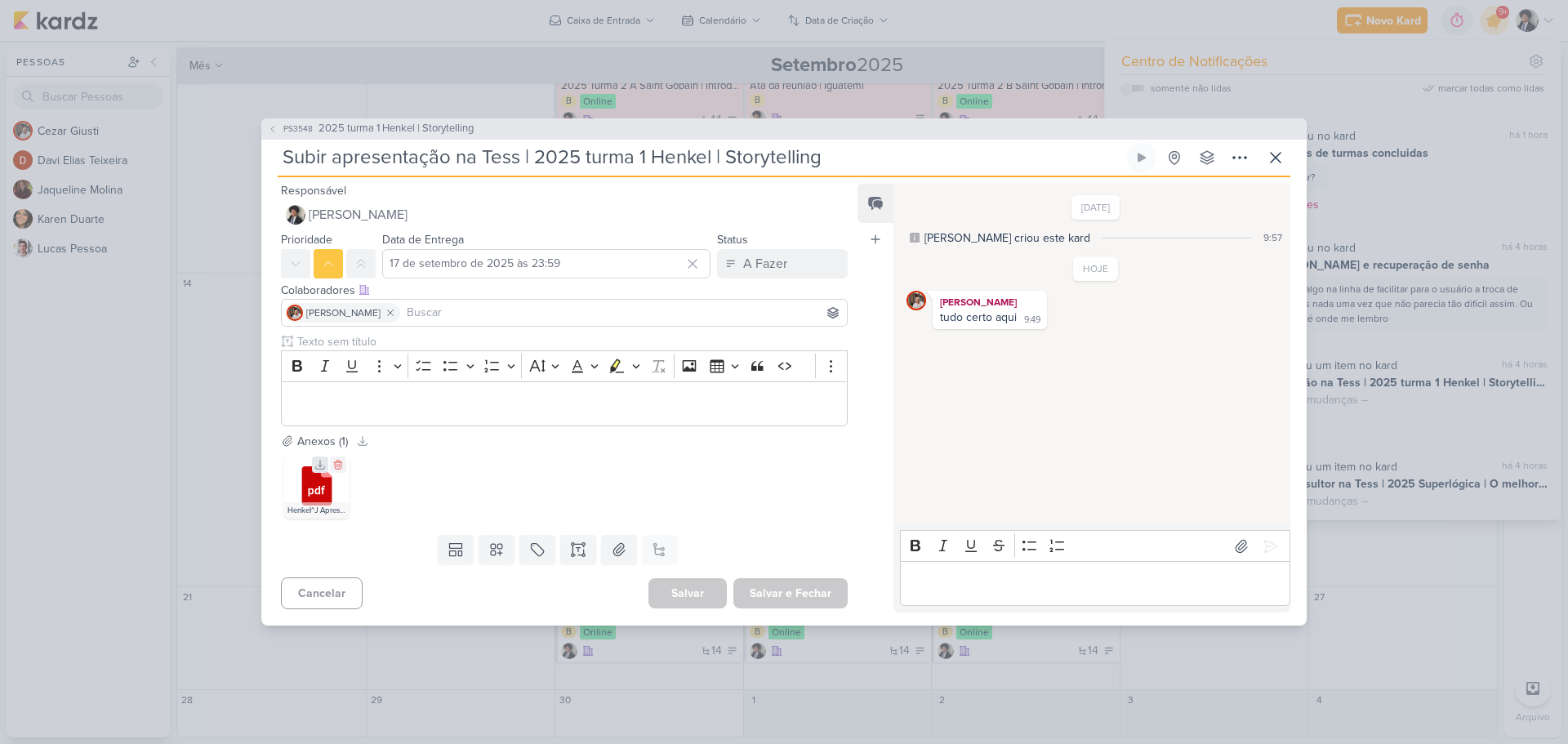
click at [316, 466] on icon at bounding box center [320, 464] width 11 height 11
click at [767, 266] on div "A Fazer" at bounding box center [765, 264] width 44 height 20
click at [786, 377] on button "Finalizado" at bounding box center [774, 382] width 145 height 27
click at [800, 596] on button "Salvar e Fechar" at bounding box center [791, 593] width 114 height 30
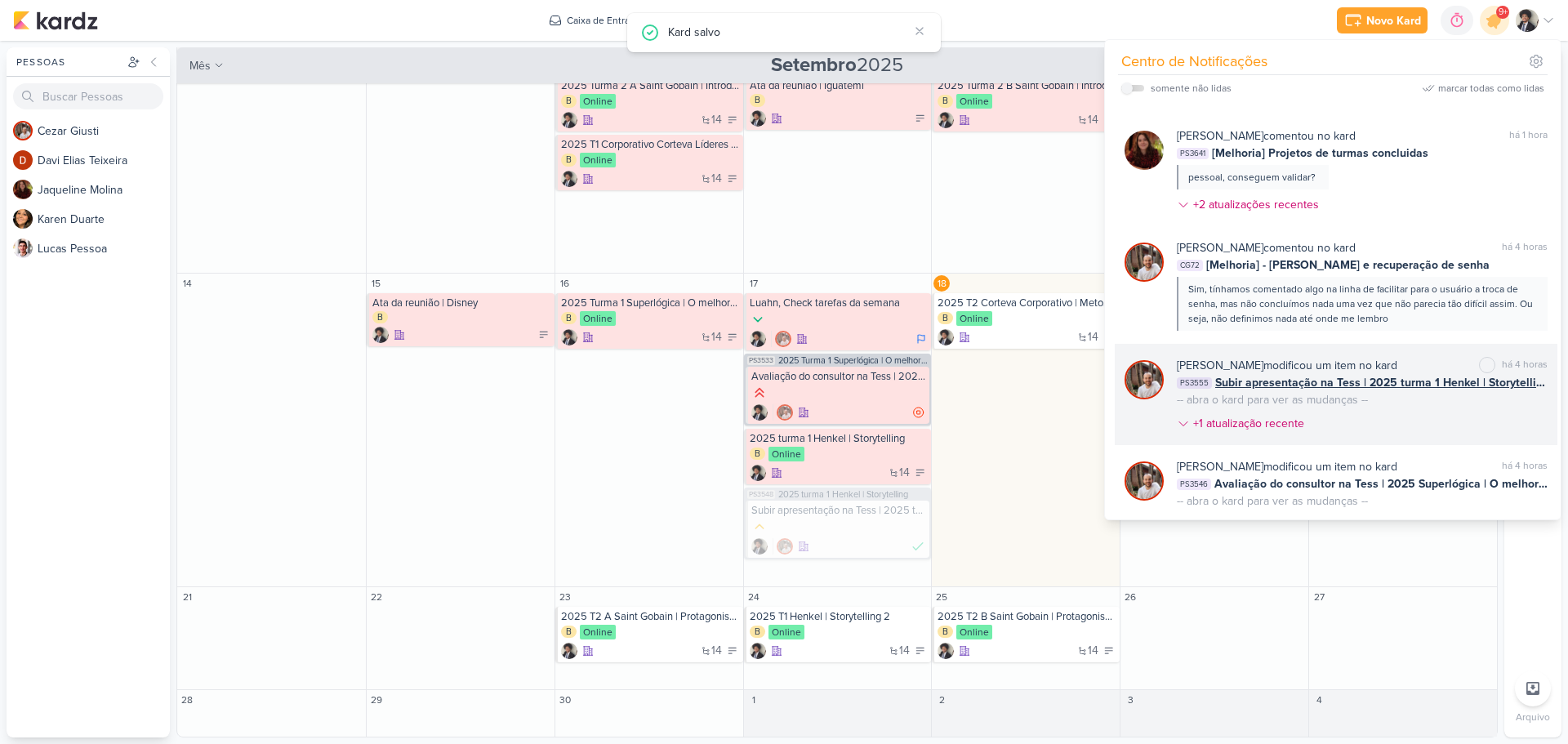
scroll to position [0, 0]
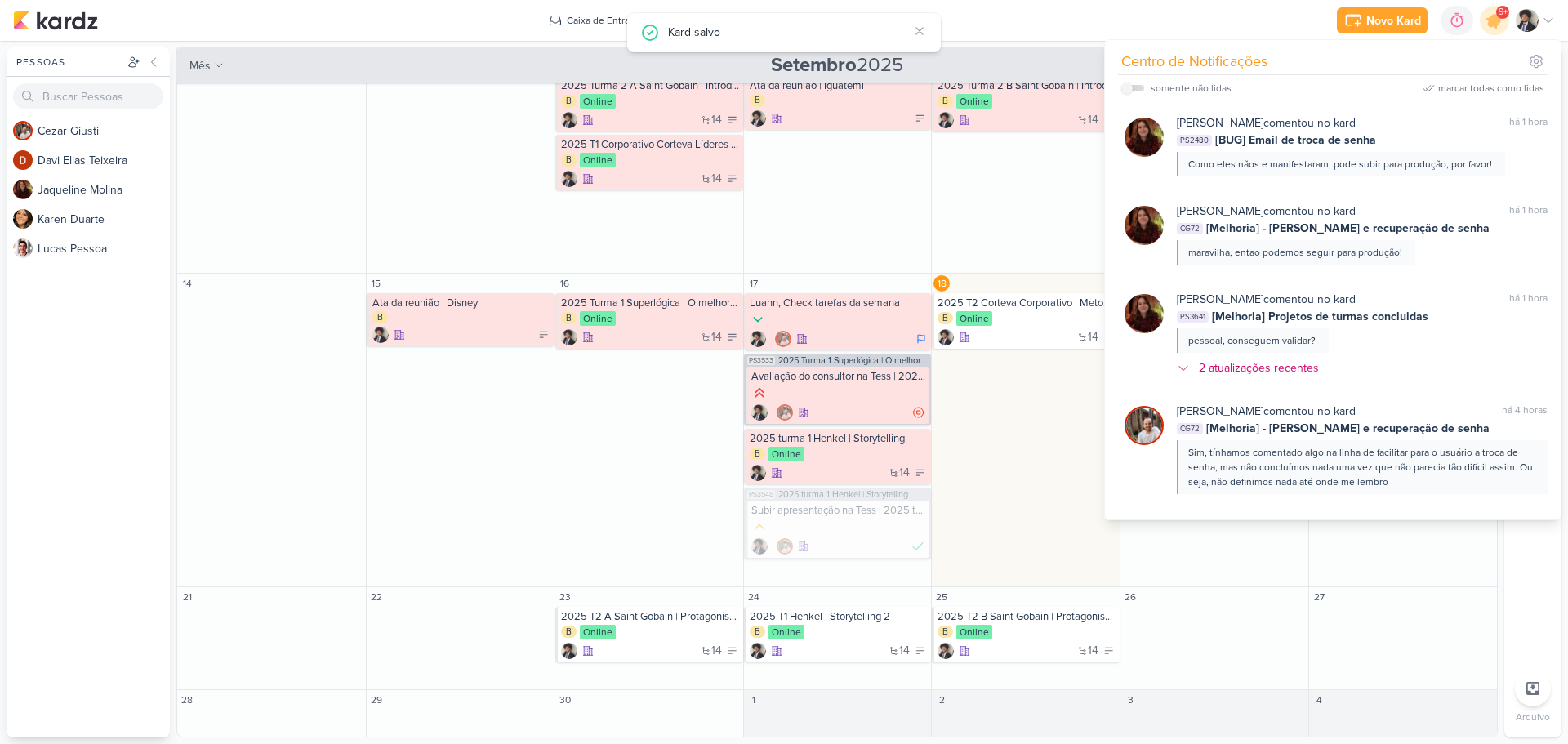
click at [1157, 20] on div "Novo Kard Ctrl + k 0h0m Sessão desligada... Hoje 0h0m Semana 0h0m Mês 0h0m" at bounding box center [784, 21] width 1542 height 41
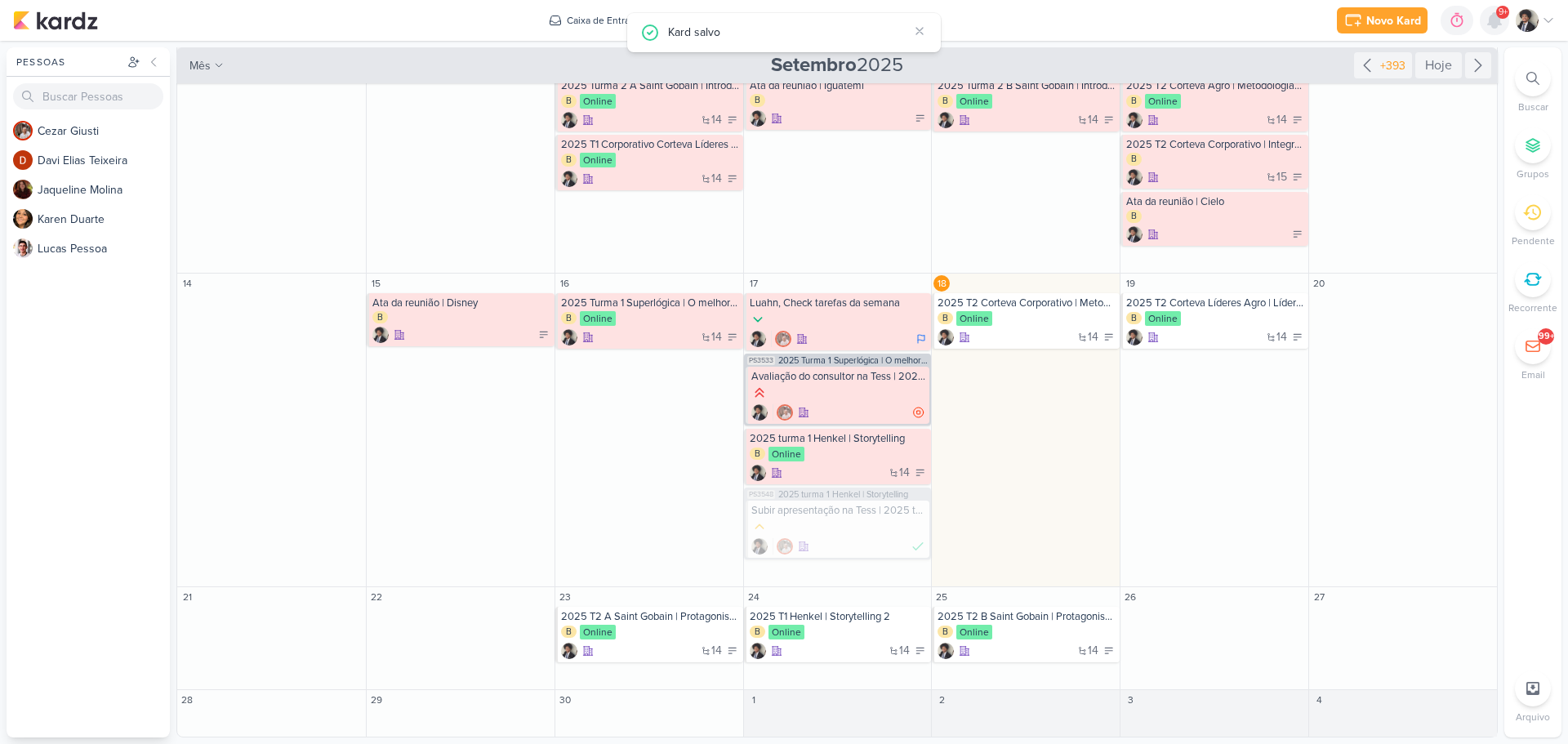
click at [1491, 25] on icon at bounding box center [1495, 21] width 13 height 15
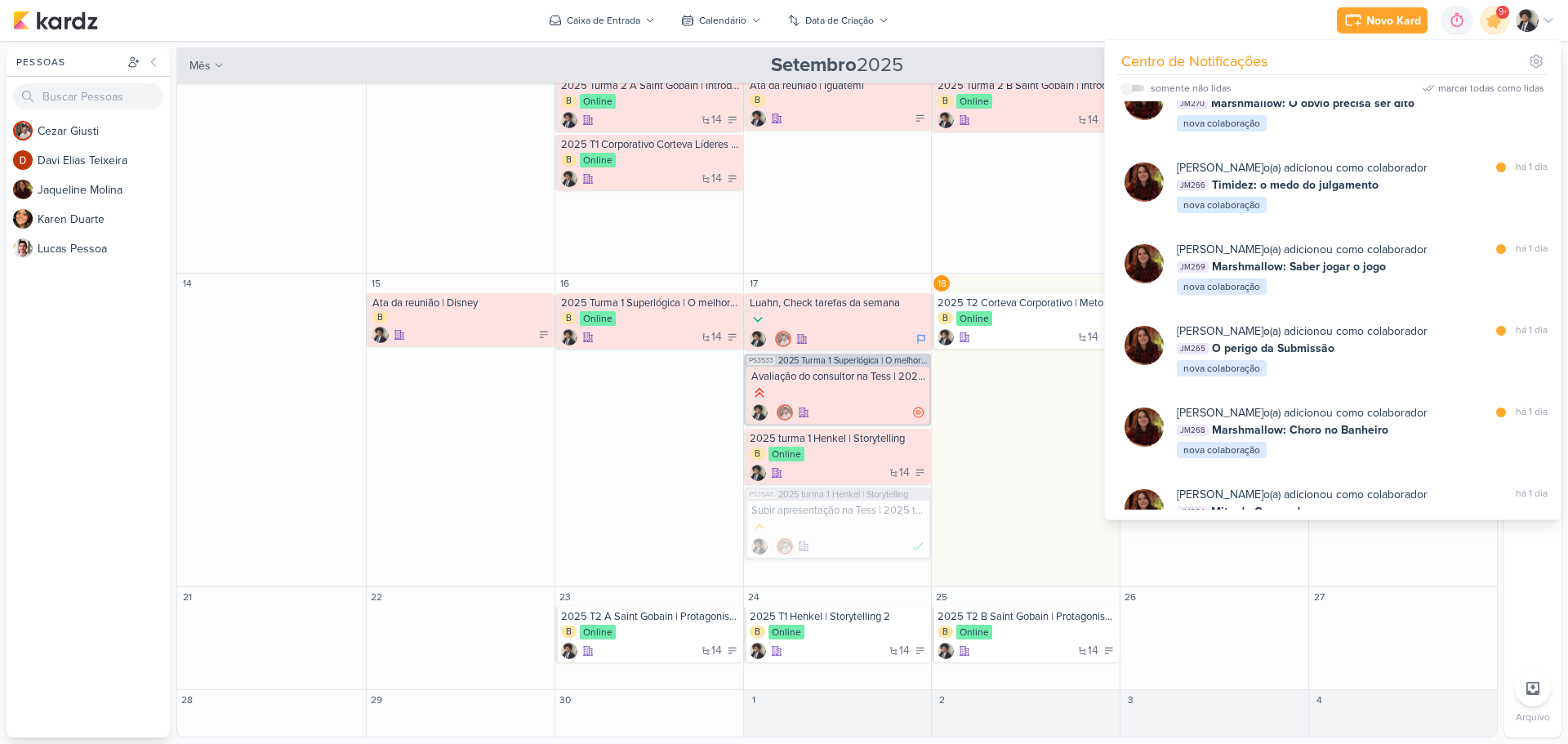
scroll to position [1555, 0]
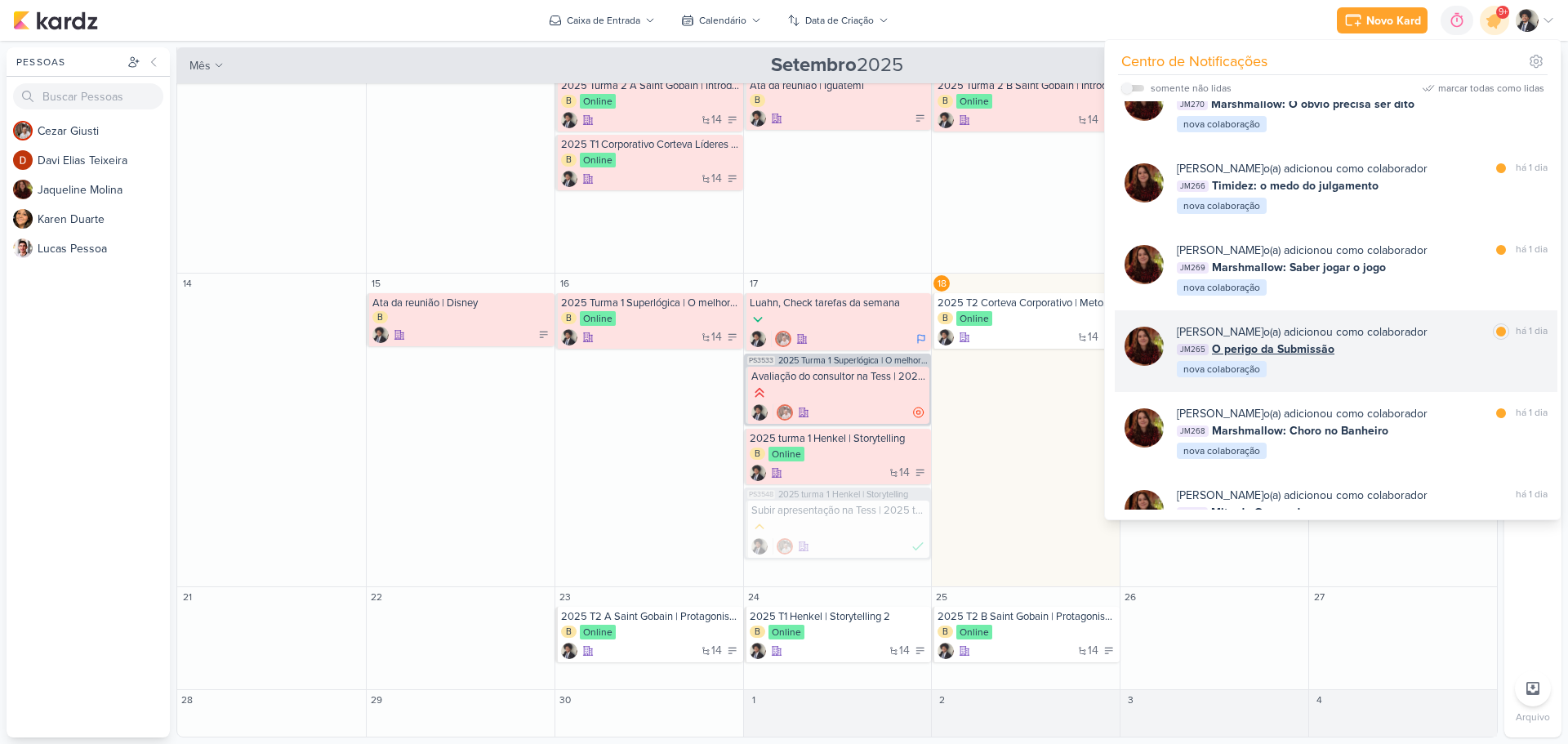
click at [1308, 335] on div "[PERSON_NAME] o(a) adicionou como colaborador" at bounding box center [1302, 332] width 251 height 17
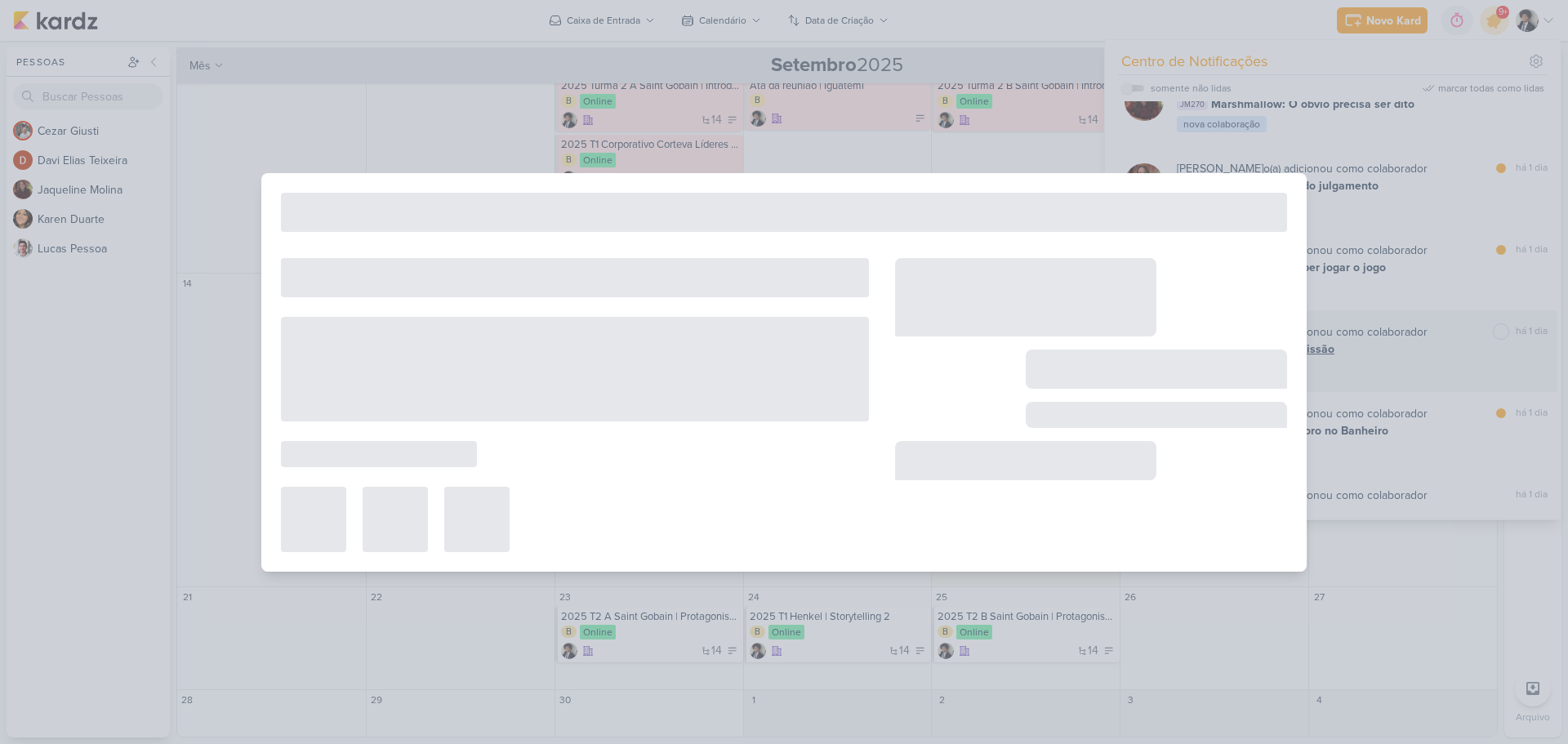
type input "O perigo da Submissão"
type input "[DATE] 12:00"
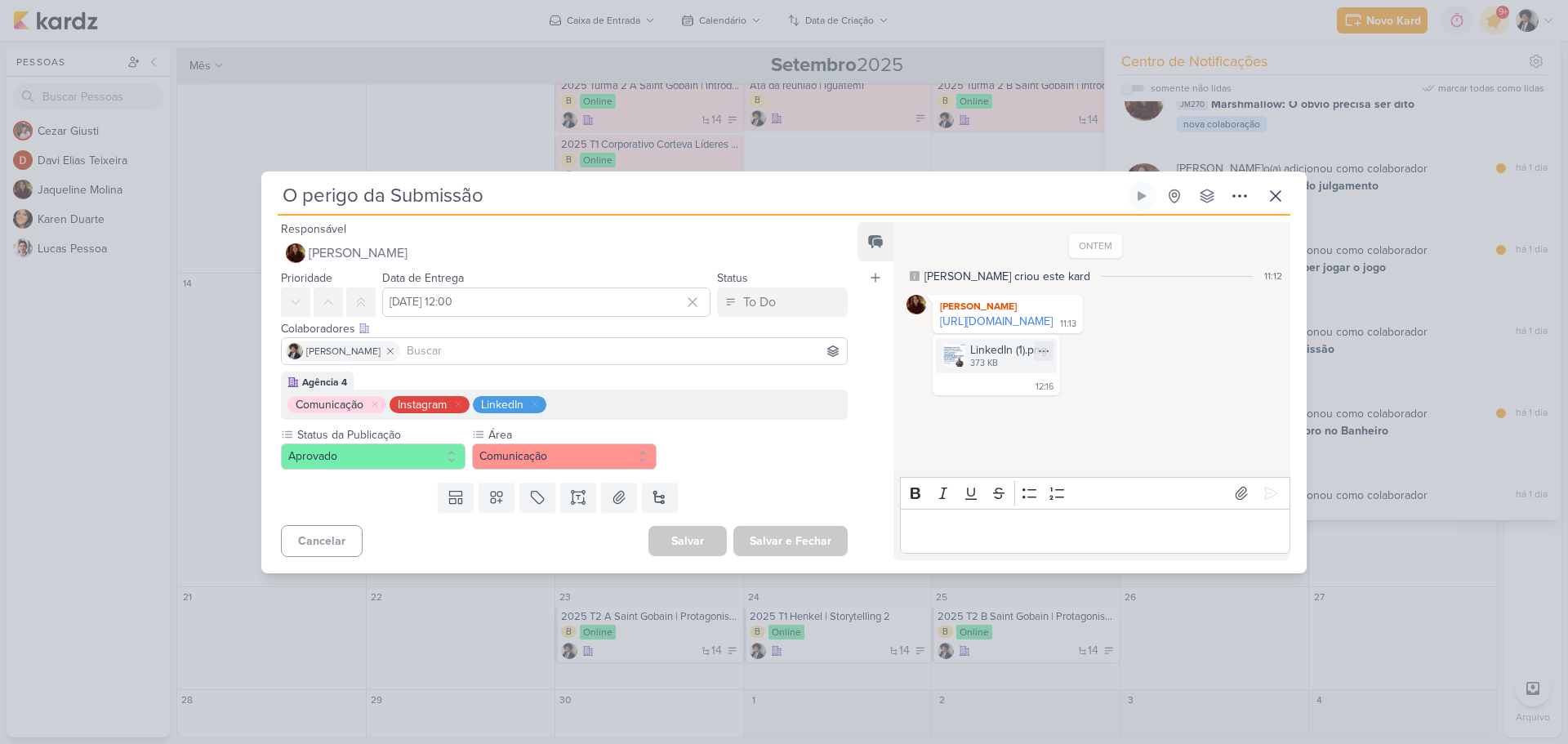
click at [993, 370] on div "373 KB" at bounding box center [1009, 363] width 77 height 13
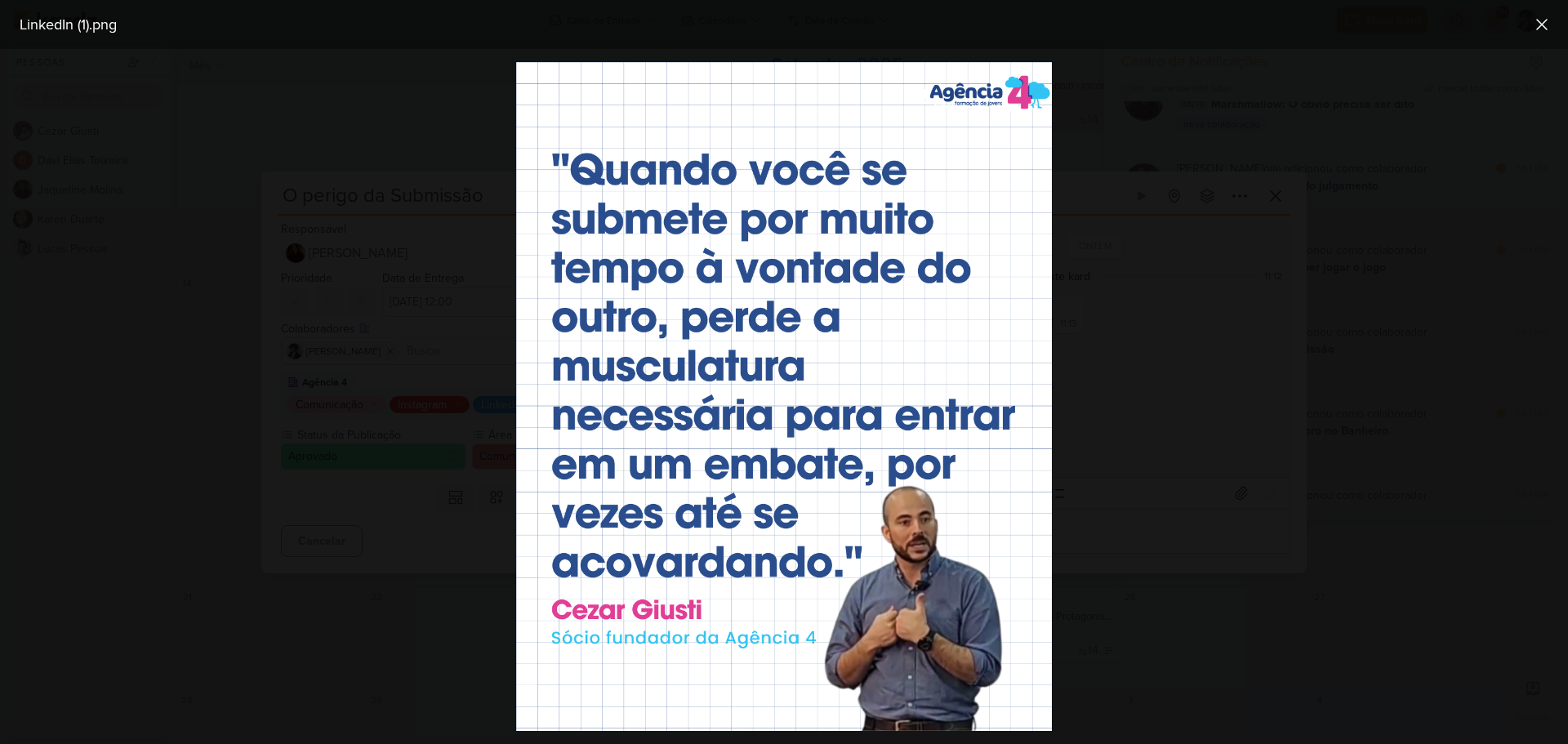
click at [1269, 398] on div at bounding box center [784, 396] width 1568 height 695
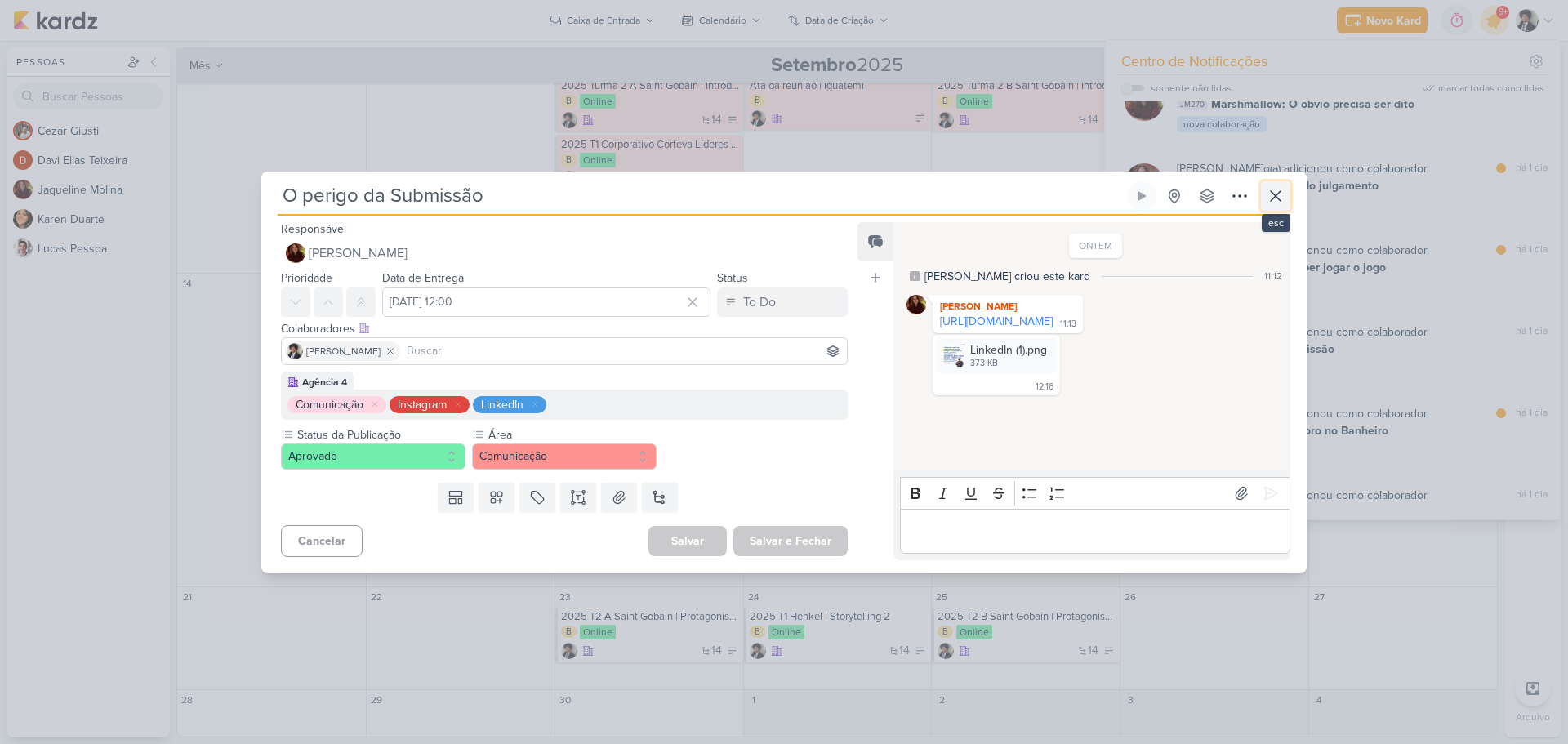
click at [1270, 205] on icon at bounding box center [1275, 195] width 20 height 20
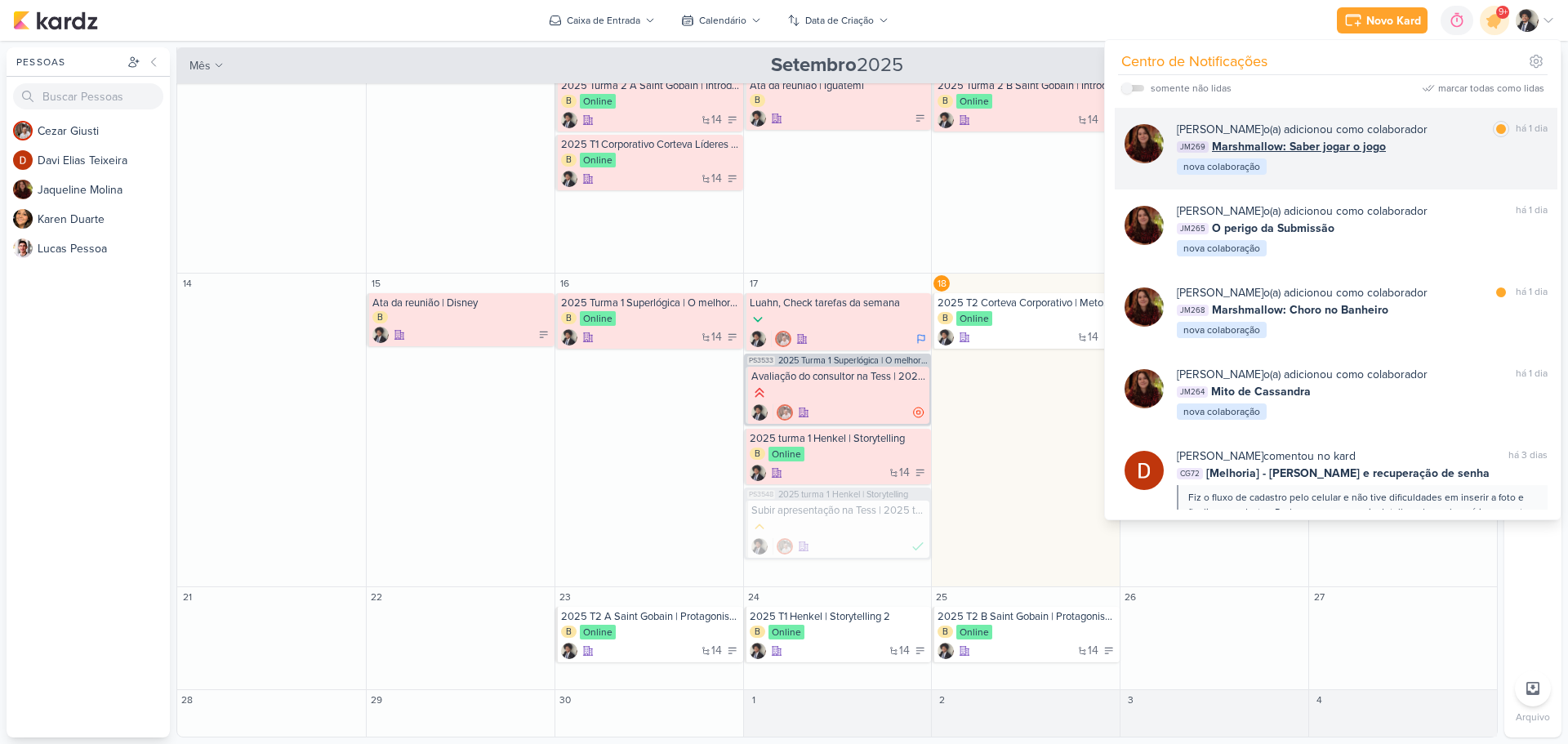
scroll to position [1718, 0]
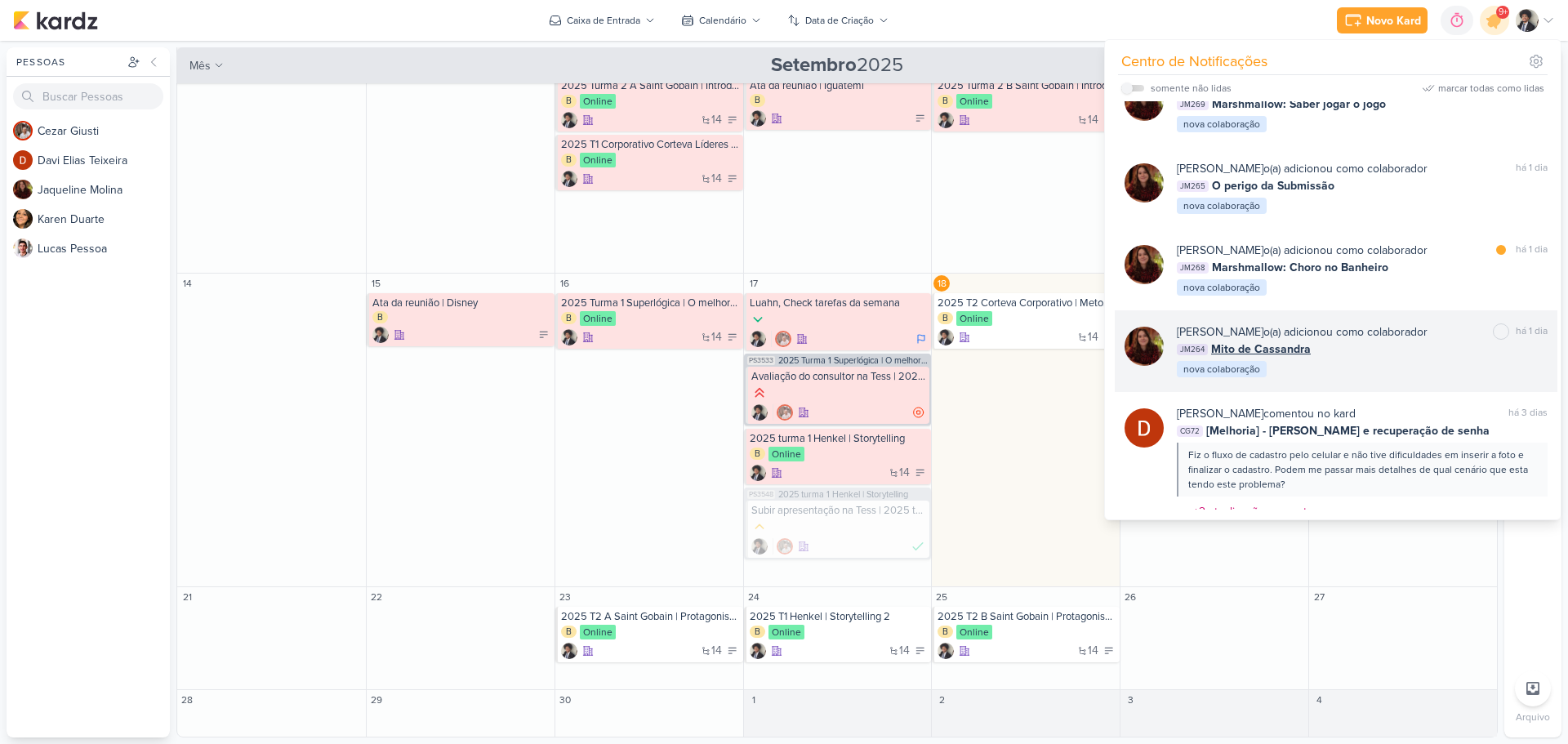
click at [1289, 351] on span "Mito de Cassandra" at bounding box center [1261, 349] width 99 height 17
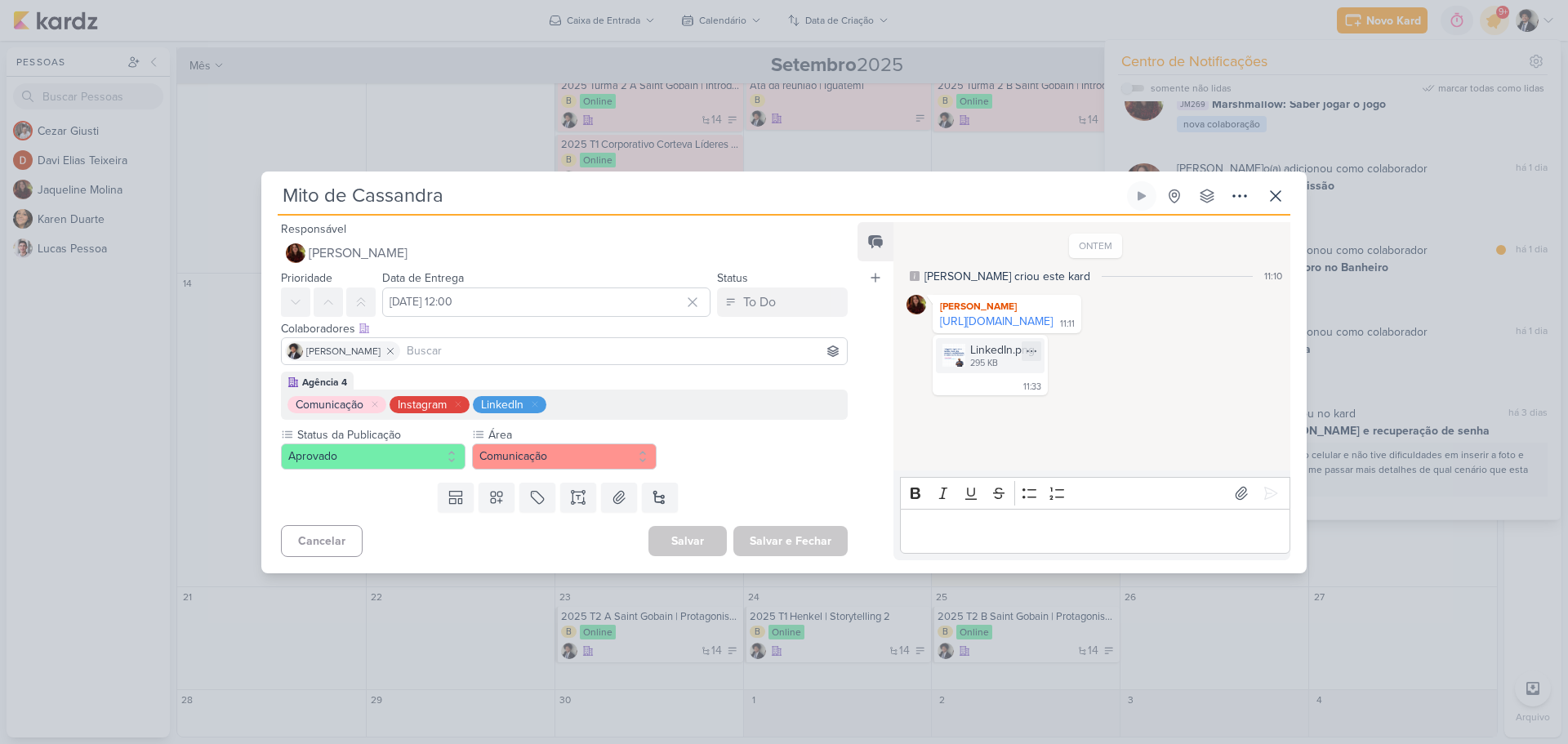
click at [988, 370] on div "295 KB" at bounding box center [1002, 363] width 65 height 13
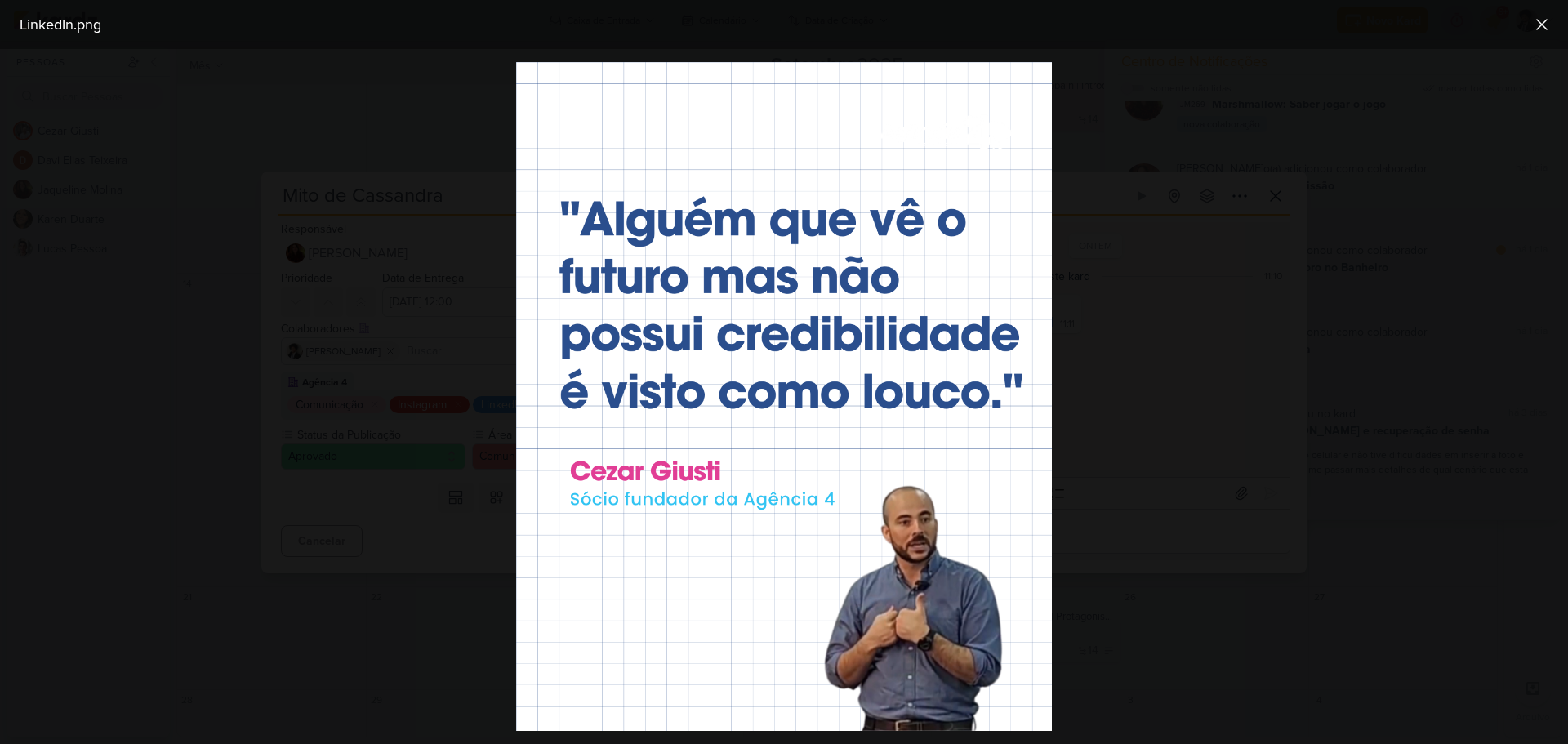
click at [1284, 500] on div at bounding box center [784, 396] width 1568 height 695
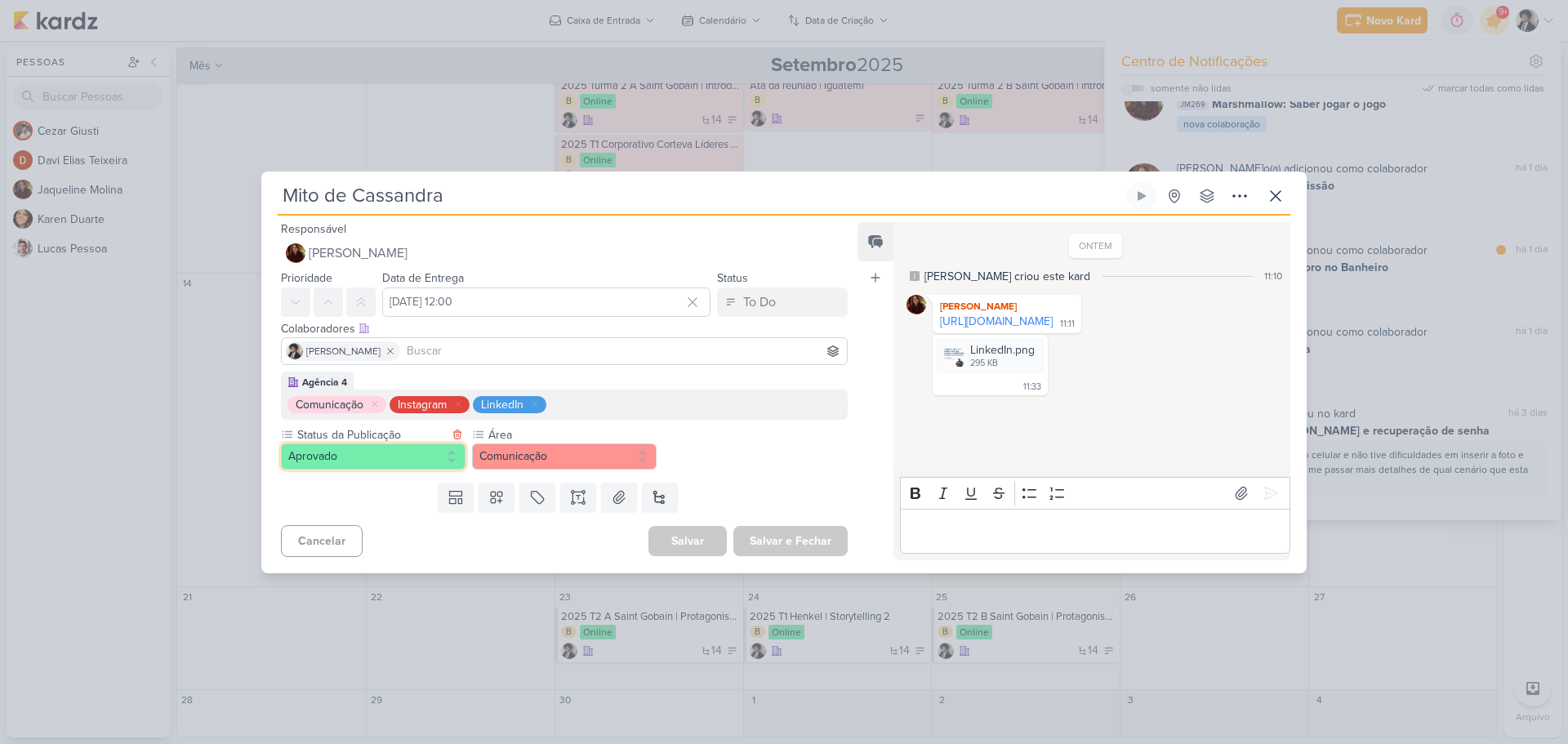
click at [384, 460] on button "Aprovado" at bounding box center [373, 457] width 185 height 26
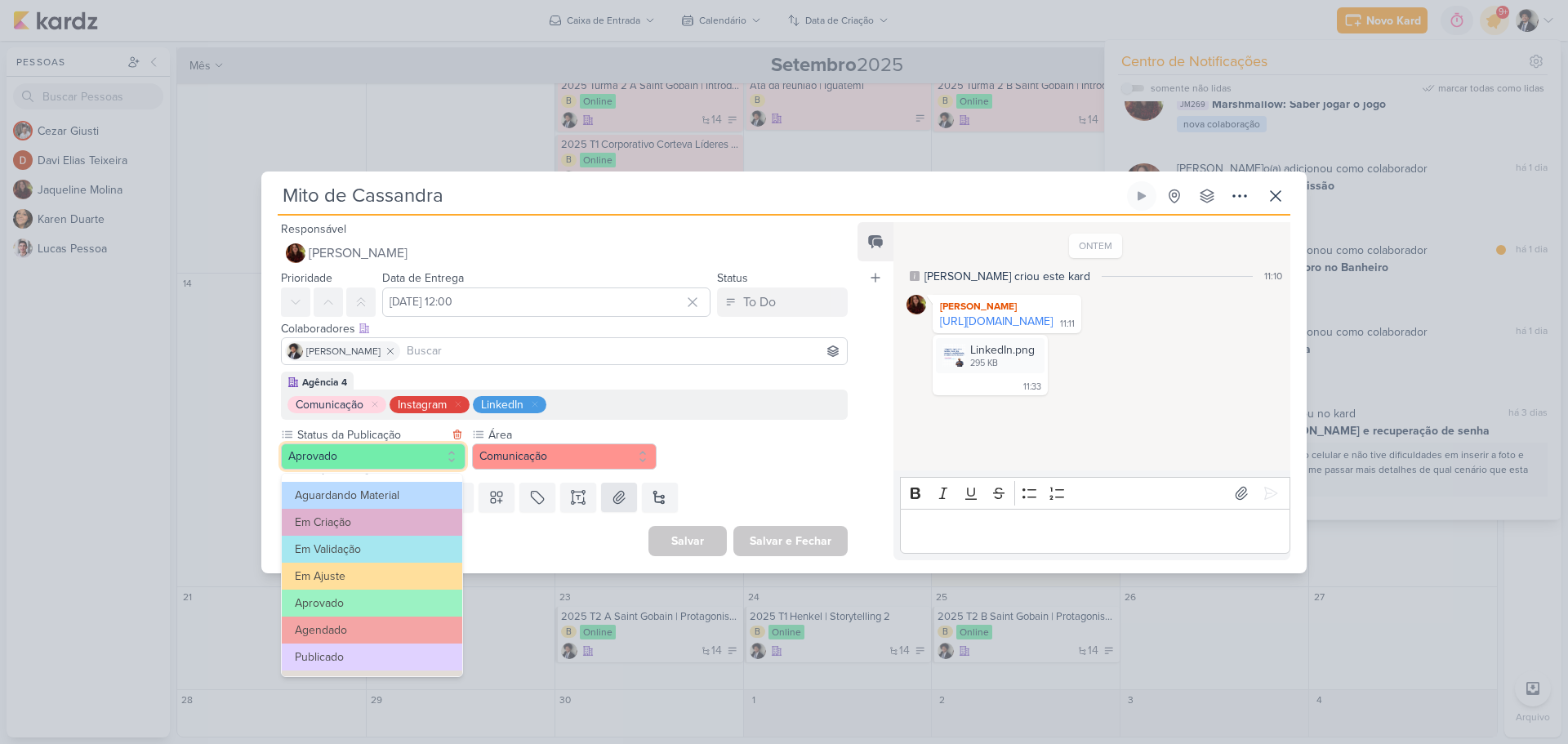
scroll to position [0, 0]
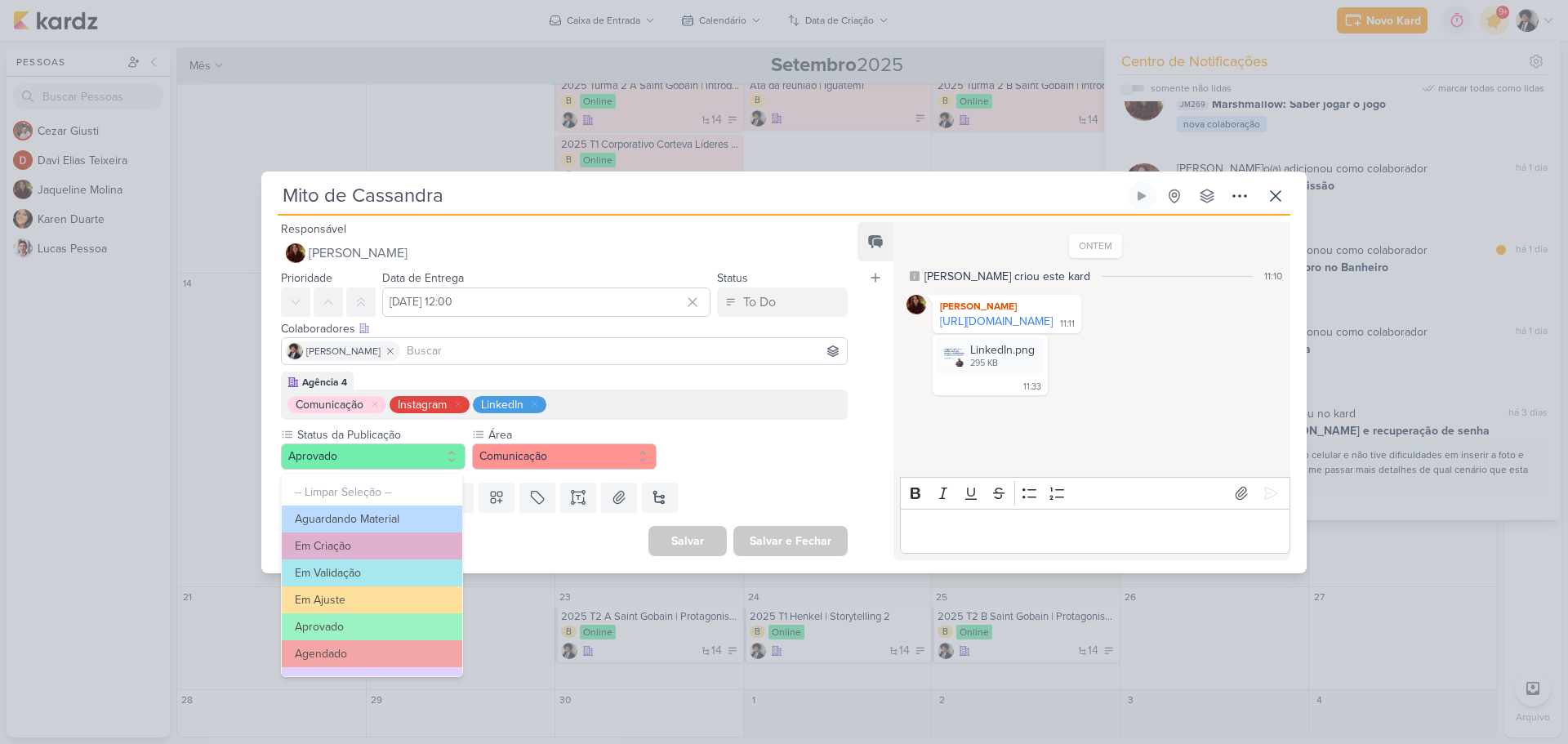
click at [771, 450] on div "Status da Publicação Aprovado -- Limpar Seleção -- Aguardando Material Em Criaç…" at bounding box center [564, 448] width 567 height 43
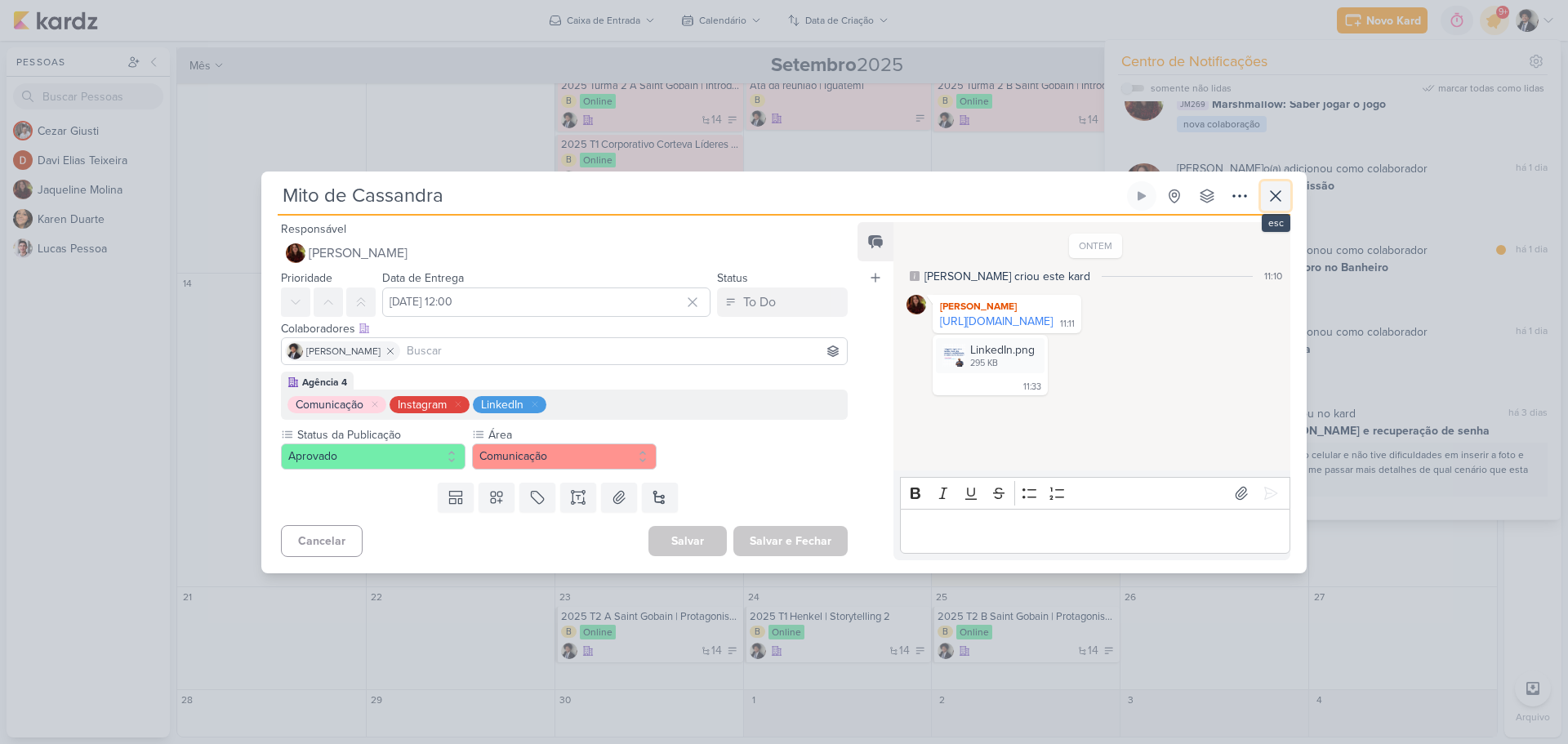
click at [1274, 194] on icon at bounding box center [1275, 196] width 9 height 9
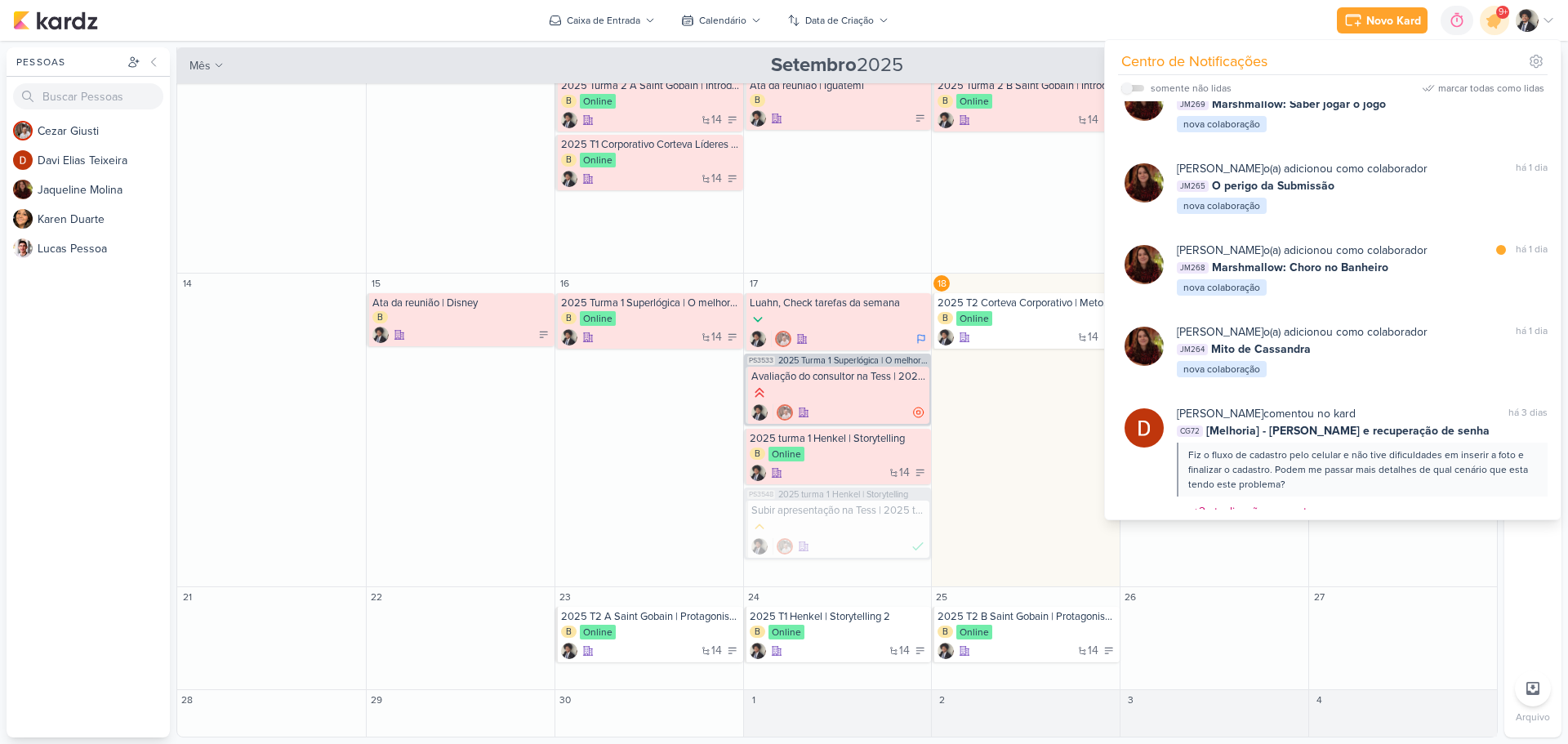
click at [1018, 16] on div "Novo Kard Ctrl + k 0h0m Sessão desligada... Hoje 0h0m Semana 0h0m Mês 0h0m" at bounding box center [784, 21] width 1542 height 41
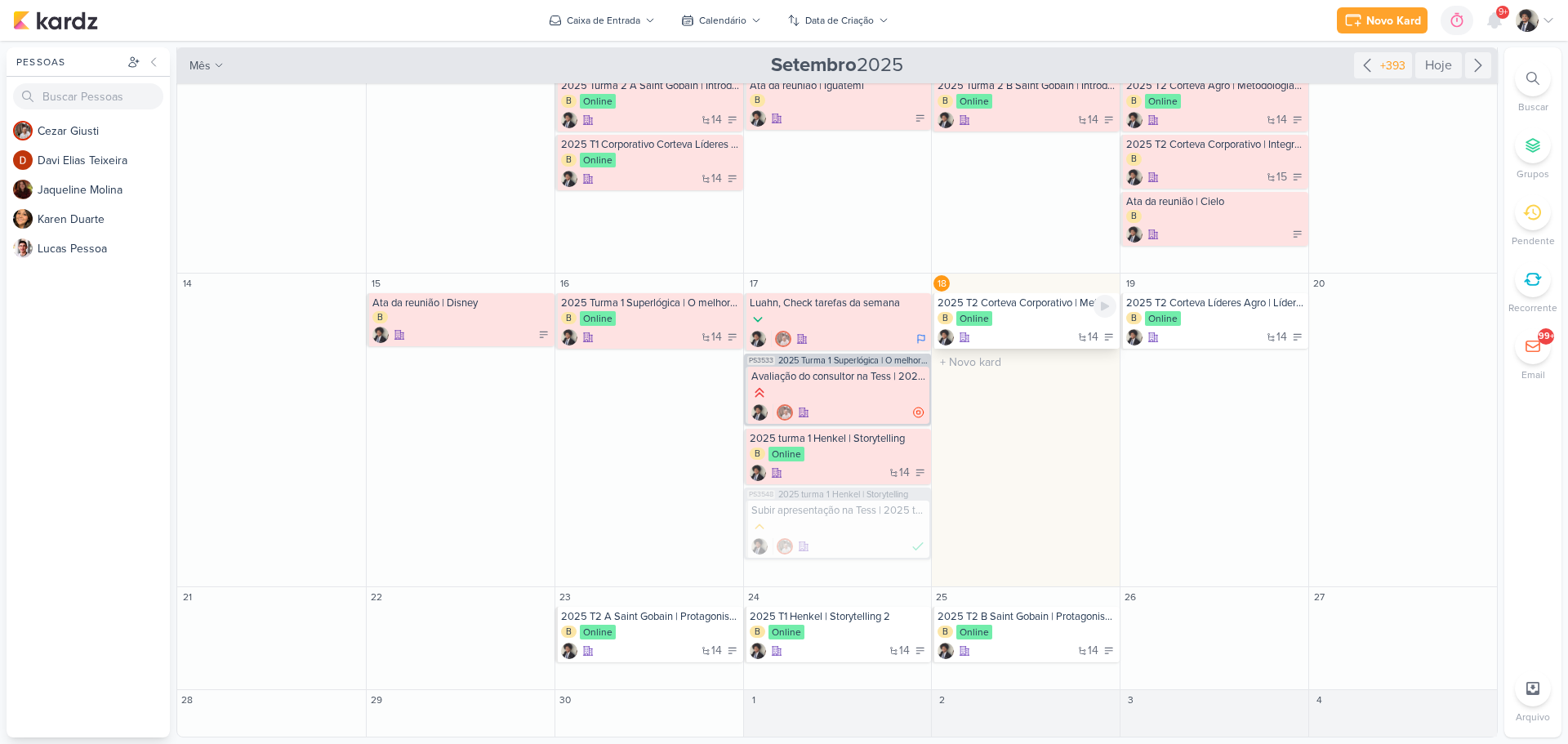
click at [1037, 325] on div "B Online" at bounding box center [1027, 319] width 179 height 16
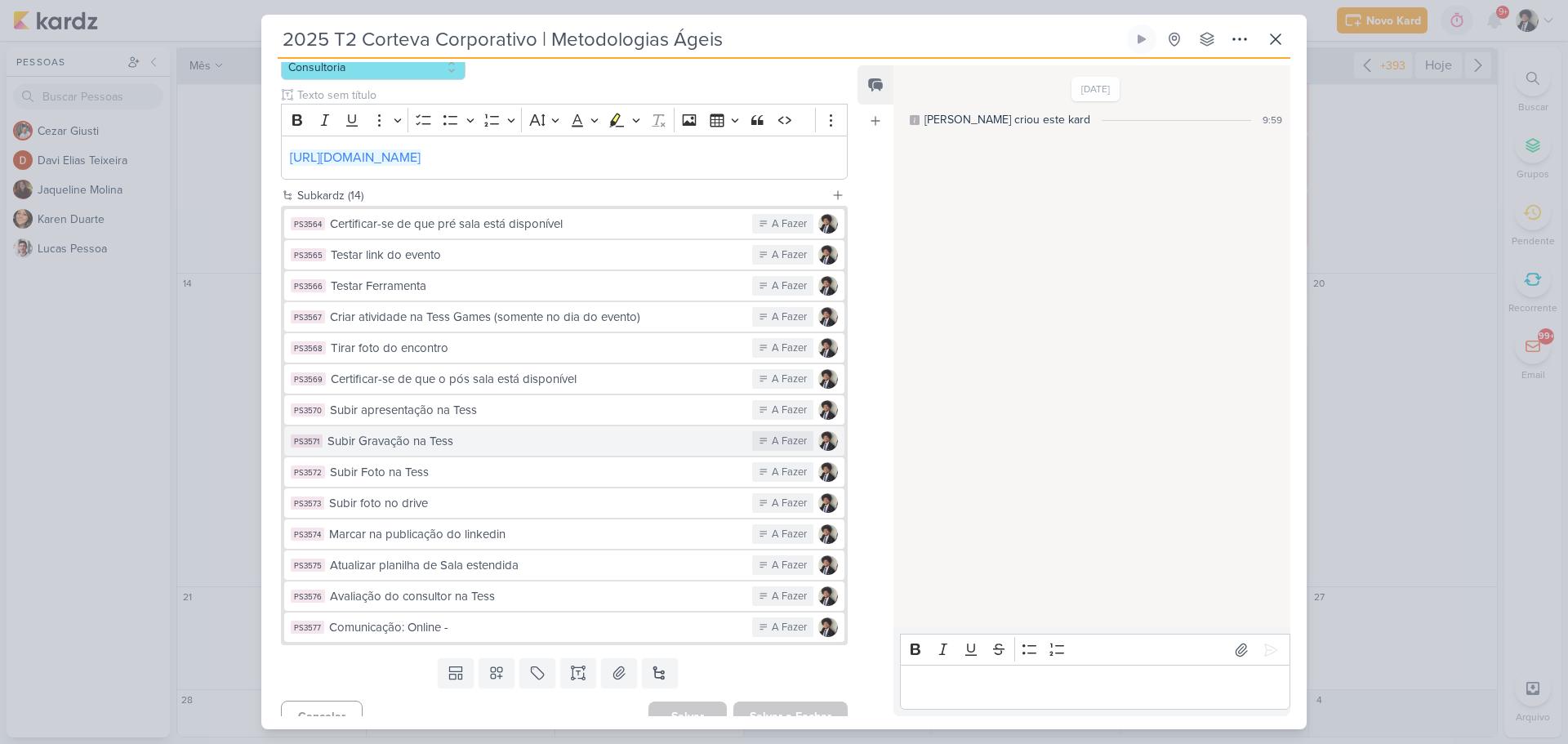
scroll to position [302, 0]
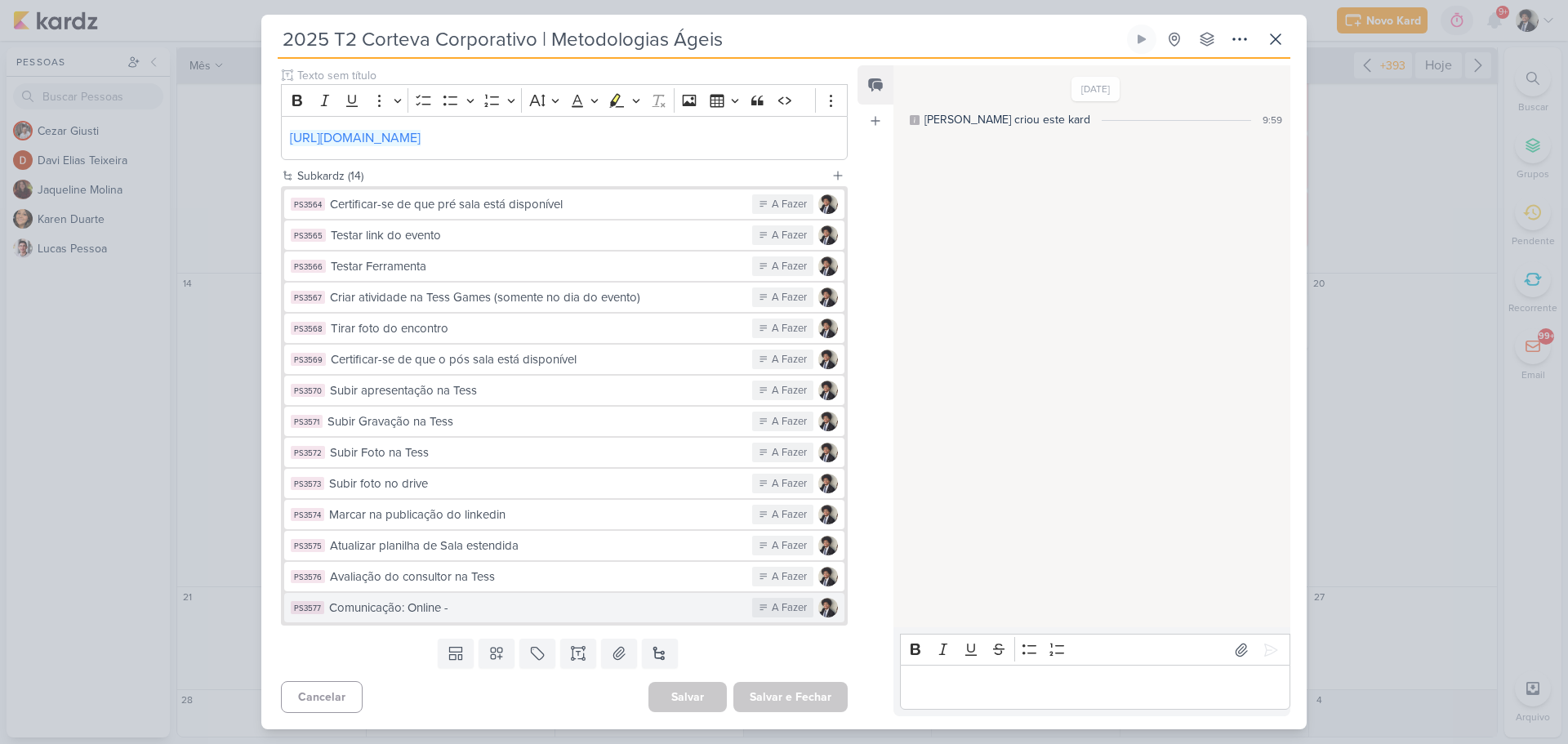
click at [540, 617] on button "PS3577 Comunicação: Online - A Fazer" at bounding box center [564, 607] width 560 height 29
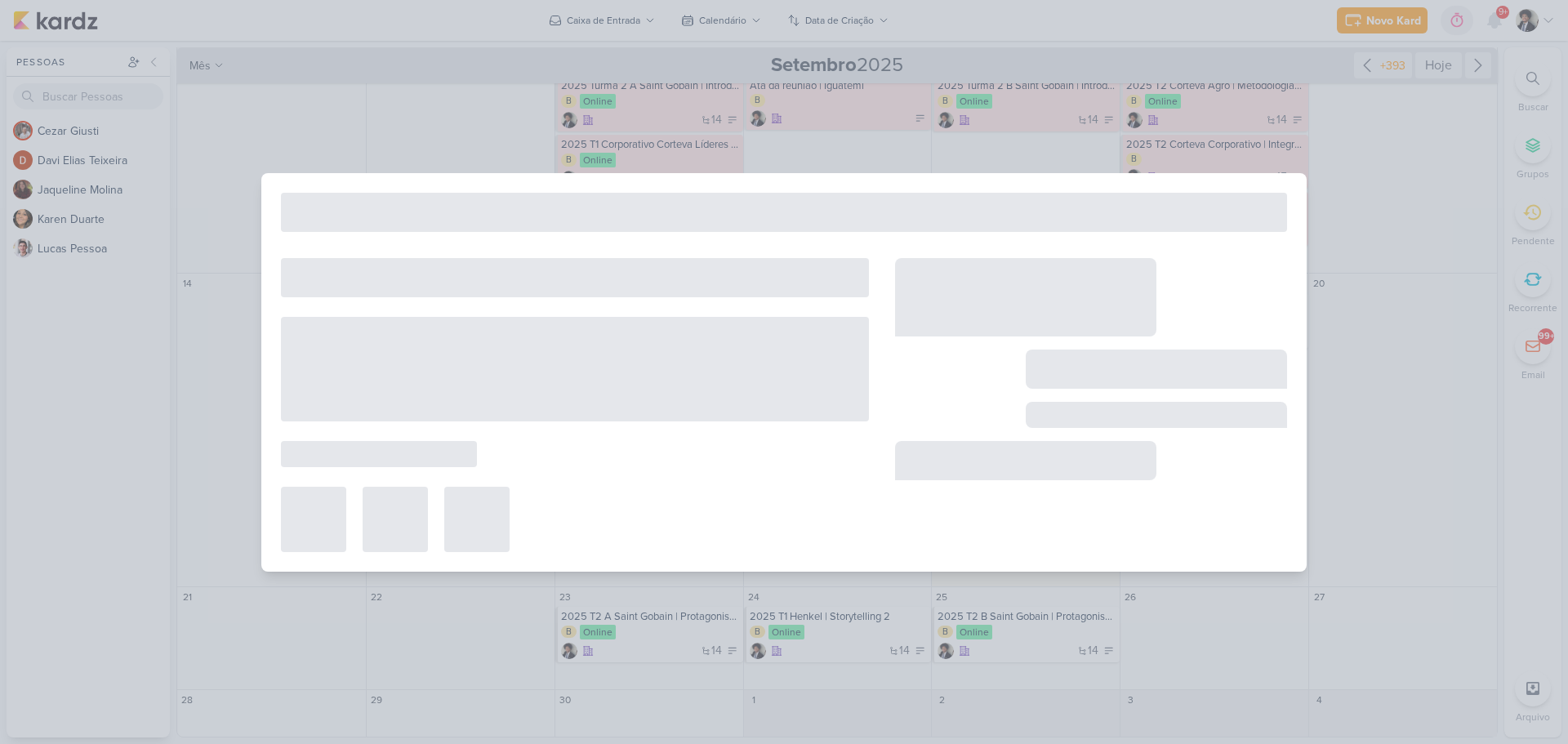
type input "Comunicação: Online -"
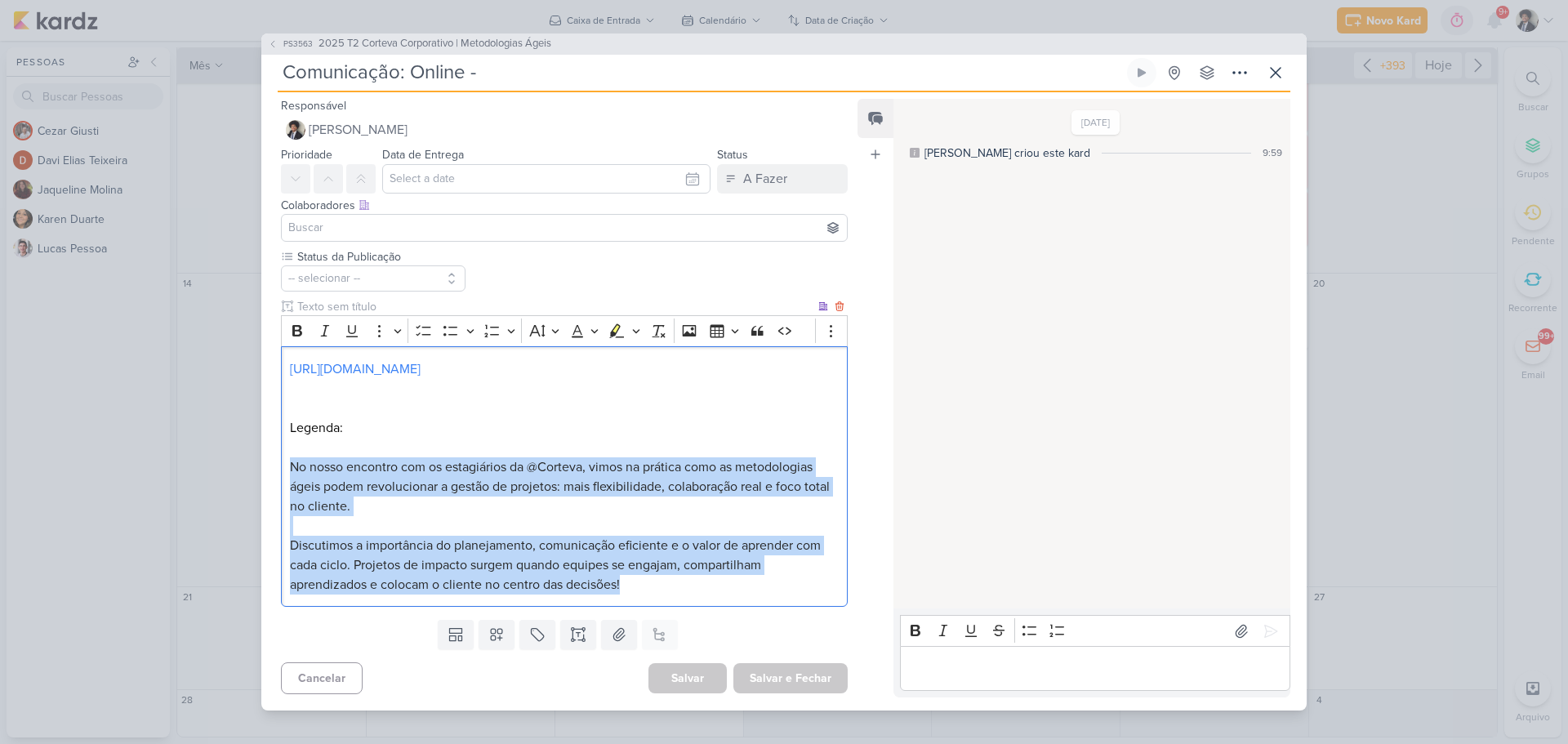
drag, startPoint x: 292, startPoint y: 466, endPoint x: 634, endPoint y: 593, distance: 364.8
click at [633, 593] on div "[URL][DOMAIN_NAME] Legenda: No nosso encontro com os estagiários da @Corteva, v…" at bounding box center [564, 477] width 567 height 261
copy div "No nosso encontro com os estagiários da @Corteva, vimos na prática como as meto…"
click at [1276, 76] on icon at bounding box center [1275, 72] width 20 height 20
